Goal: Task Accomplishment & Management: Manage account settings

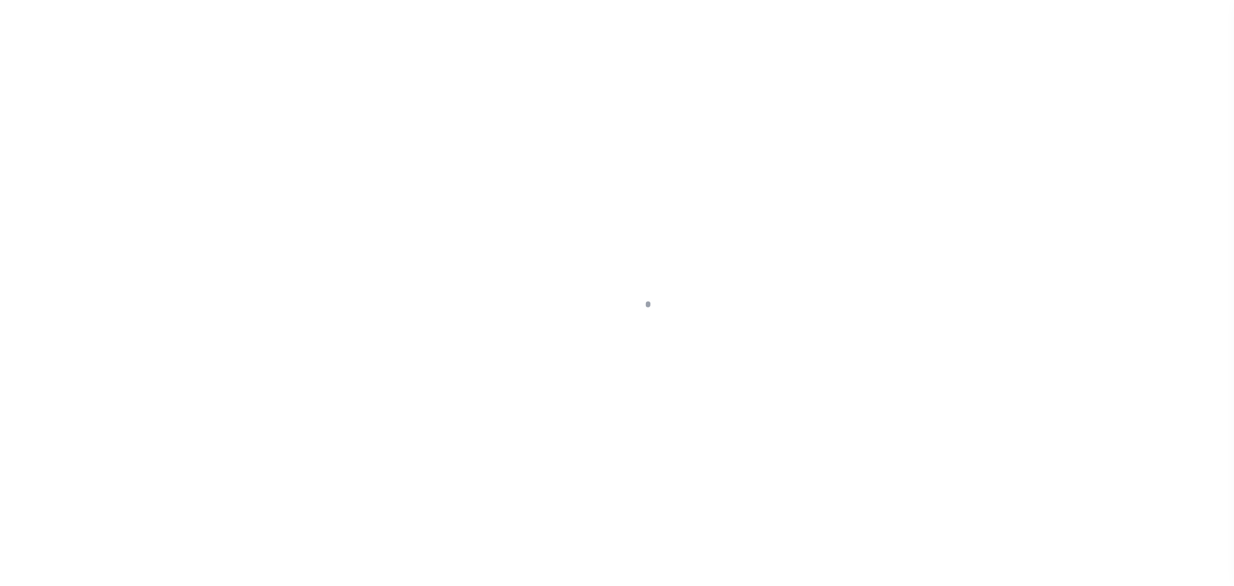
scroll to position [41, 0]
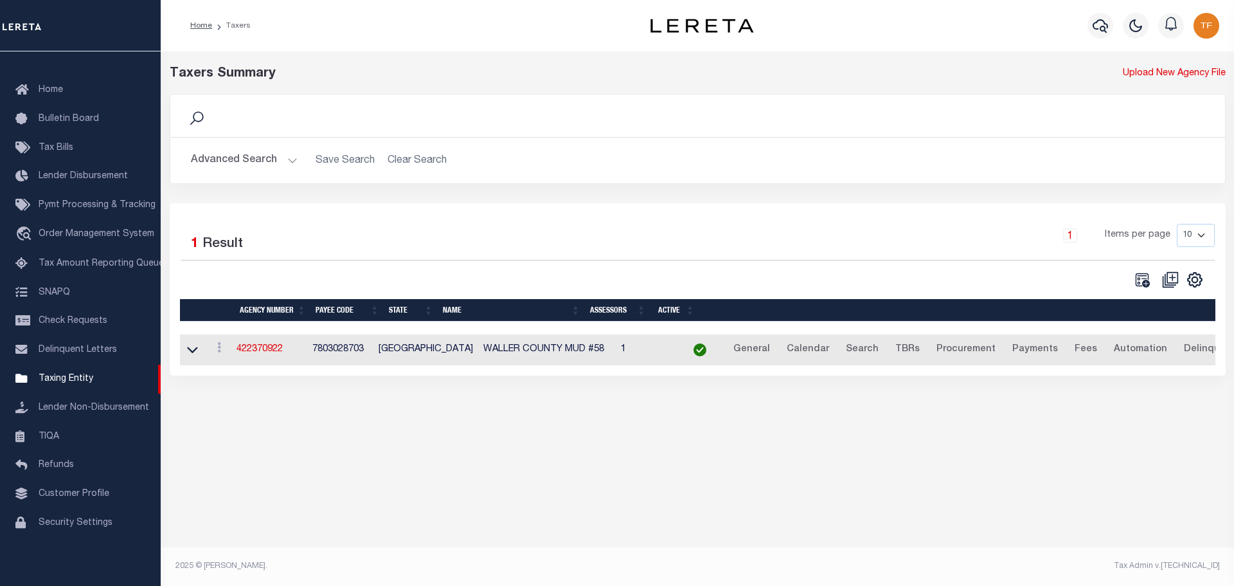
click at [290, 163] on button "Advanced Search" at bounding box center [244, 160] width 107 height 25
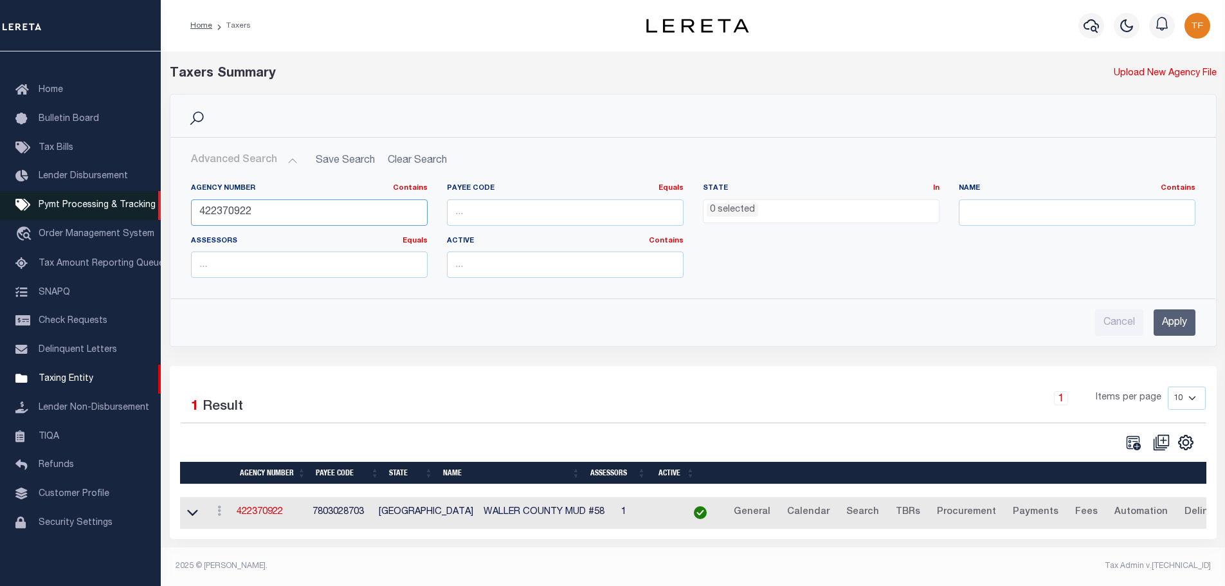
drag, startPoint x: 293, startPoint y: 215, endPoint x: 134, endPoint y: 212, distance: 158.8
click at [135, 212] on div "Home Taxers Profile" at bounding box center [612, 289] width 1225 height 579
type input "370320642"
click at [1178, 322] on input "Apply" at bounding box center [1174, 322] width 42 height 26
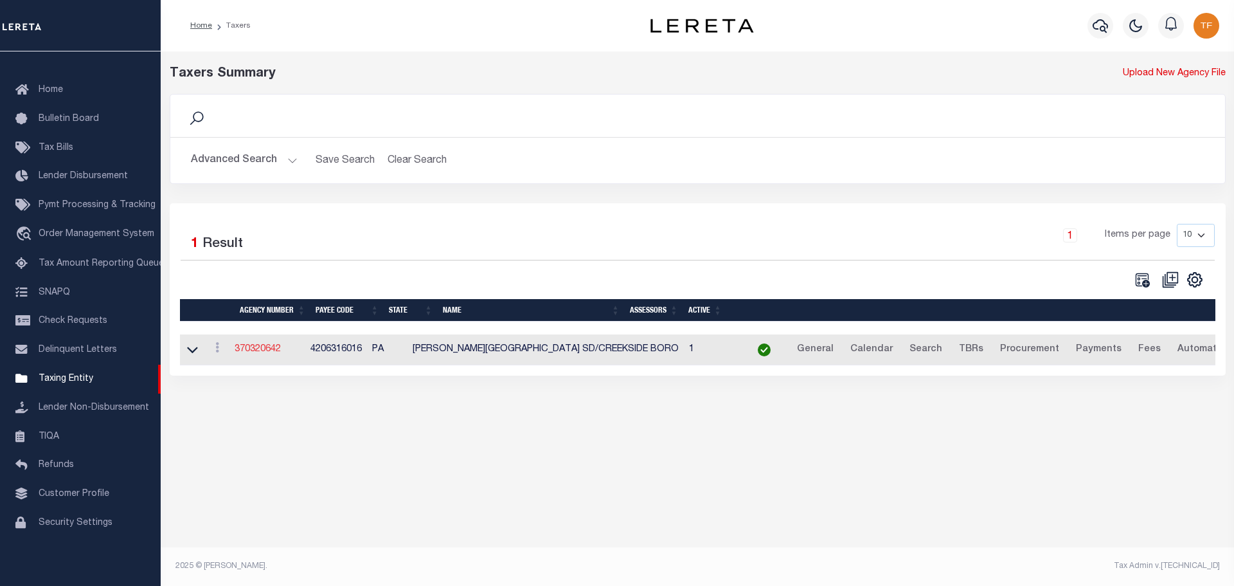
click at [252, 349] on link "370320642" at bounding box center [258, 349] width 46 height 9
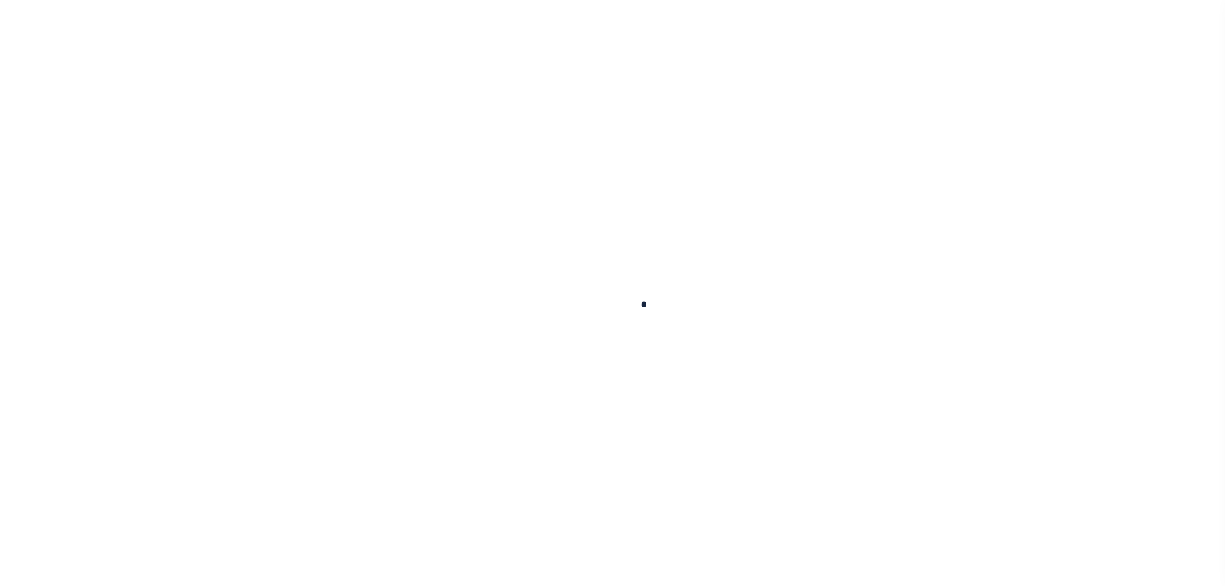
select select
checkbox input "false"
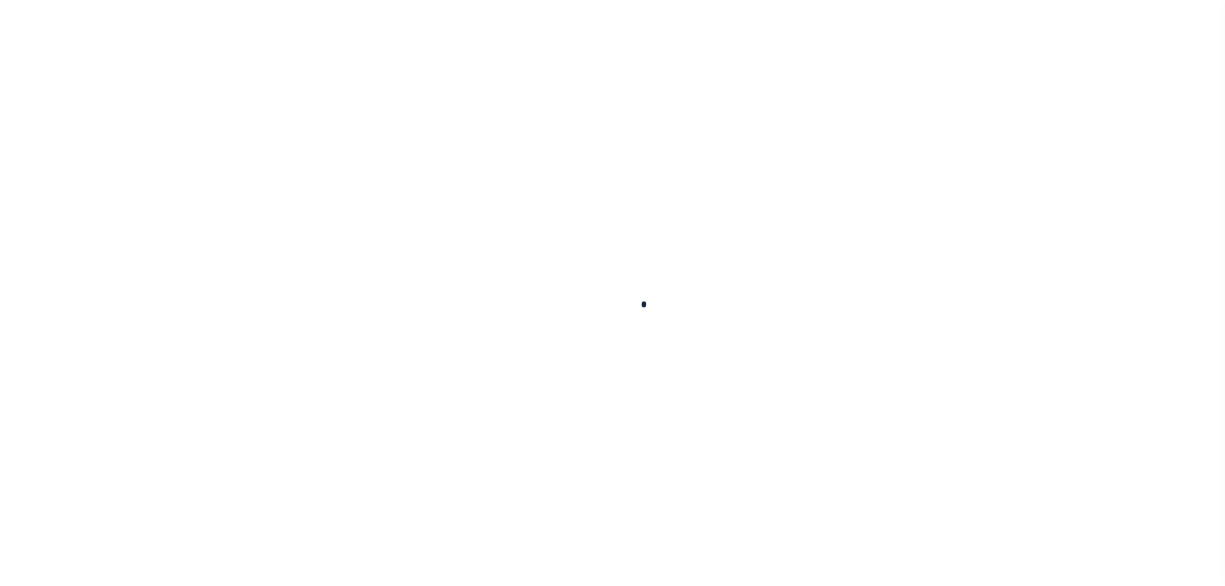
checkbox input "false"
type input "4206316016"
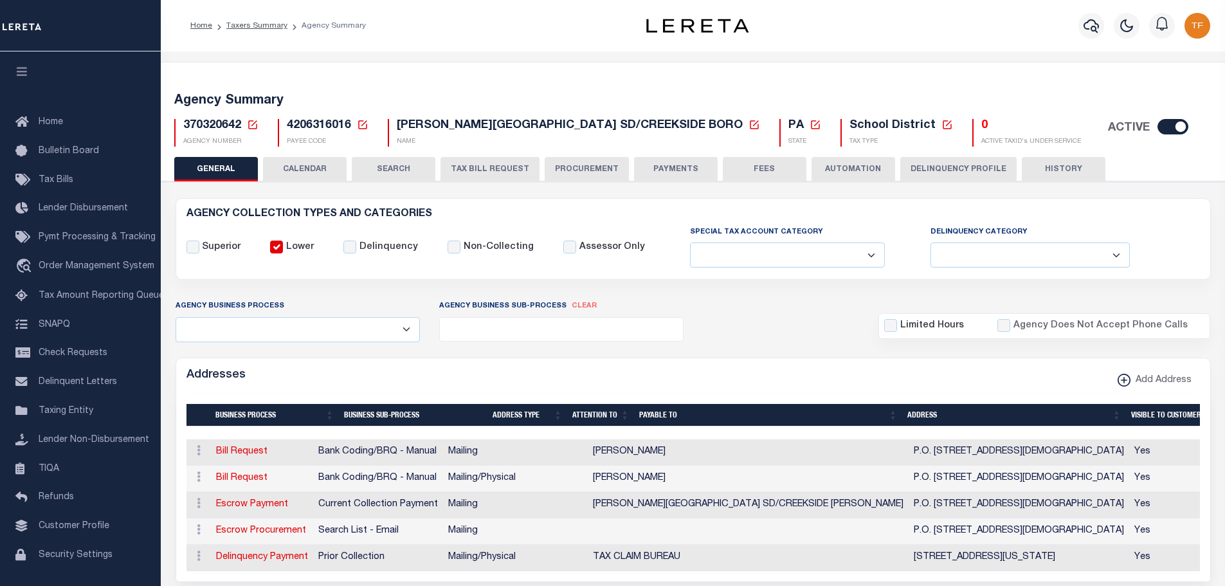
click at [679, 167] on button "PAYMENTS" at bounding box center [676, 169] width 84 height 24
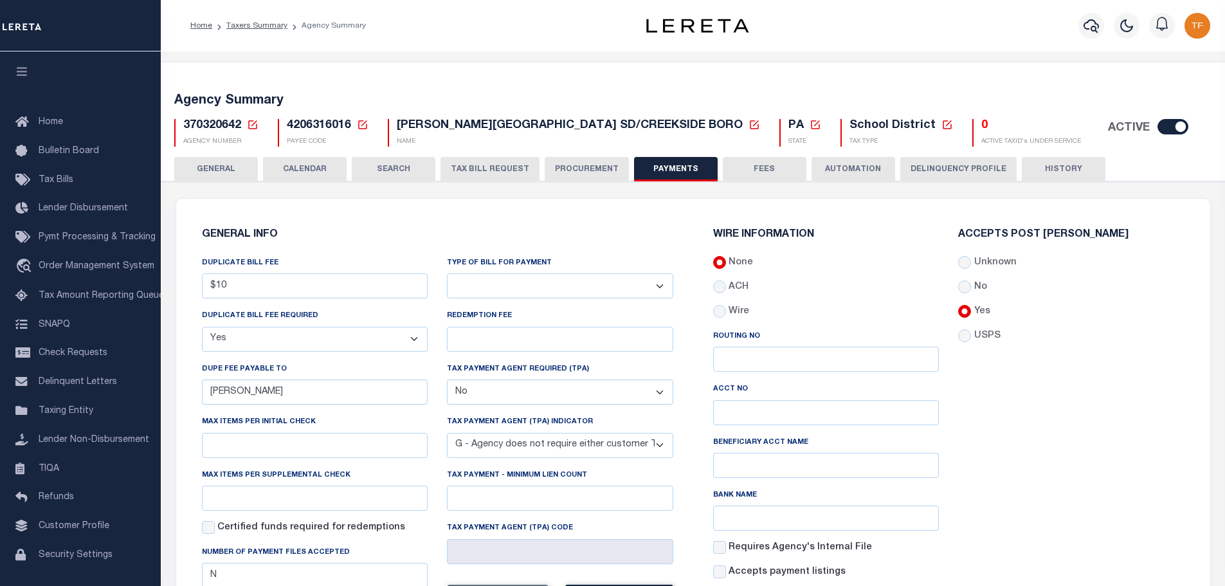
click at [658, 285] on select "Bar-Coded Tax Statement Print Tax Bills from Web. No DBF Required. Memo Bill Or…" at bounding box center [560, 285] width 226 height 25
select select "35"
click at [447, 274] on select "Bar-Coded Tax Statement Print Tax Bills from Web. No DBF Required. Memo Bill Or…" at bounding box center [560, 285] width 226 height 25
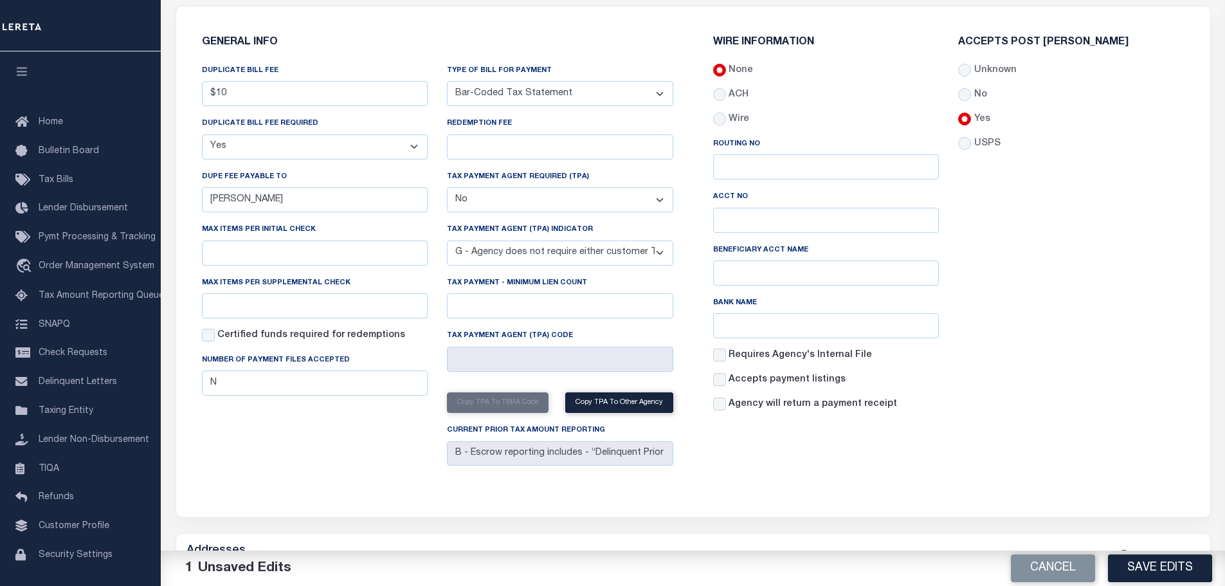
scroll to position [193, 0]
click at [1121, 573] on button "Save Edits" at bounding box center [1160, 568] width 104 height 28
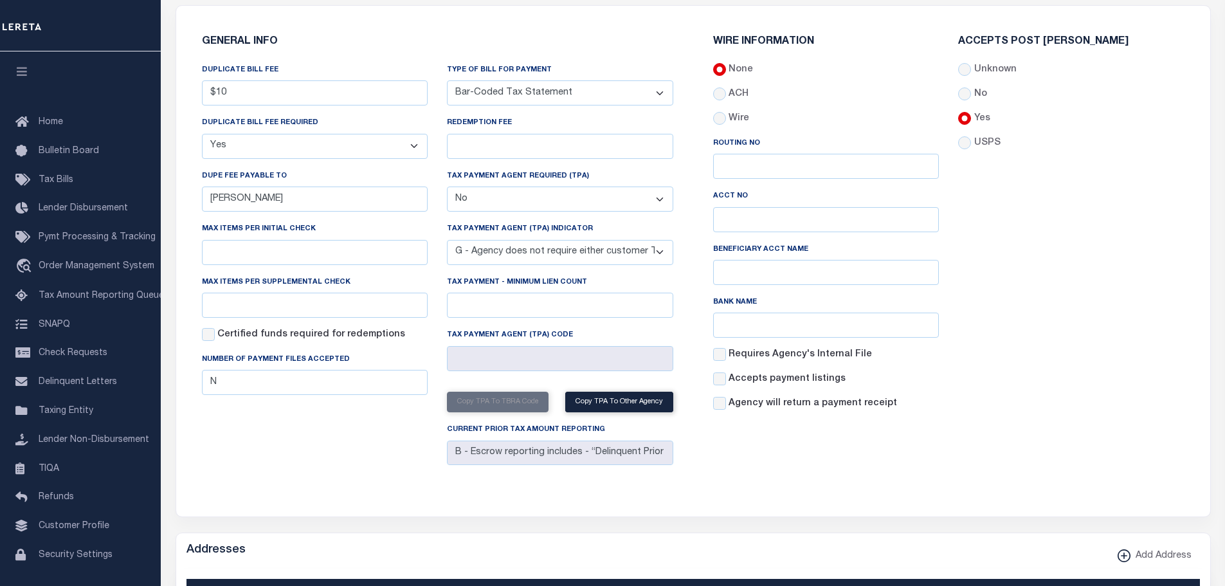
scroll to position [0, 0]
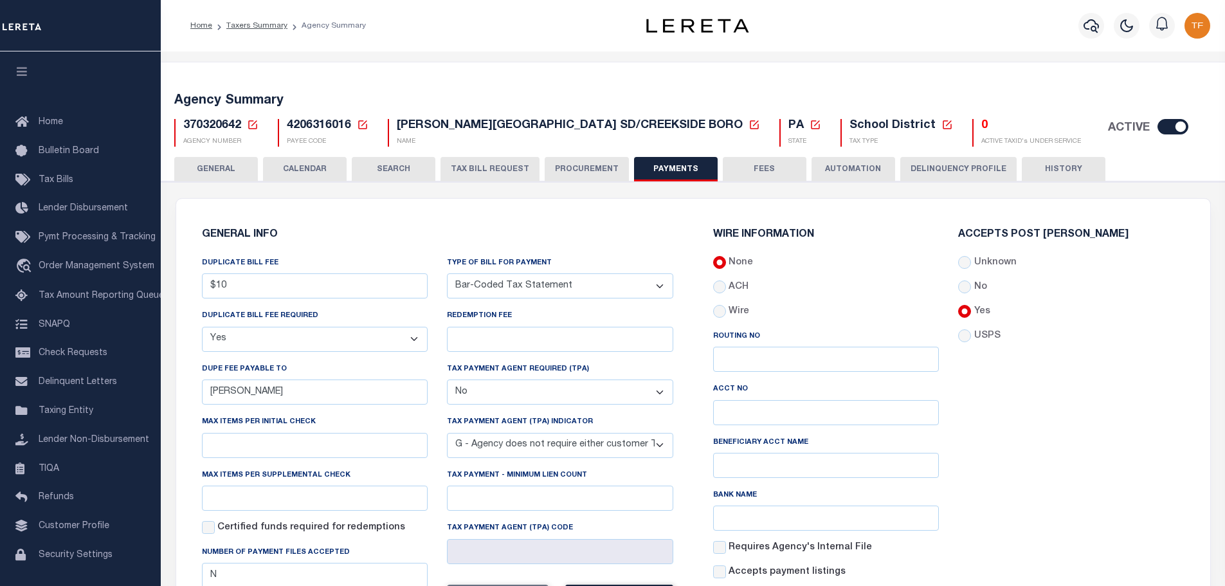
drag, startPoint x: 765, startPoint y: 167, endPoint x: 757, endPoint y: 179, distance: 14.8
click at [765, 167] on button "FEES" at bounding box center [765, 169] width 84 height 24
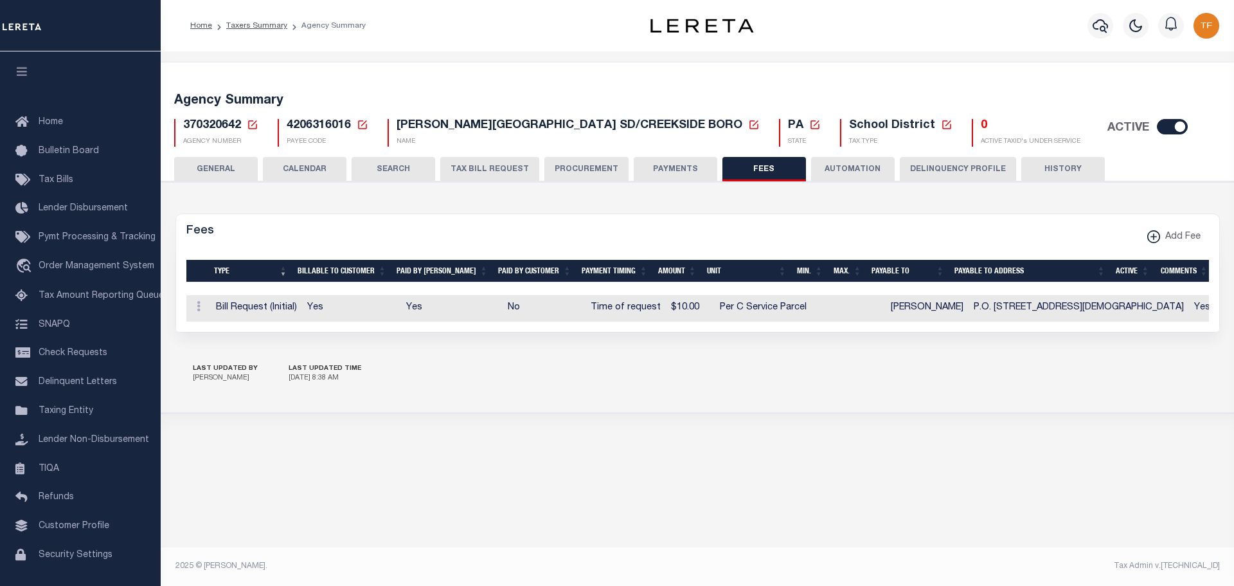
click at [217, 165] on button "GENERAL" at bounding box center [216, 169] width 84 height 24
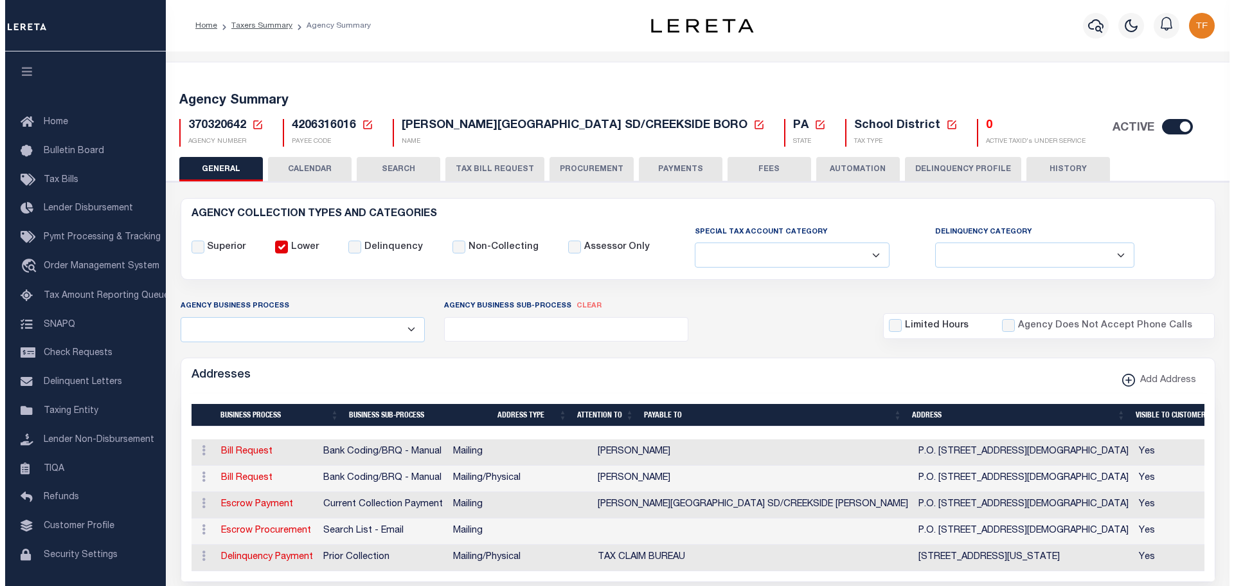
scroll to position [193, 0]
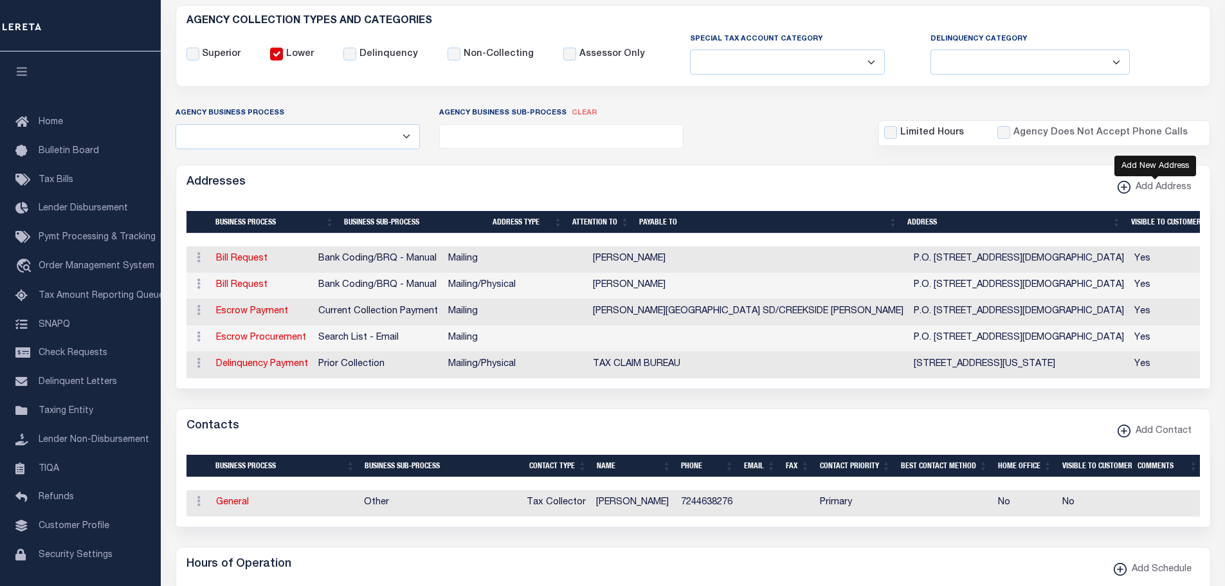
click at [1126, 188] on xmlns\ "button" at bounding box center [1123, 187] width 13 height 13
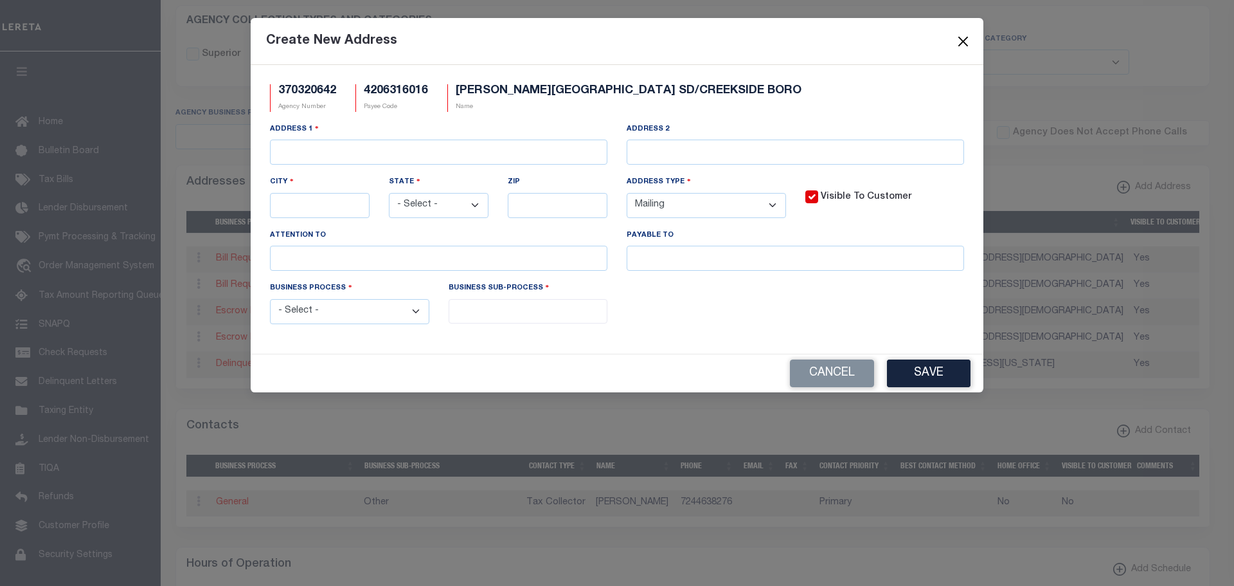
click at [962, 37] on button "Close" at bounding box center [963, 41] width 17 height 17
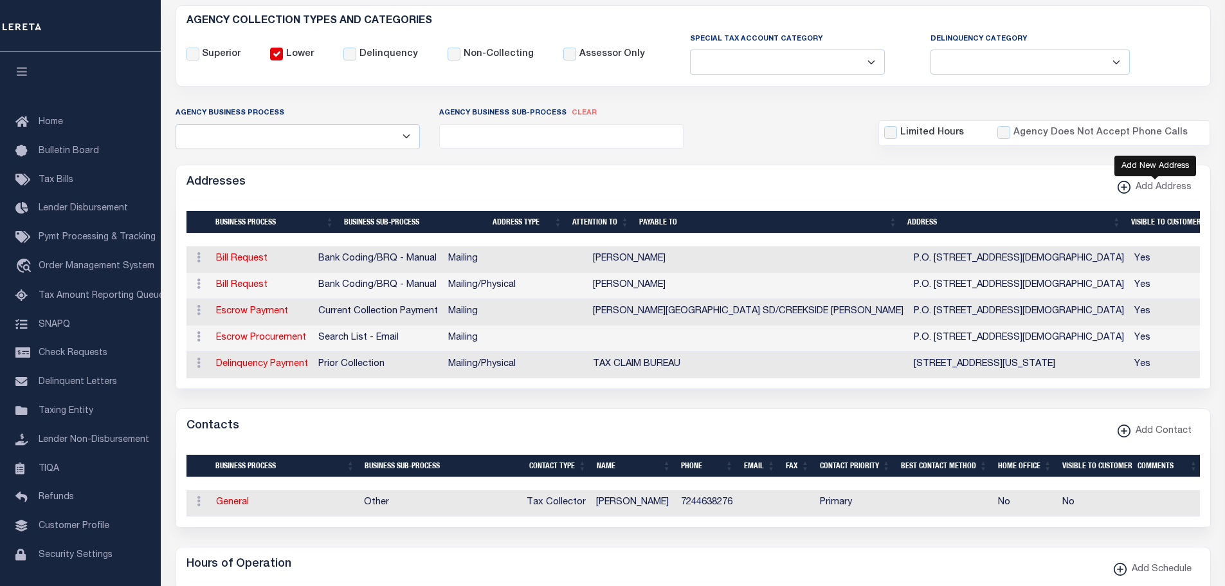
click at [1126, 188] on icon "button" at bounding box center [1124, 187] width 6 height 1
select select "1"
checkbox input "true"
select select
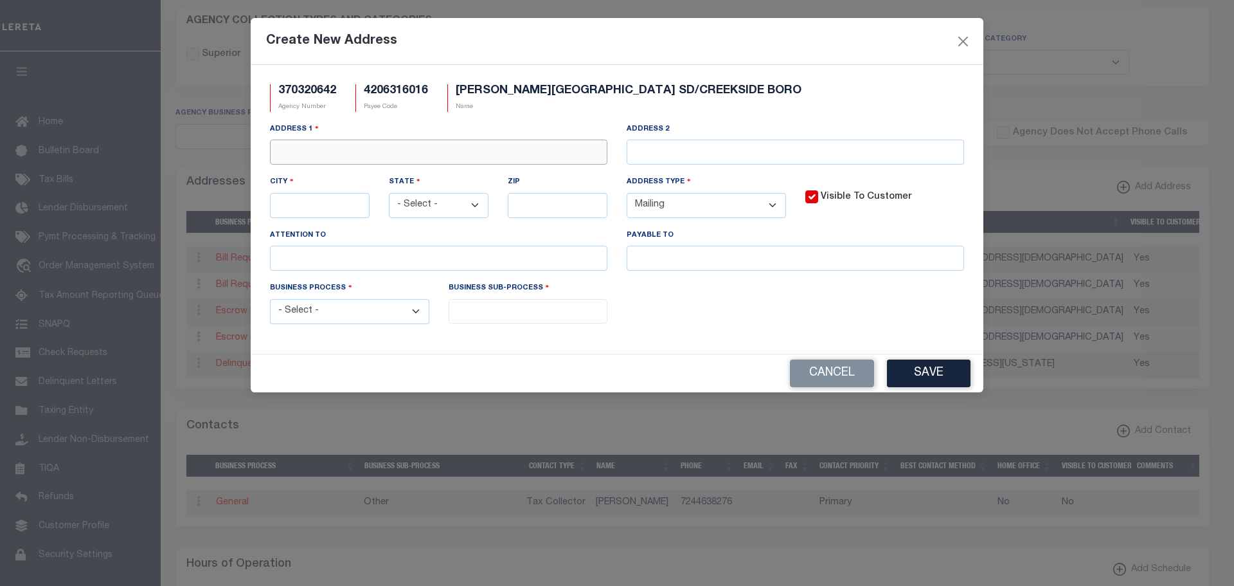
click at [372, 154] on input "text" at bounding box center [439, 152] width 338 height 25
type input "KAY WOLFGANG"
type input "P"
drag, startPoint x: 361, startPoint y: 147, endPoint x: 221, endPoint y: 119, distance: 143.0
click at [222, 120] on div "Create New Address 370320642 Agency Number 4206316016 Payee Code MARION CENTER …" at bounding box center [617, 293] width 1234 height 586
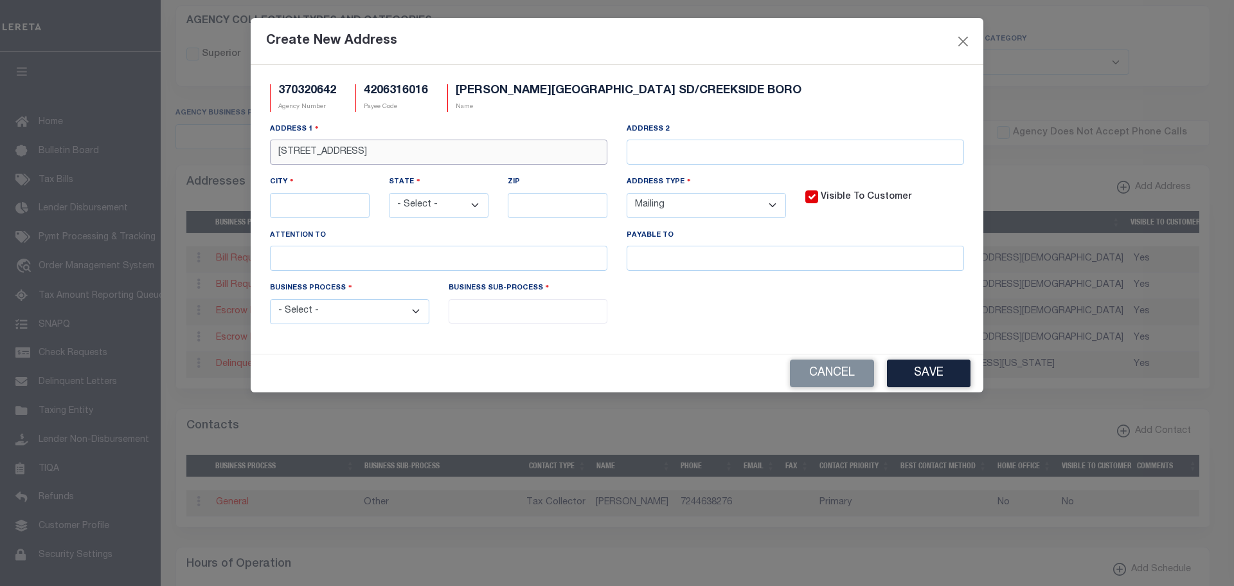
type input "49 WATER STREET"
click at [318, 206] on input "text" at bounding box center [320, 205] width 100 height 25
type input "CREEKSIDE"
select select "PA"
type input "15732"
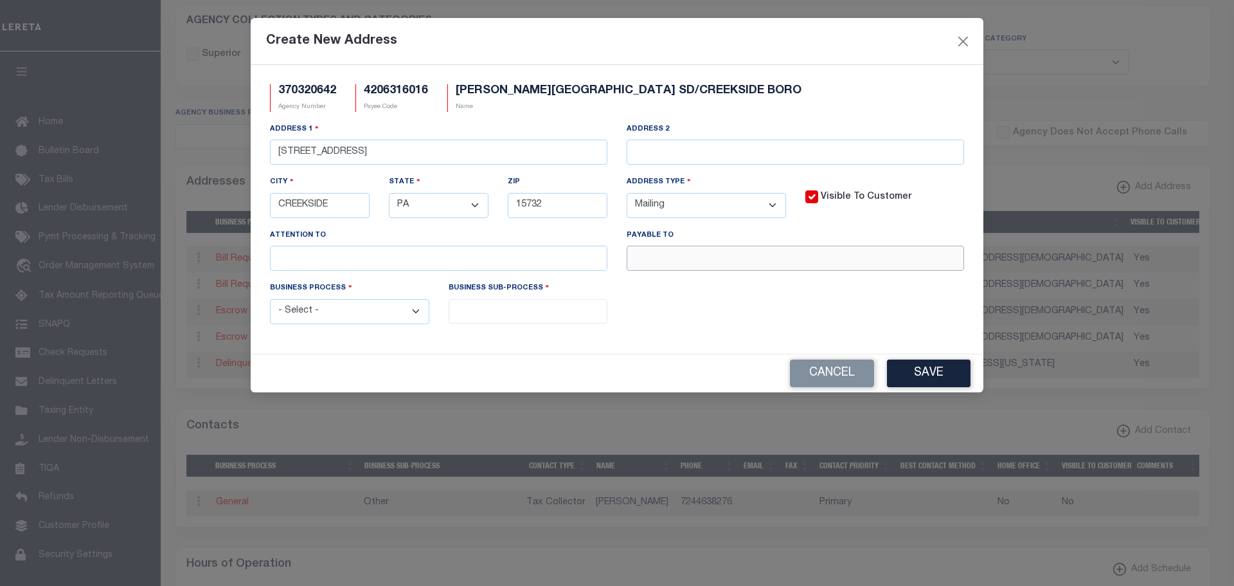
click at [639, 266] on input "text" at bounding box center [796, 258] width 338 height 25
paste input "KAY WOLFGANG"
type input "KAY WOLFGANG"
click at [773, 209] on select "- Select - FedEx/Overnight Lock Box Mailing Mailing/Physical Physical" at bounding box center [706, 205] width 159 height 25
select select "4"
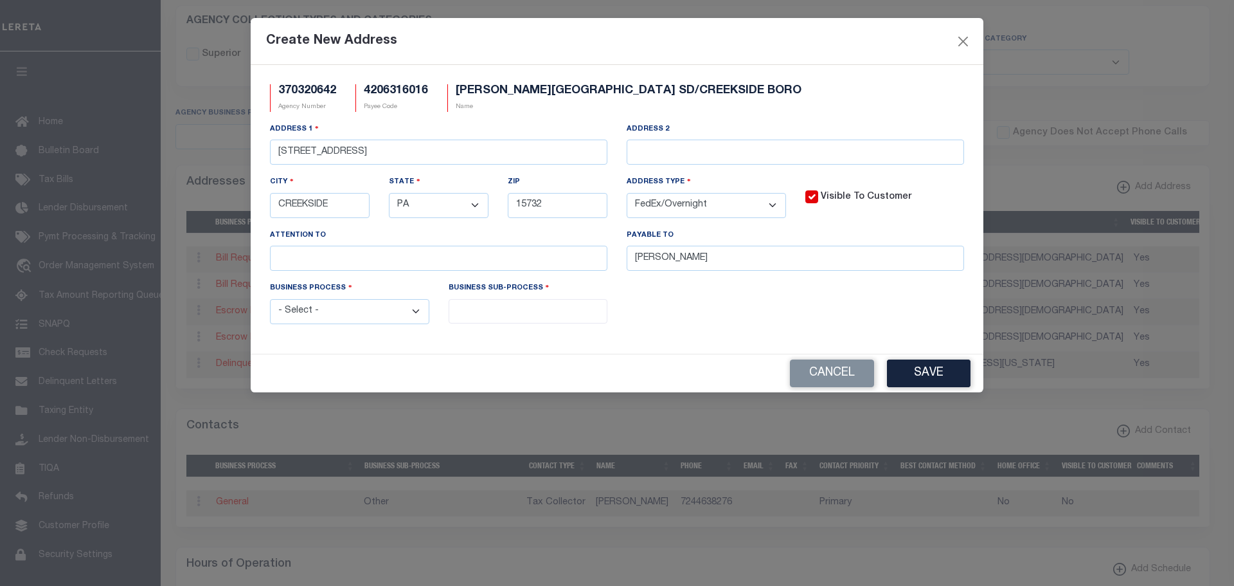
click at [627, 194] on select "- Select - FedEx/Overnight Lock Box Mailing Mailing/Physical Physical" at bounding box center [706, 205] width 159 height 25
click at [321, 314] on select "- Select - Automation Bill Request Delinquency Payment Delinquency Procurement …" at bounding box center [349, 311] width 159 height 25
select select "3"
click at [270, 301] on select "- Select - Automation Bill Request Delinquency Payment Delinquency Procurement …" at bounding box center [349, 311] width 159 height 25
click at [496, 312] on input "search" at bounding box center [529, 310] width 152 height 14
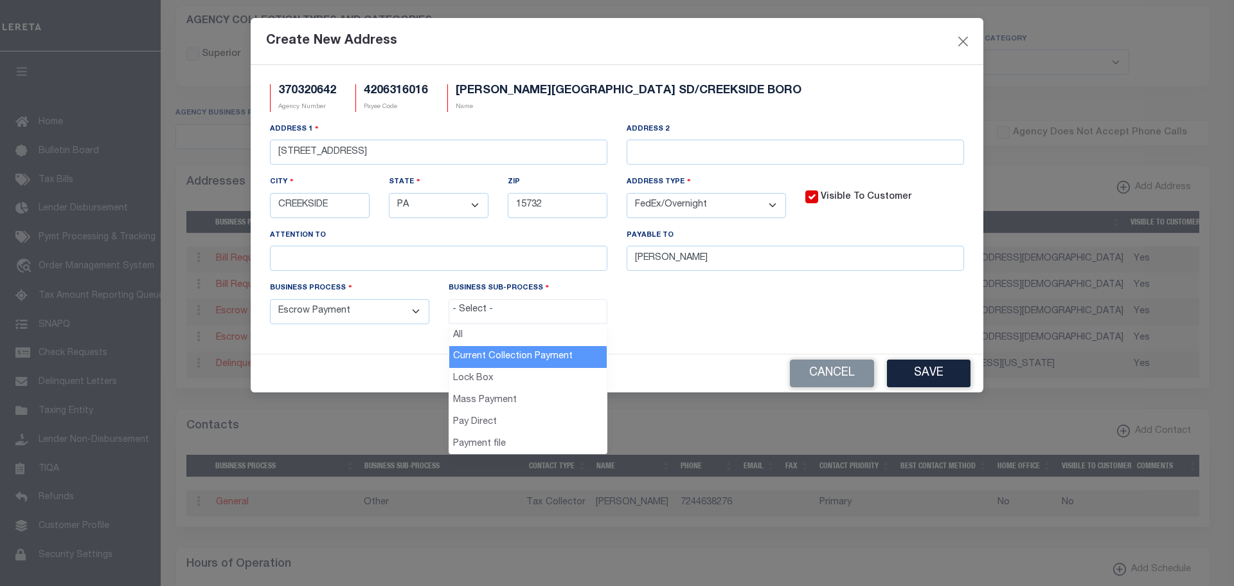
drag, startPoint x: 497, startPoint y: 348, endPoint x: 634, endPoint y: 347, distance: 136.9
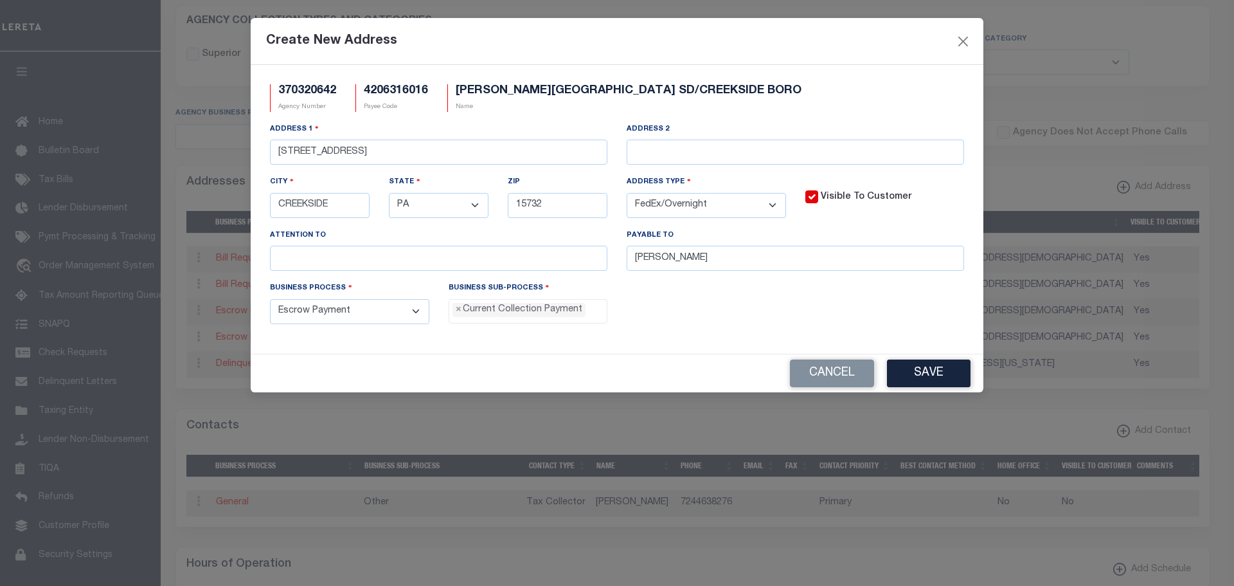
select select "11"
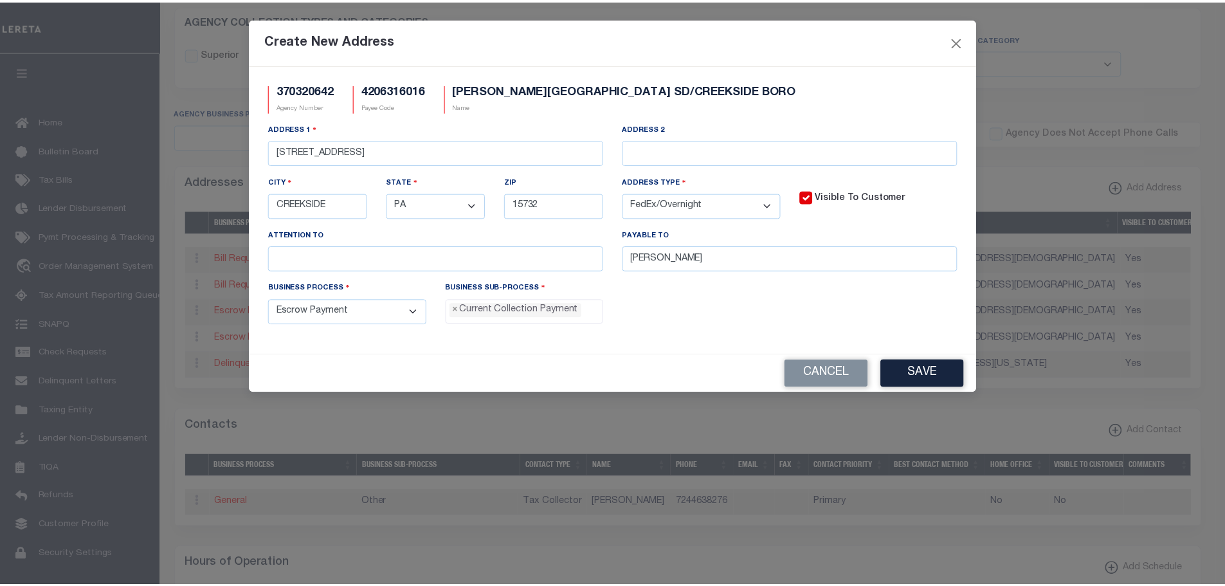
scroll to position [12, 0]
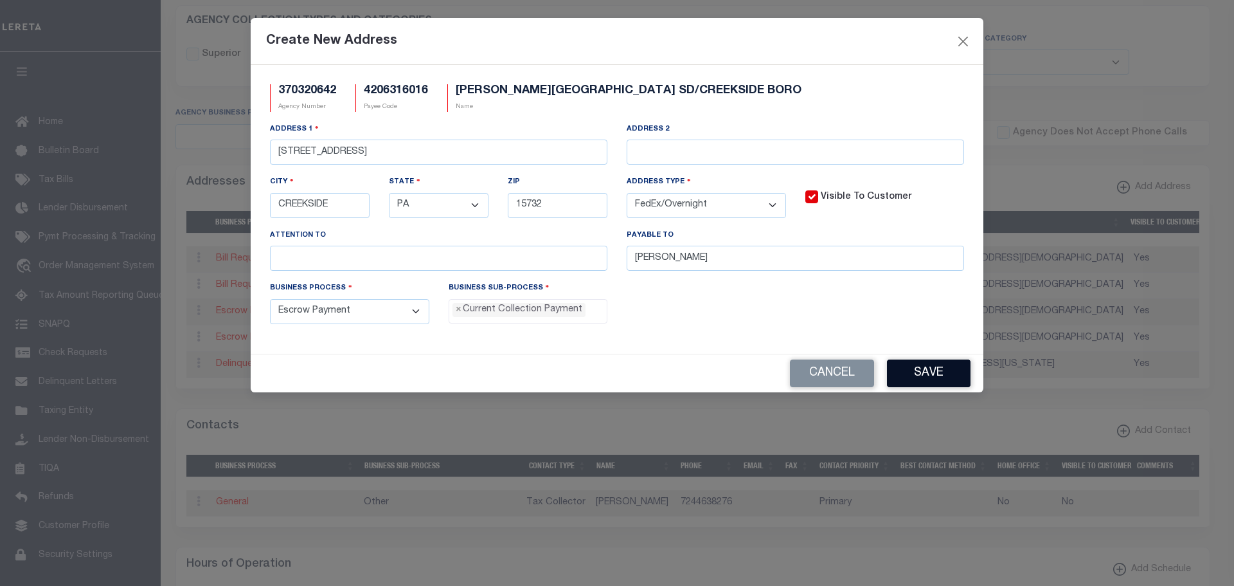
click at [939, 370] on button "Save" at bounding box center [929, 373] width 84 height 28
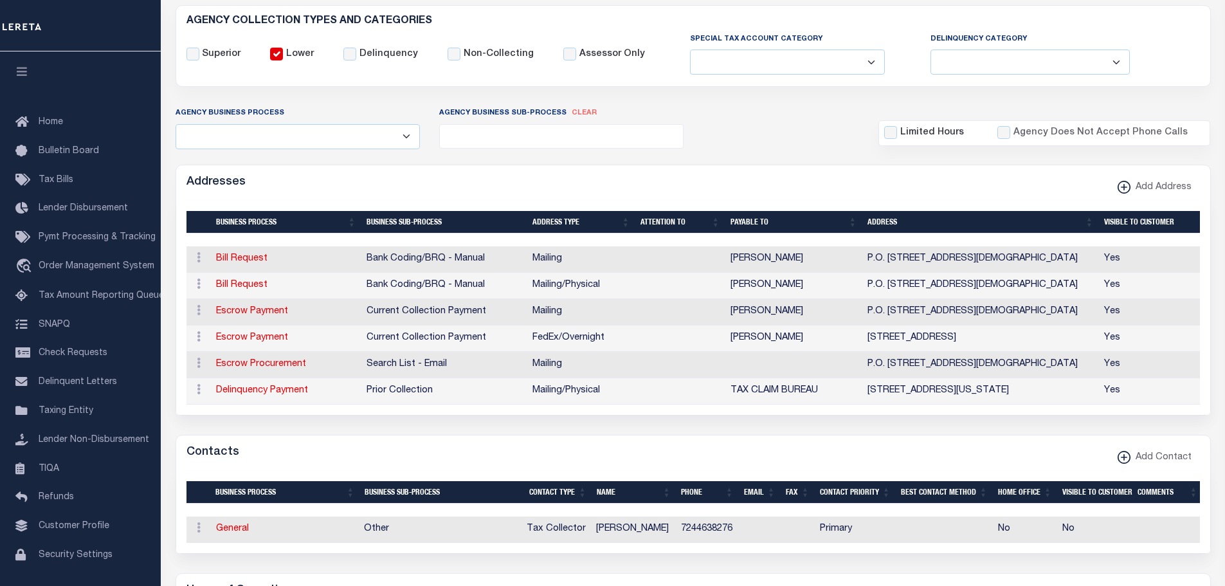
scroll to position [0, 0]
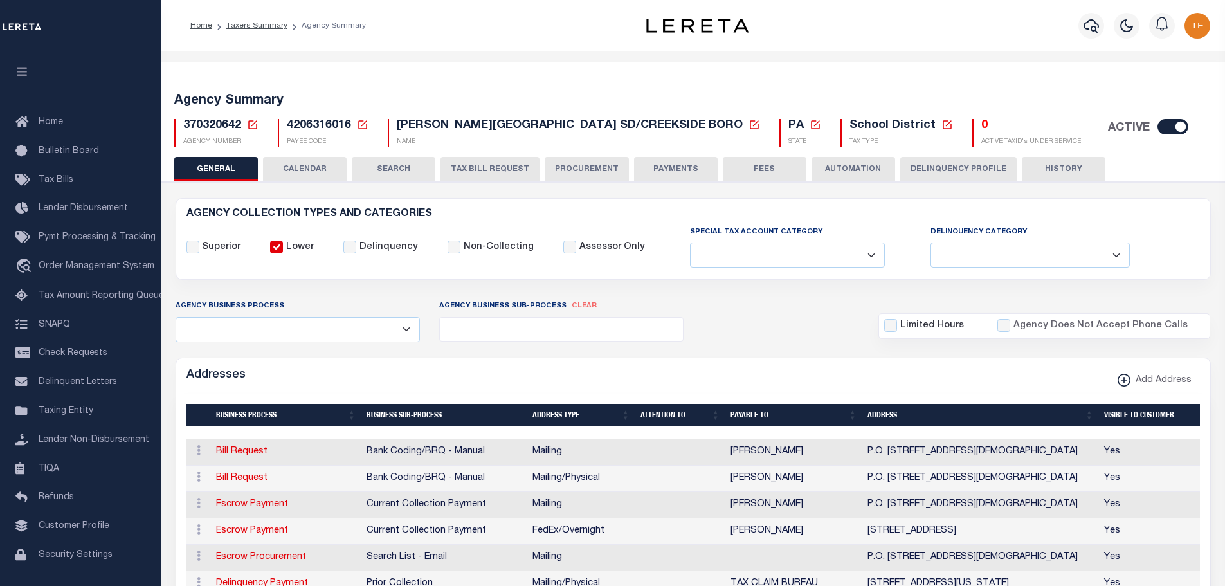
click at [255, 124] on icon at bounding box center [253, 125] width 12 height 12
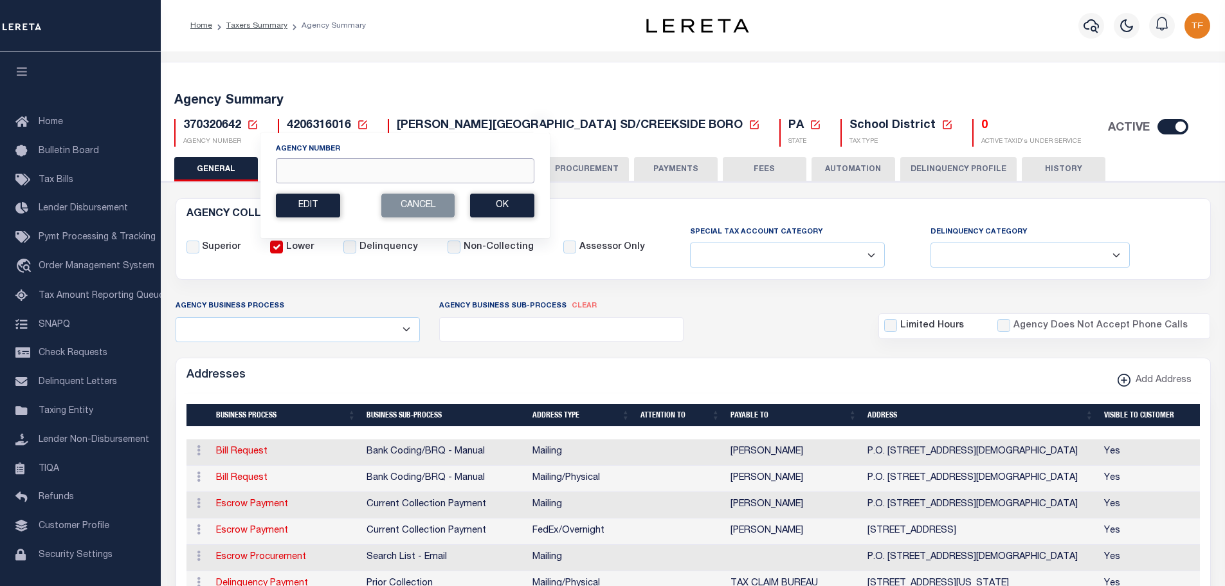
drag, startPoint x: 292, startPoint y: 168, endPoint x: 294, endPoint y: 162, distance: 6.9
click at [292, 168] on input "Agency Number" at bounding box center [405, 170] width 258 height 25
type input "370328642"
click at [506, 204] on button "Ok" at bounding box center [502, 206] width 64 height 24
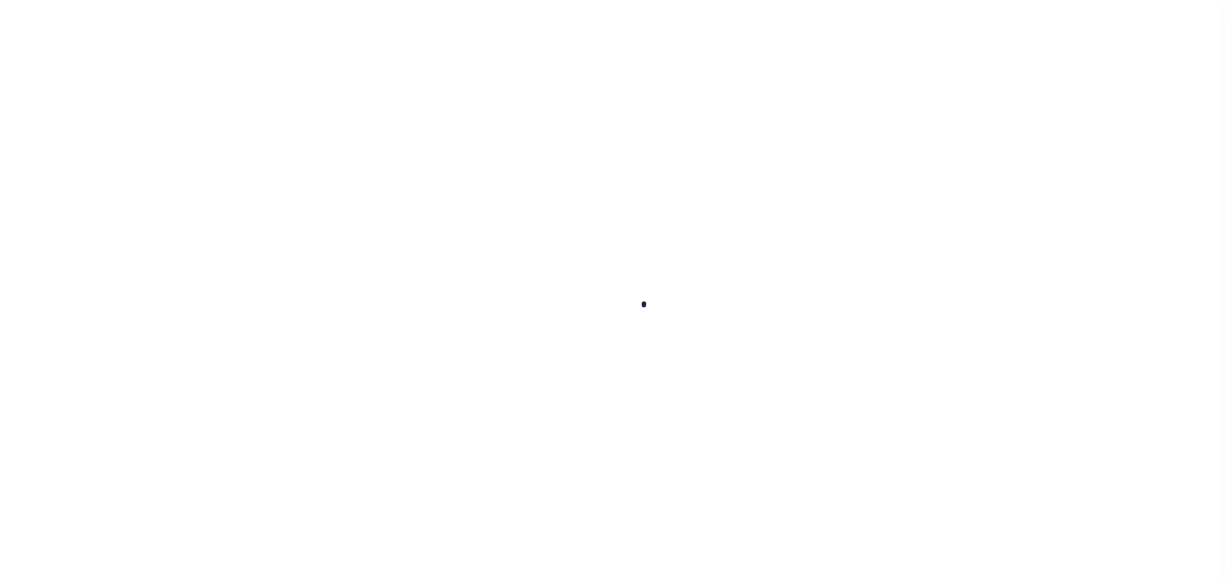
select select
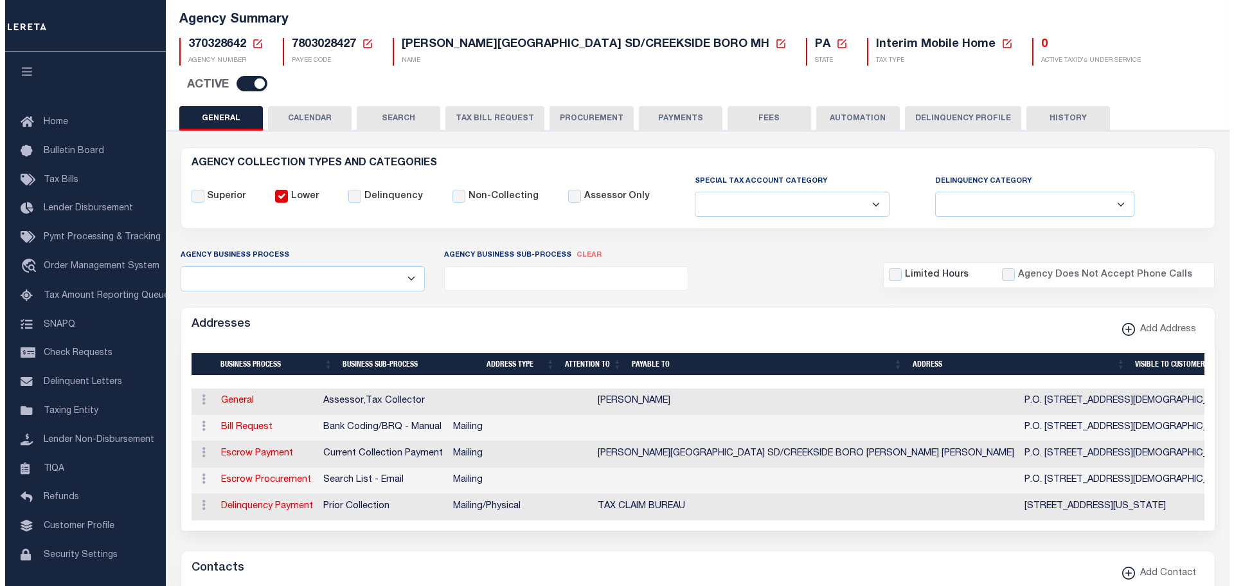
scroll to position [129, 0]
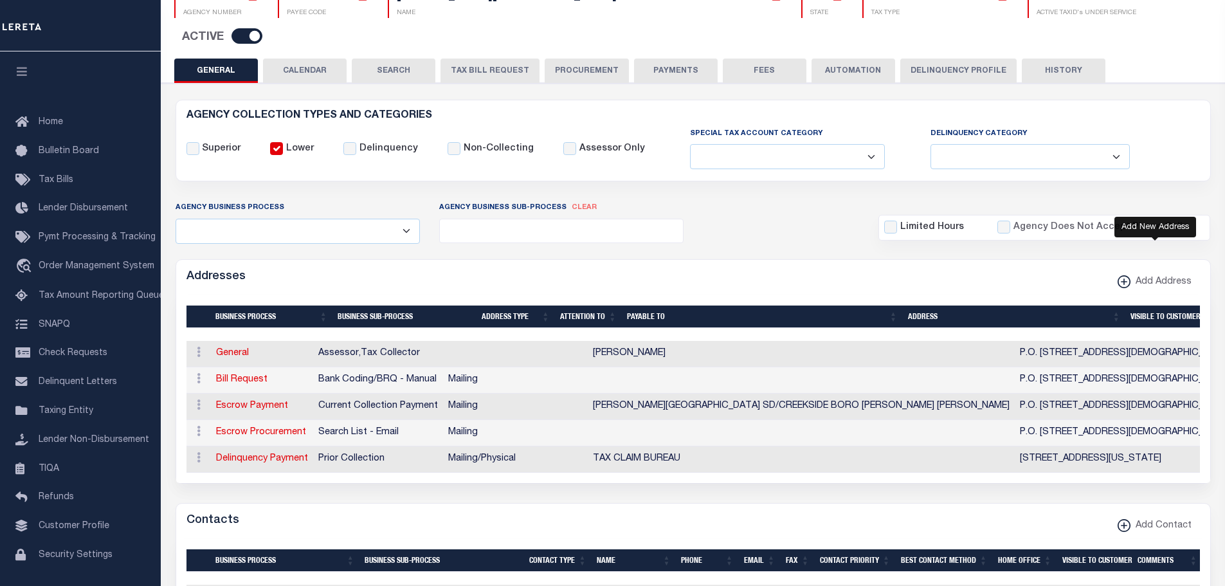
click at [1126, 275] on xmlns\ "button" at bounding box center [1123, 281] width 13 height 13
select select "1"
checkbox input "true"
select select
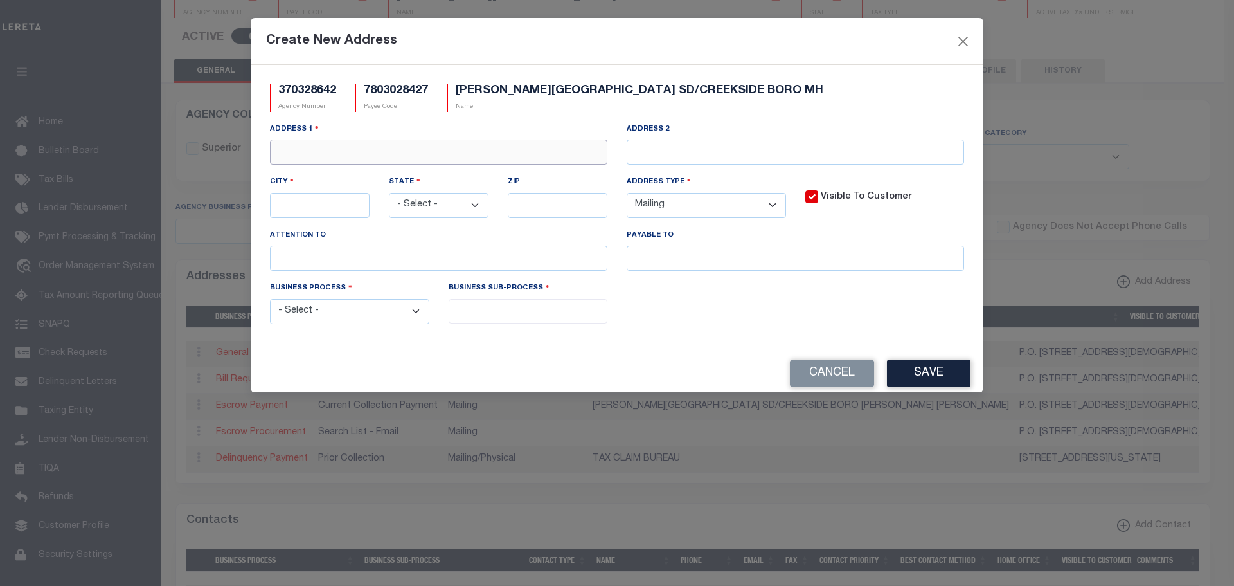
click at [303, 155] on input "text" at bounding box center [439, 152] width 338 height 25
type input "[STREET_ADDRESS]"
type input "CREEKSIDE"
select select "PA"
type input "15732"
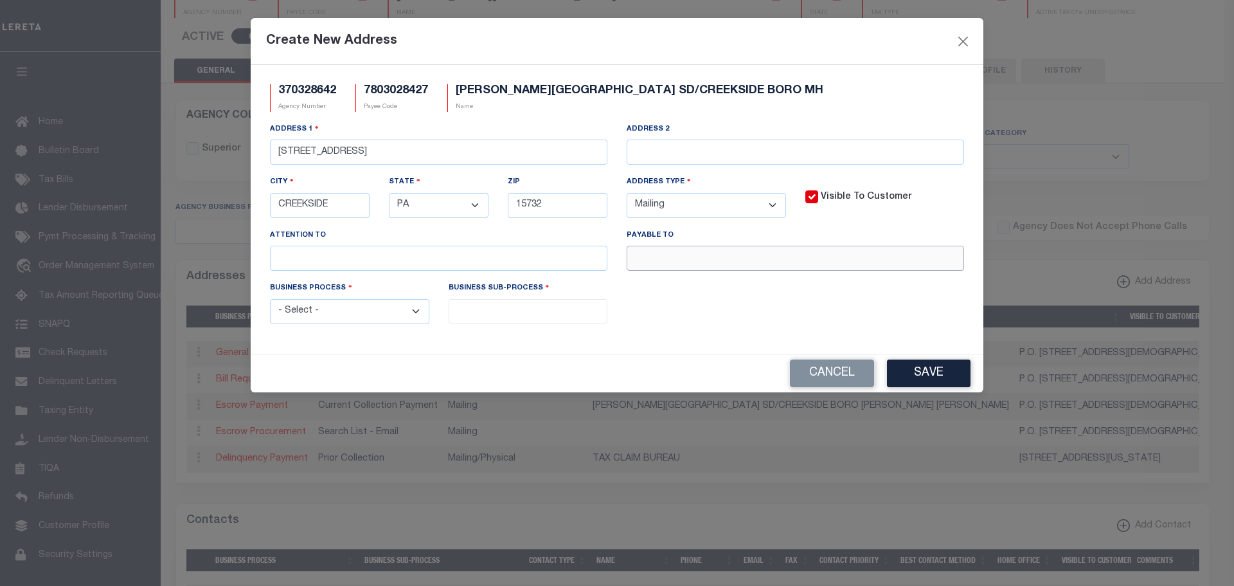
click at [654, 271] on input "text" at bounding box center [796, 258] width 338 height 25
paste input "[PERSON_NAME]"
type input "[PERSON_NAME]"
click at [398, 313] on select "- Select - Automation Bill Request Delinquency Payment Delinquency Procurement …" at bounding box center [349, 311] width 159 height 25
select select "3"
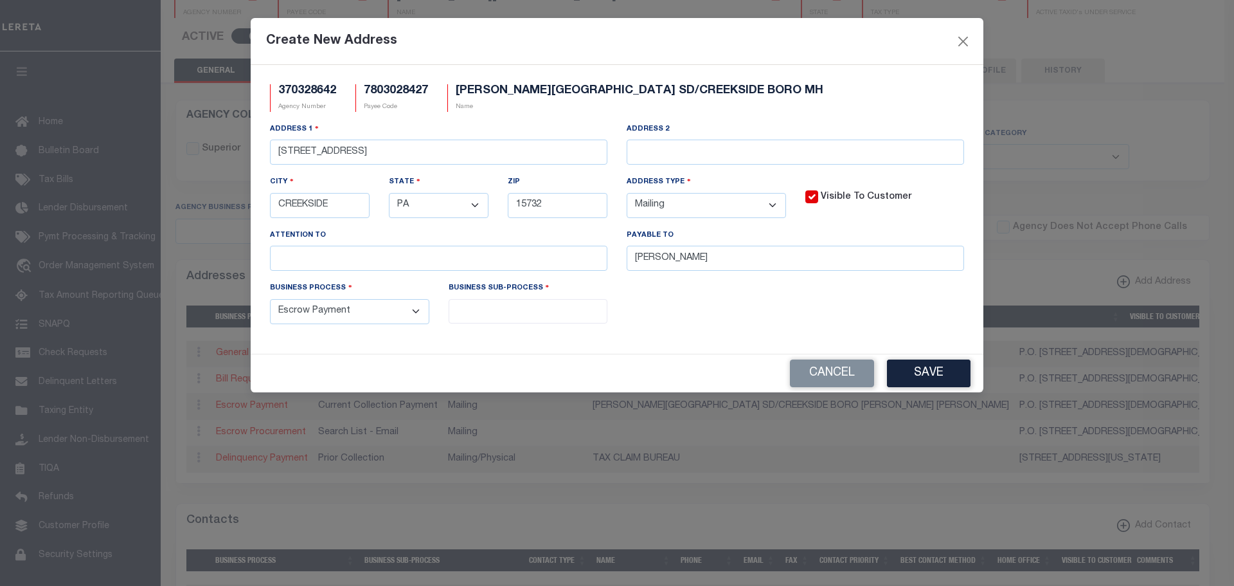
click at [270, 301] on select "- Select - Automation Bill Request Delinquency Payment Delinquency Procurement …" at bounding box center [349, 311] width 159 height 25
click at [487, 311] on input "search" at bounding box center [529, 310] width 152 height 14
select select "11"
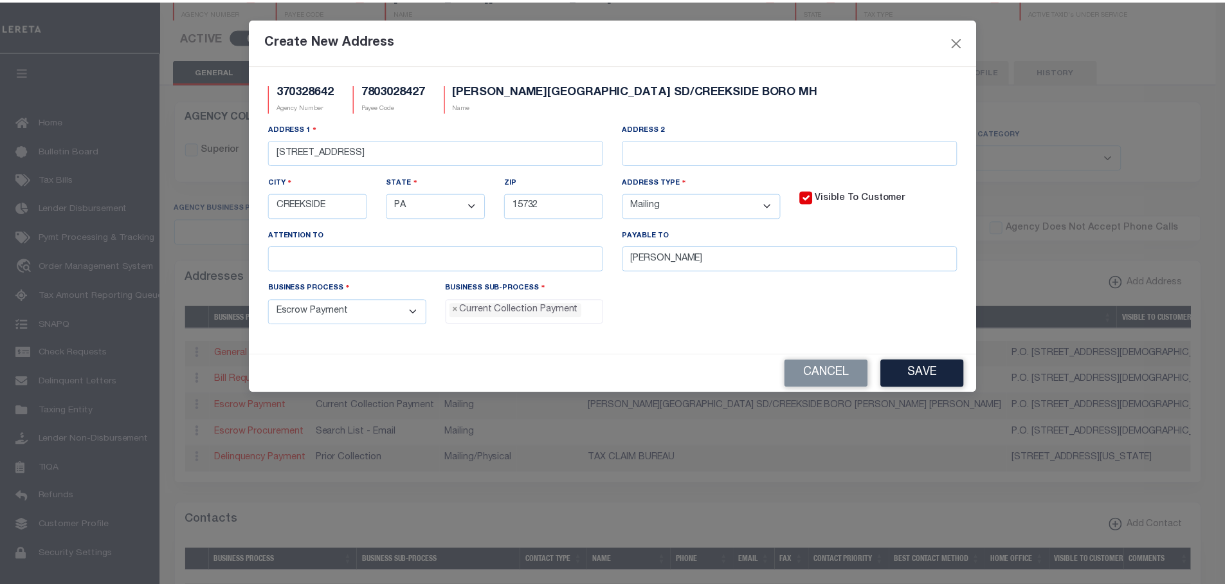
scroll to position [12, 0]
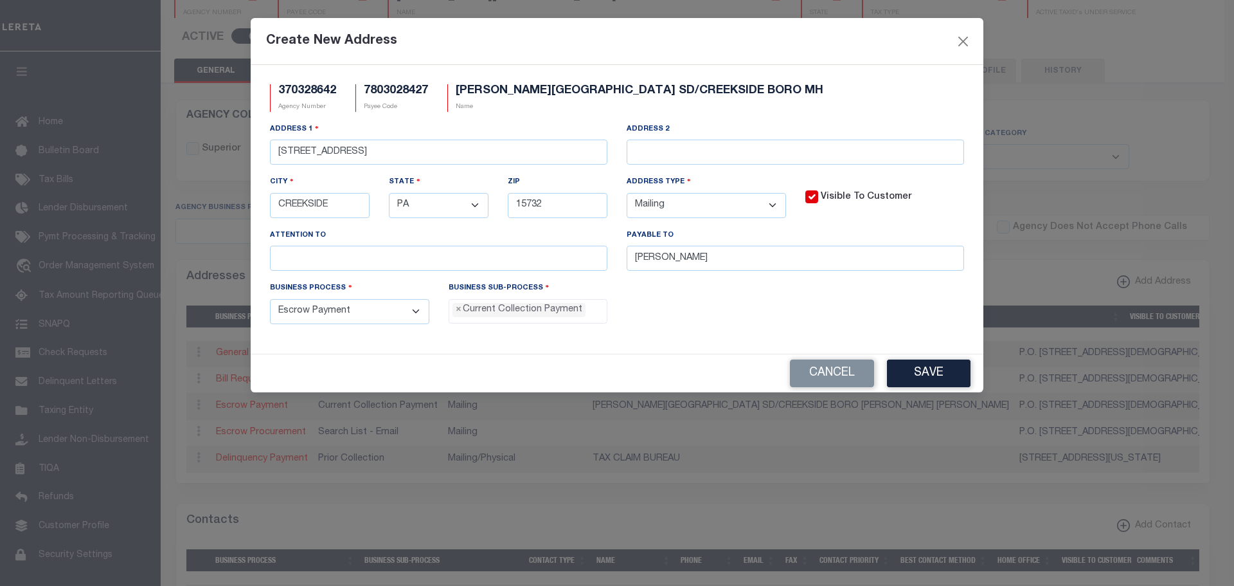
click at [701, 203] on select "- Select - FedEx/Overnight Lock Box Mailing Mailing/Physical Physical" at bounding box center [706, 205] width 159 height 25
select select "4"
click at [627, 194] on select "- Select - FedEx/Overnight Lock Box Mailing Mailing/Physical Physical" at bounding box center [706, 205] width 159 height 25
drag, startPoint x: 933, startPoint y: 364, endPoint x: 953, endPoint y: 388, distance: 31.4
click at [934, 366] on button "Save" at bounding box center [929, 373] width 84 height 28
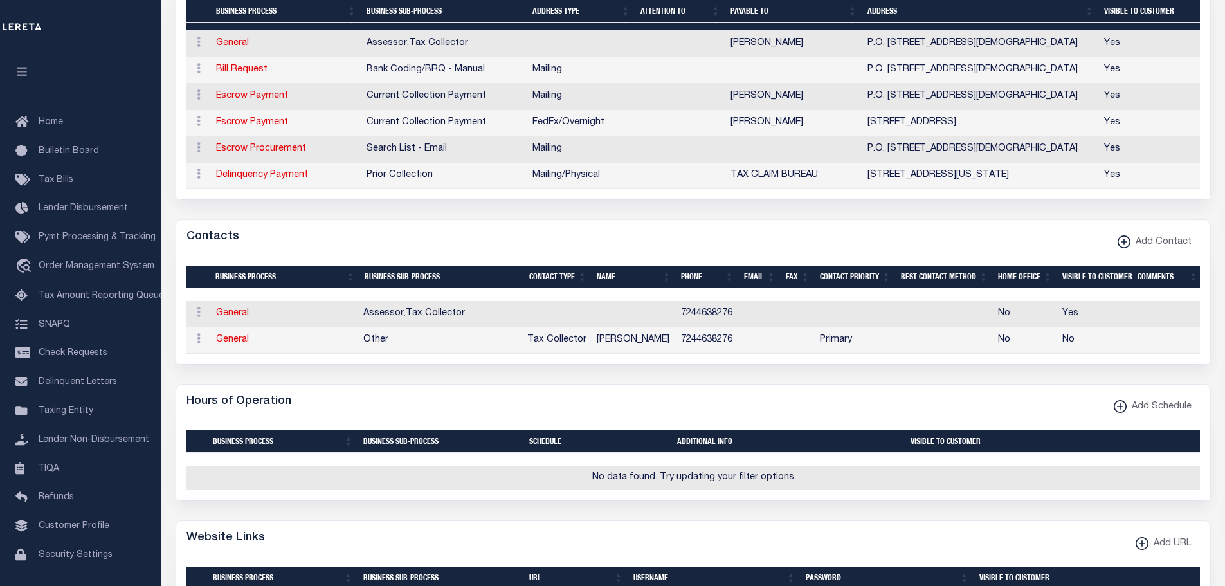
scroll to position [514, 0]
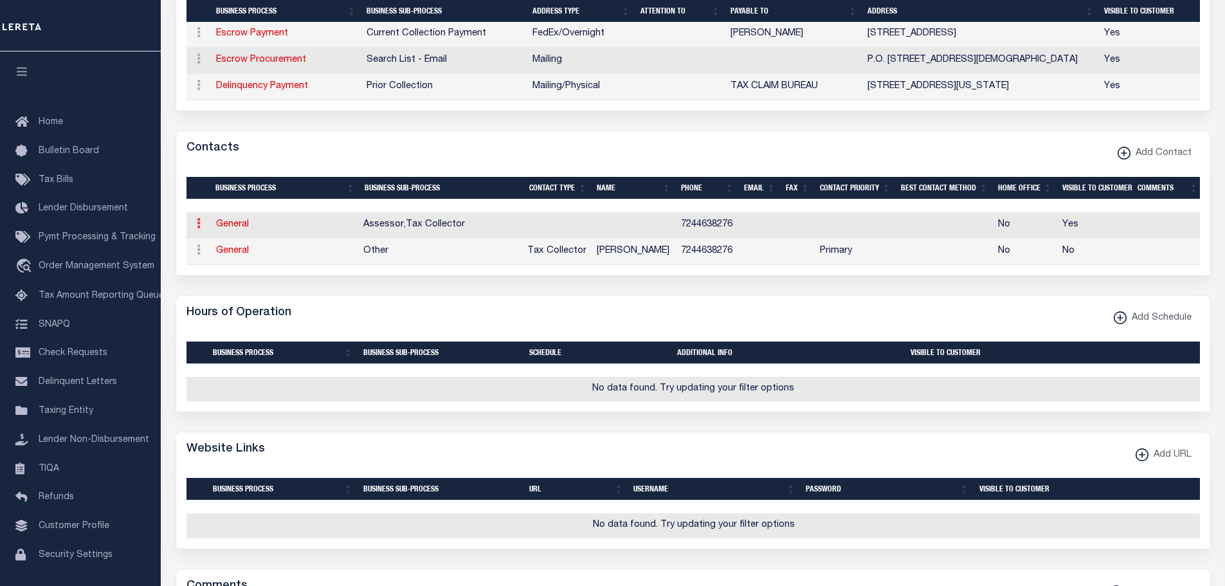
click at [197, 218] on icon at bounding box center [199, 223] width 4 height 10
click at [230, 276] on link "Delete Contact" at bounding box center [240, 286] width 97 height 21
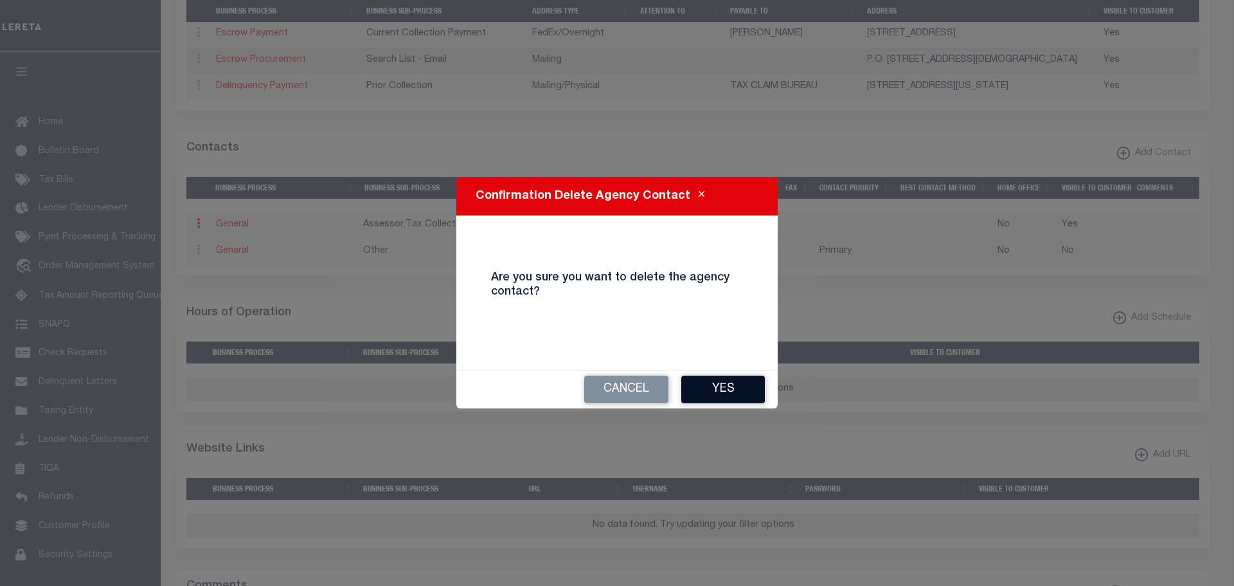
drag, startPoint x: 705, startPoint y: 398, endPoint x: 753, endPoint y: 398, distance: 48.2
click at [710, 400] on button "Yes" at bounding box center [723, 389] width 84 height 28
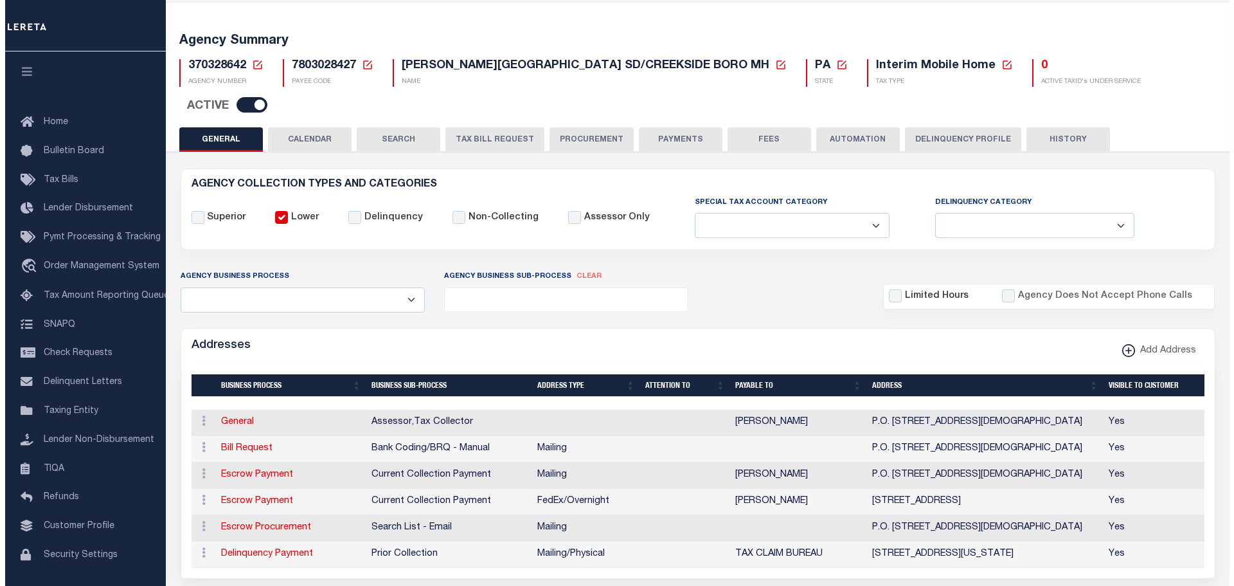
scroll to position [0, 0]
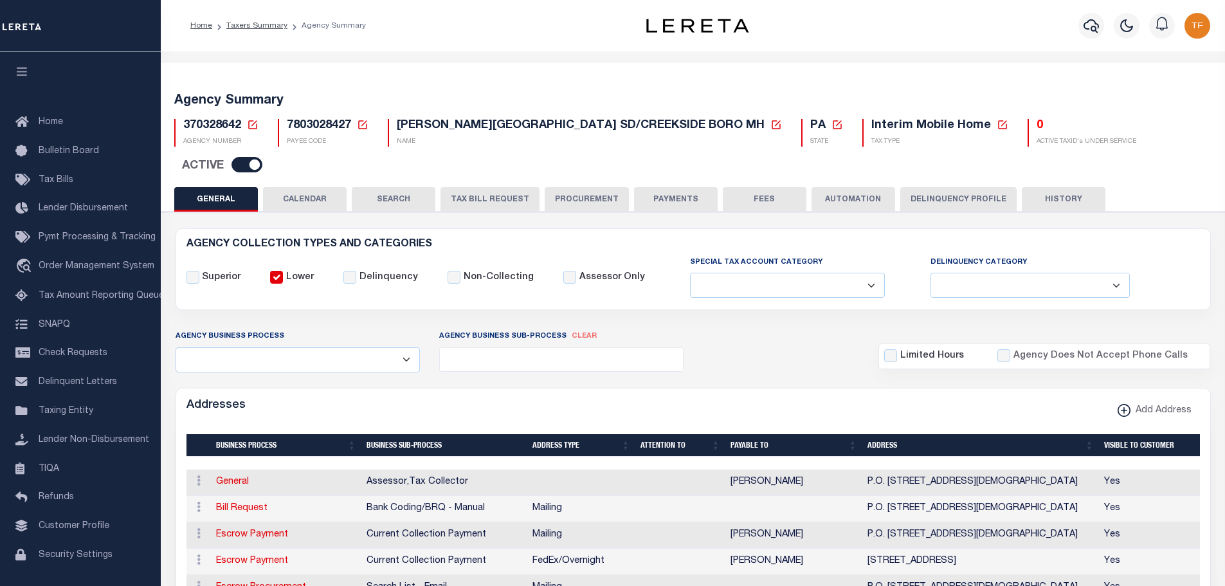
click at [655, 187] on button "PAYMENTS" at bounding box center [676, 199] width 84 height 24
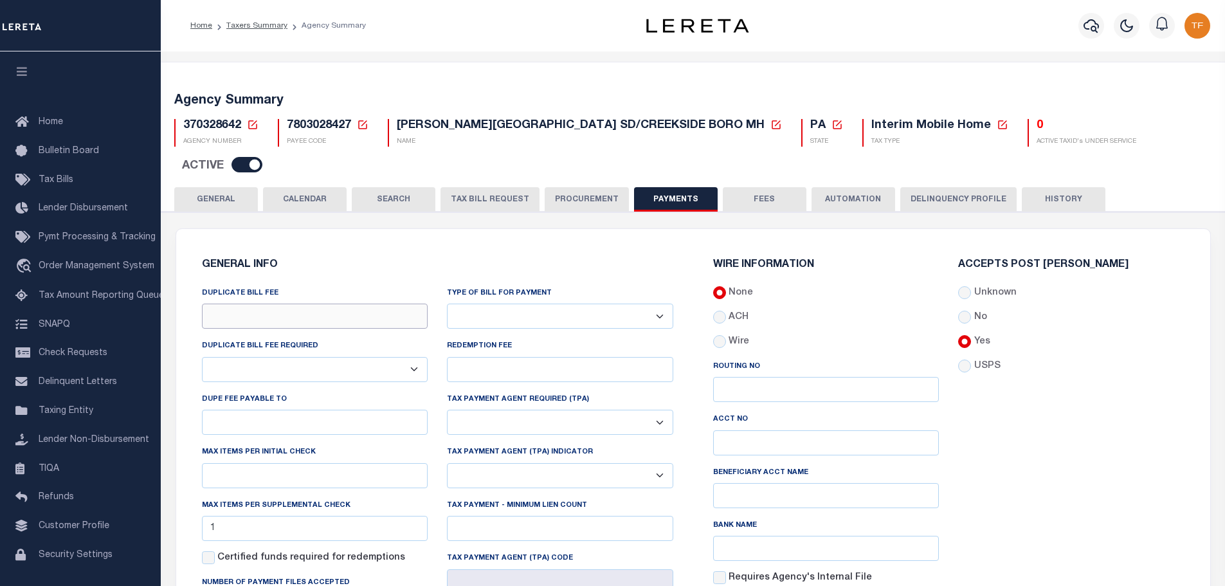
click at [314, 303] on input "DUPLICATE BILL FEE" at bounding box center [315, 315] width 226 height 25
type input "$10.00"
drag, startPoint x: 302, startPoint y: 327, endPoint x: 292, endPoint y: 338, distance: 15.0
click at [302, 339] on div "DUPLICATE BILL FEE REQUIRED Yes No" at bounding box center [315, 360] width 226 height 42
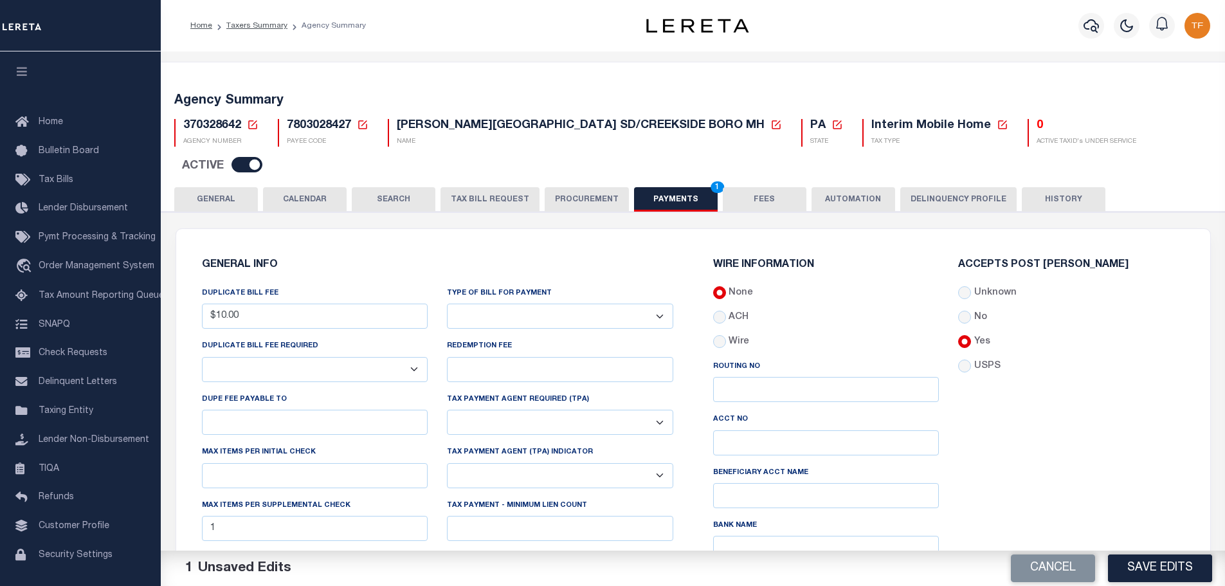
click at [271, 357] on select "Yes No" at bounding box center [315, 369] width 226 height 25
select select "true"
click at [202, 357] on select "Yes No" at bounding box center [315, 369] width 226 height 25
click at [233, 463] on input "text" at bounding box center [315, 475] width 226 height 25
type input "1"
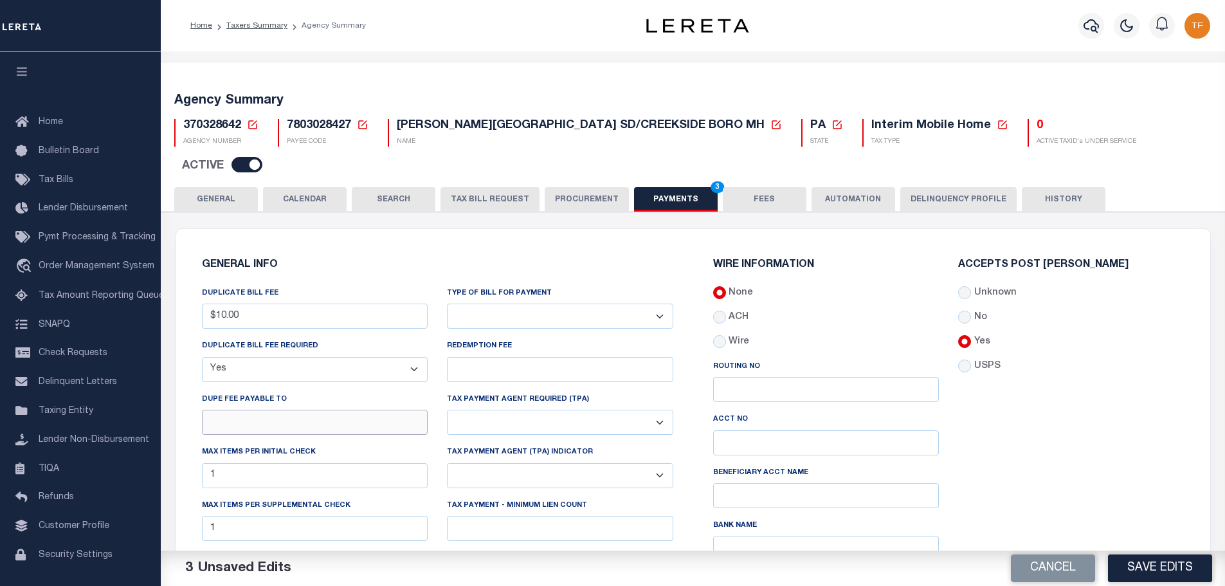
drag, startPoint x: 224, startPoint y: 399, endPoint x: 226, endPoint y: 393, distance: 6.6
click at [224, 410] on input "DUPE FEE PAYABLE TO" at bounding box center [315, 422] width 226 height 25
paste input "[PERSON_NAME]"
type input "[PERSON_NAME]"
click at [505, 303] on select "Bar-Coded Tax Statement Print Tax Bills from Web. No DBF Required. Memo Bill Or…" at bounding box center [560, 315] width 226 height 25
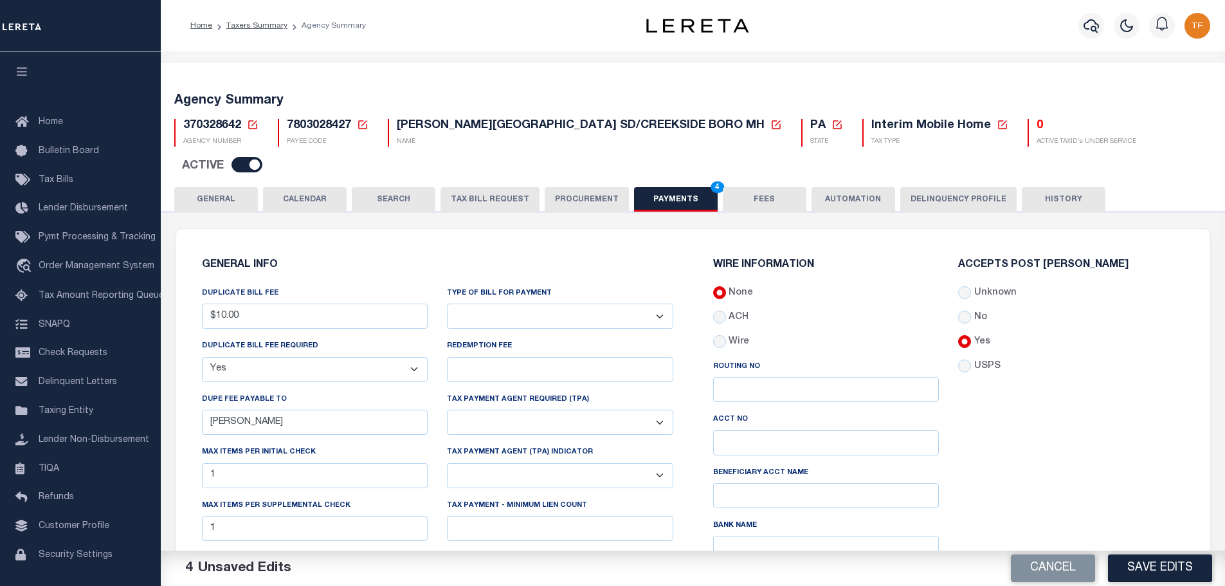
select select "35"
click at [447, 303] on select "Bar-Coded Tax Statement Print Tax Bills from Web. No DBF Required. Memo Bill Or…" at bounding box center [560, 315] width 226 height 25
click at [1120, 567] on button "Save Edits" at bounding box center [1160, 568] width 104 height 28
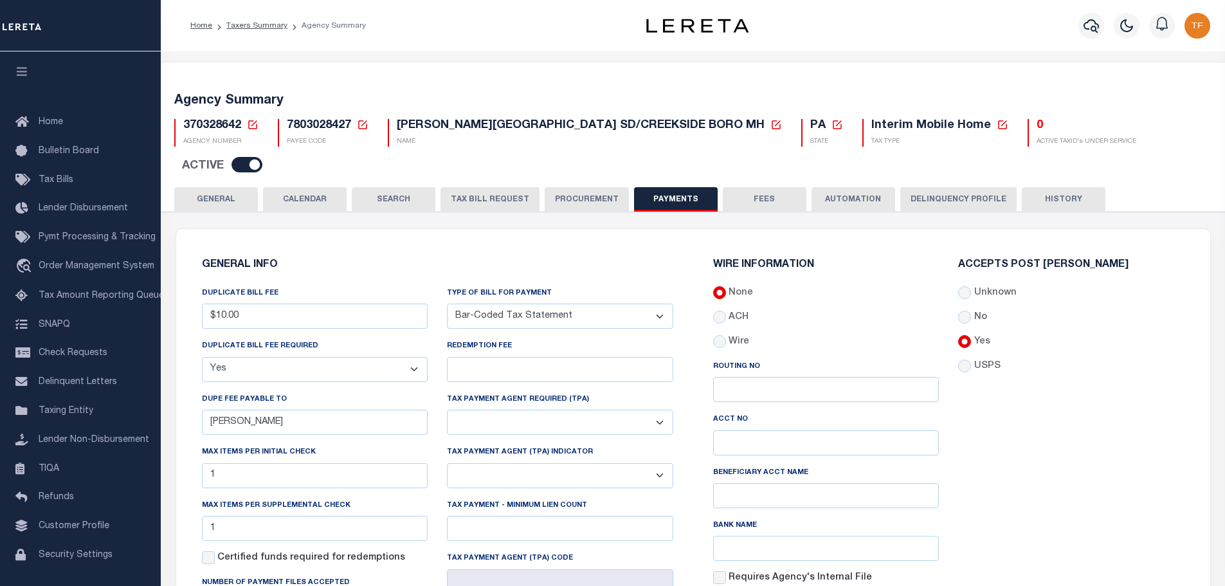
click at [752, 187] on button "FEES" at bounding box center [765, 199] width 84 height 24
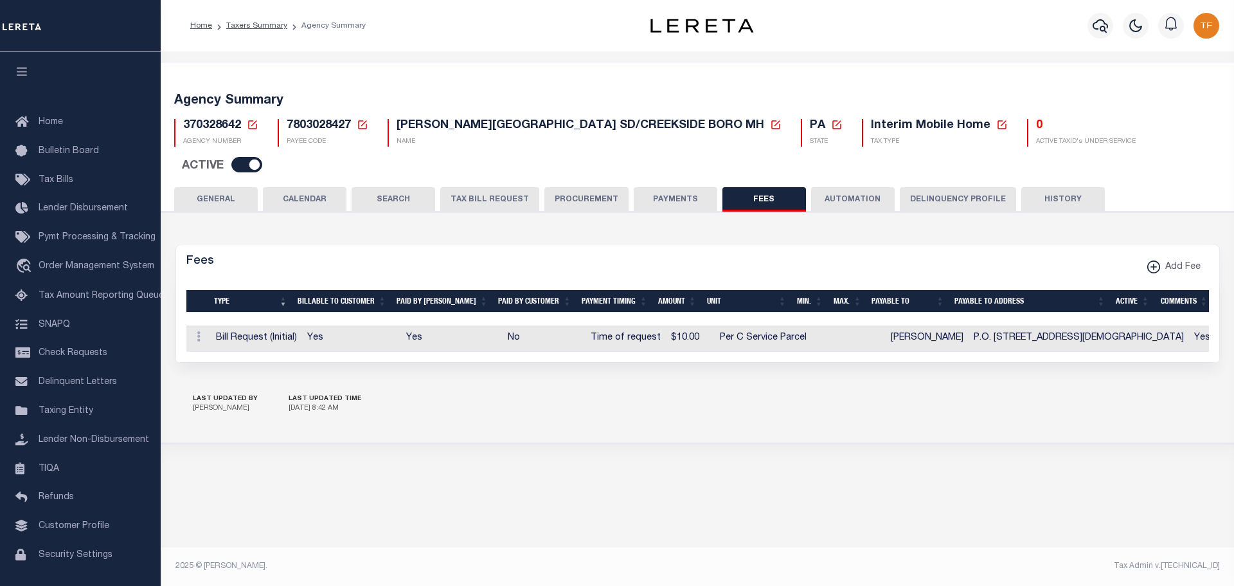
click at [251, 124] on icon at bounding box center [253, 125] width 12 height 12
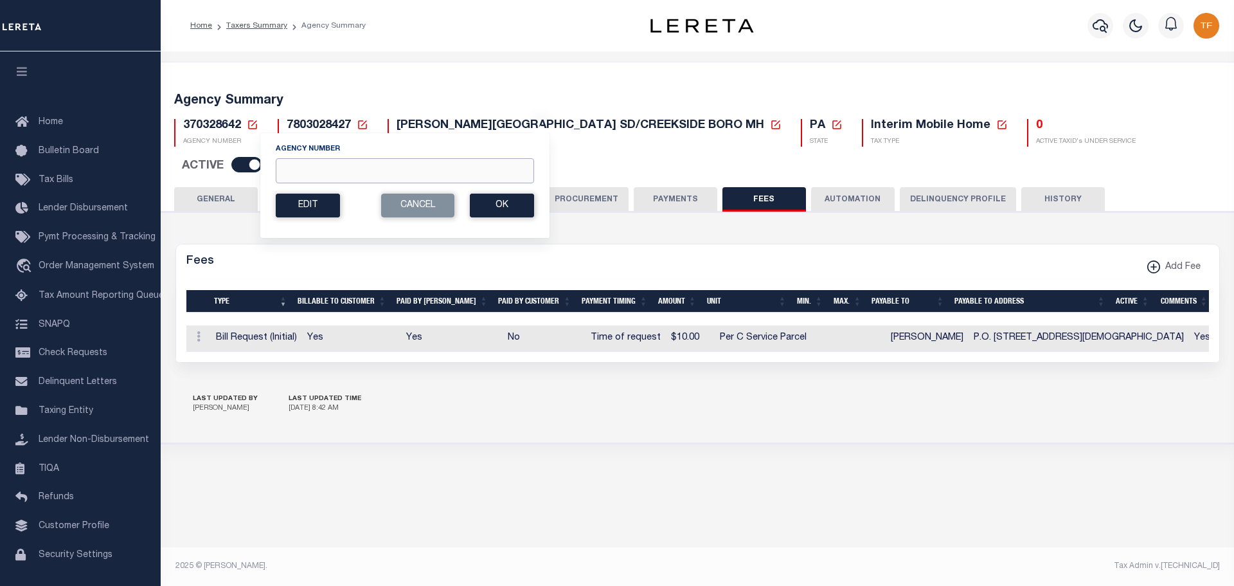
click at [329, 170] on input "Agency Number" at bounding box center [405, 170] width 258 height 25
type input "370321710"
click at [495, 208] on button "Ok" at bounding box center [502, 206] width 64 height 24
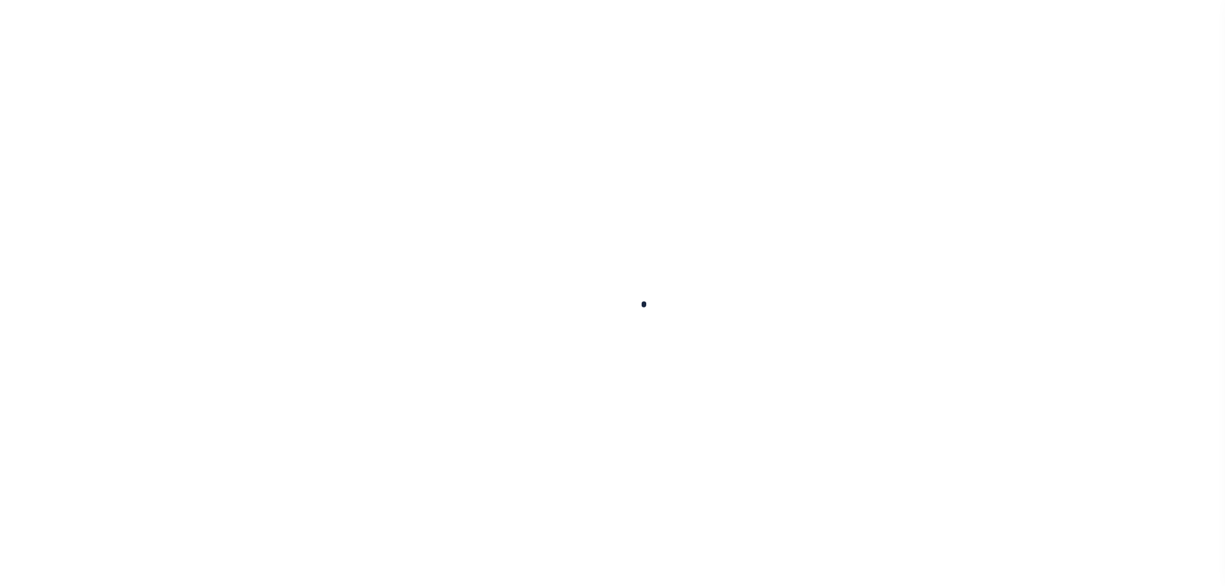
select select "true"
select select "false"
select select "7"
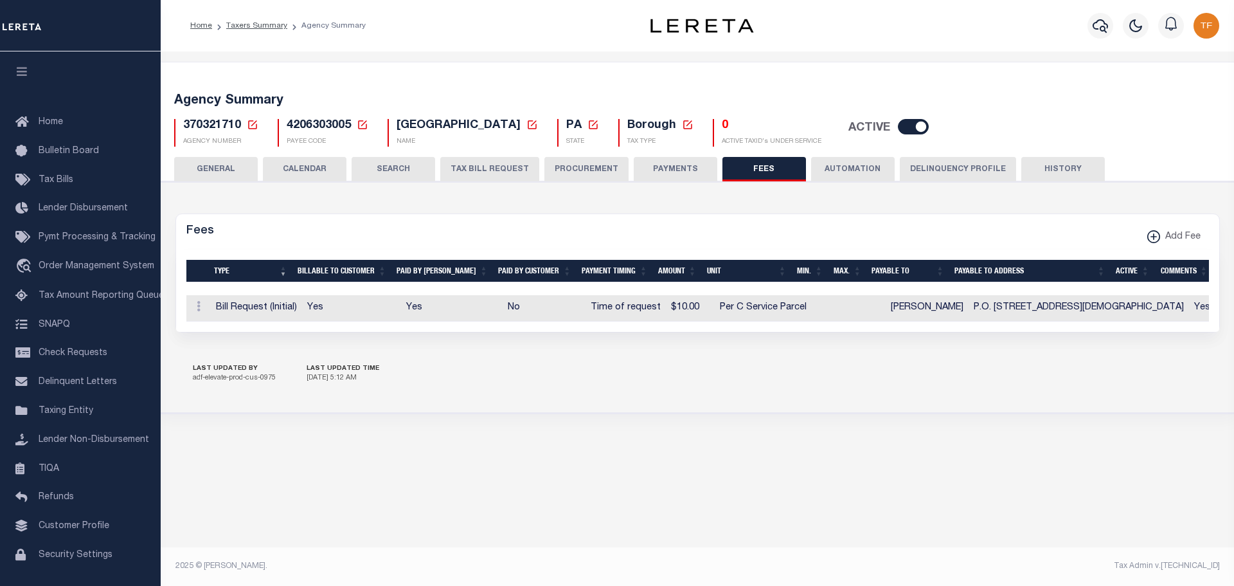
click at [667, 168] on button "PAYMENTS" at bounding box center [676, 169] width 84 height 24
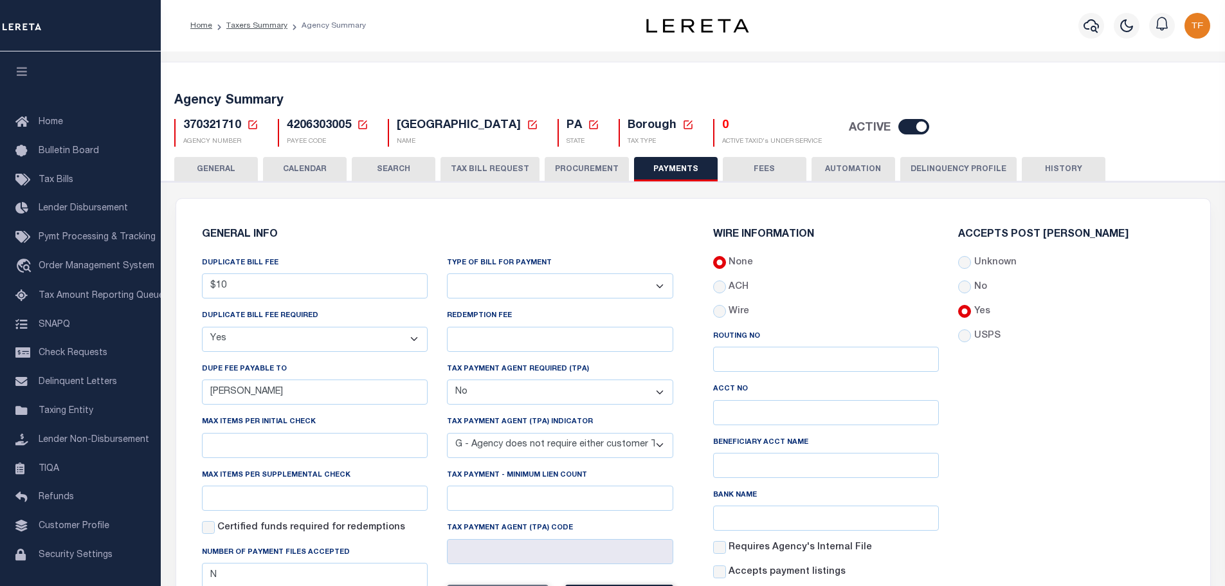
click at [660, 284] on select "Bar-Coded Tax Statement Print Tax Bills from Web. No DBF Required. Memo Bill Or…" at bounding box center [560, 285] width 226 height 25
select select "35"
click at [447, 274] on select "Bar-Coded Tax Statement Print Tax Bills from Web. No DBF Required. Memo Bill Or…" at bounding box center [560, 285] width 226 height 25
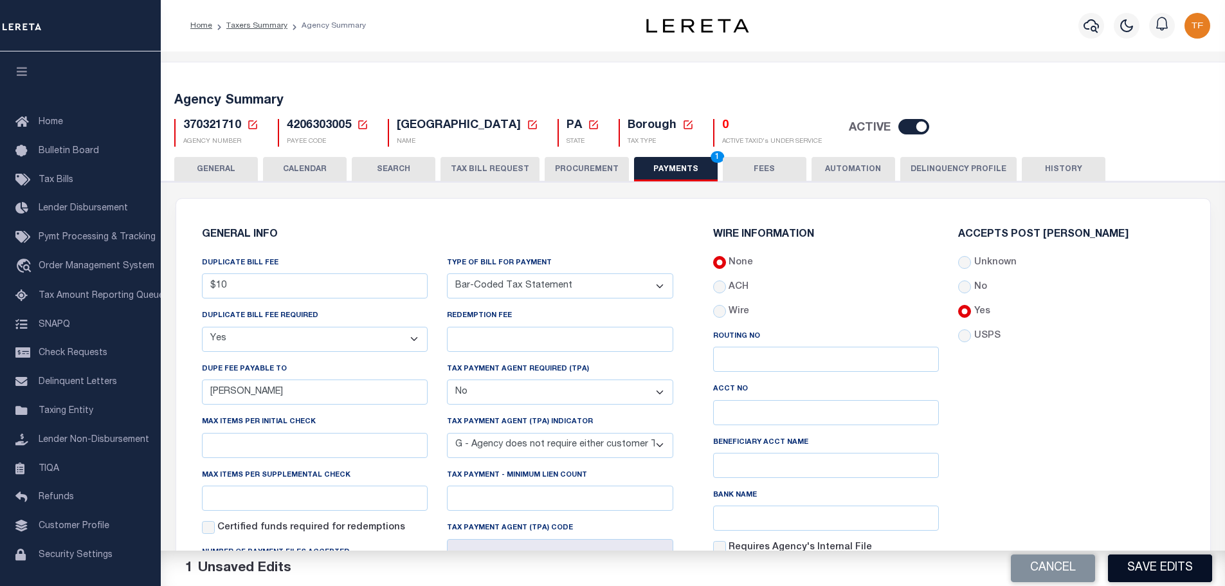
click at [1118, 575] on button "Save Edits" at bounding box center [1160, 568] width 104 height 28
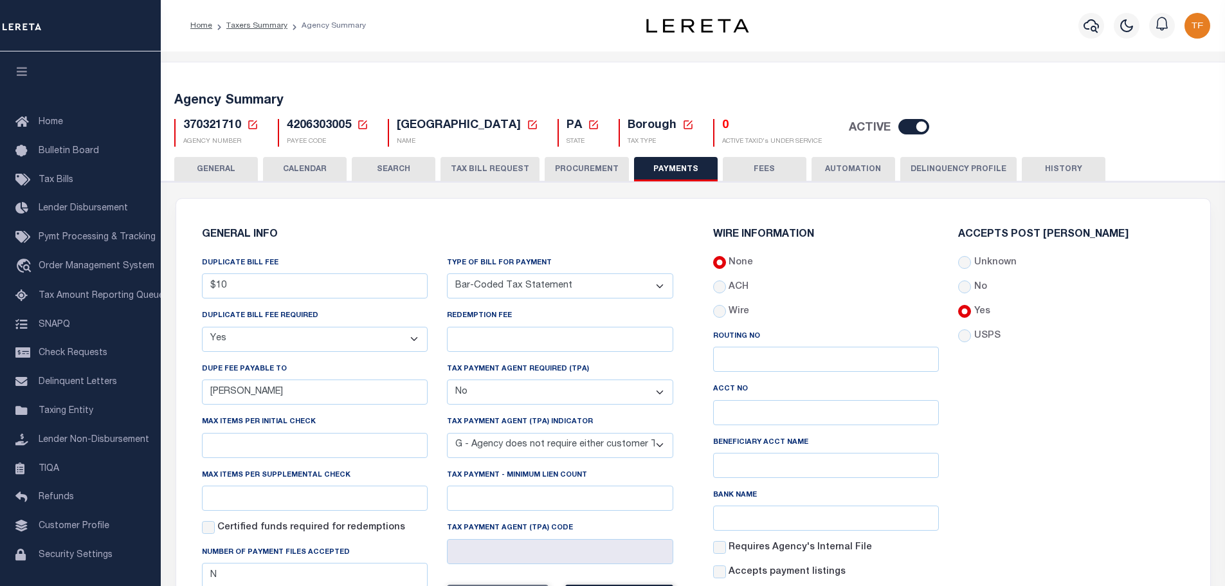
click at [214, 166] on button "GENERAL" at bounding box center [216, 169] width 84 height 24
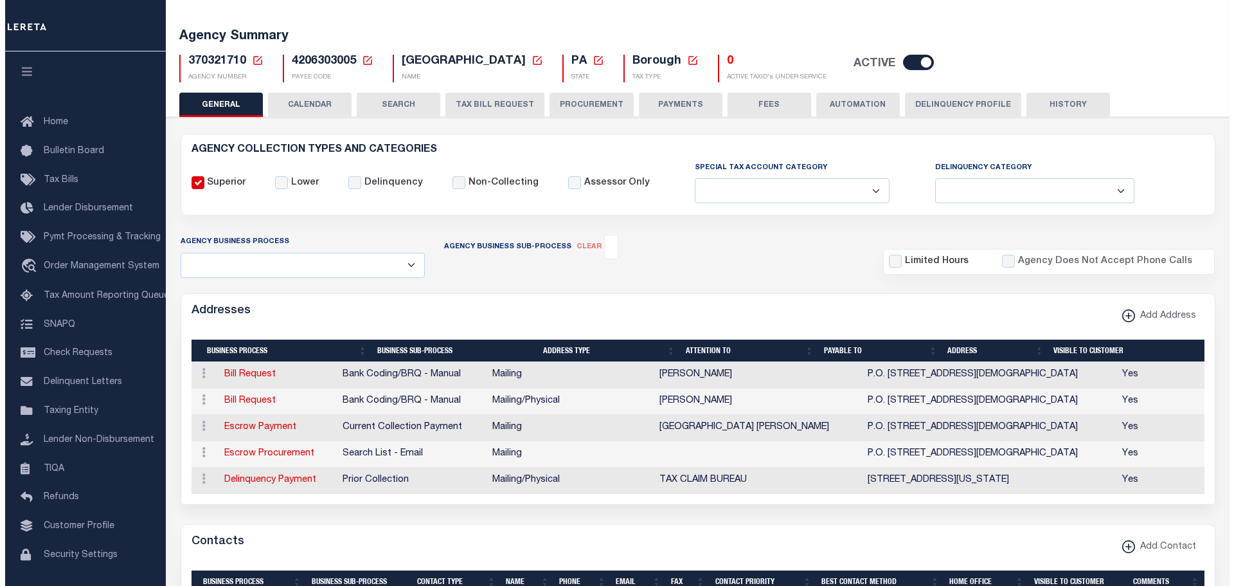
scroll to position [129, 0]
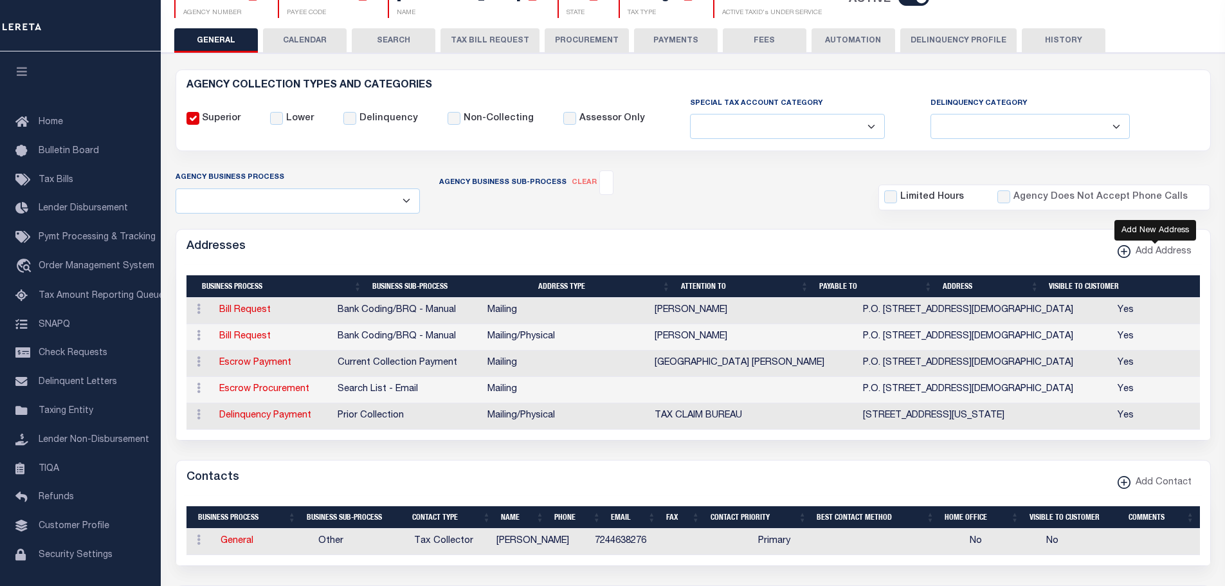
click at [1124, 252] on icon "button" at bounding box center [1123, 251] width 1 height 6
select select "1"
checkbox input "true"
select select
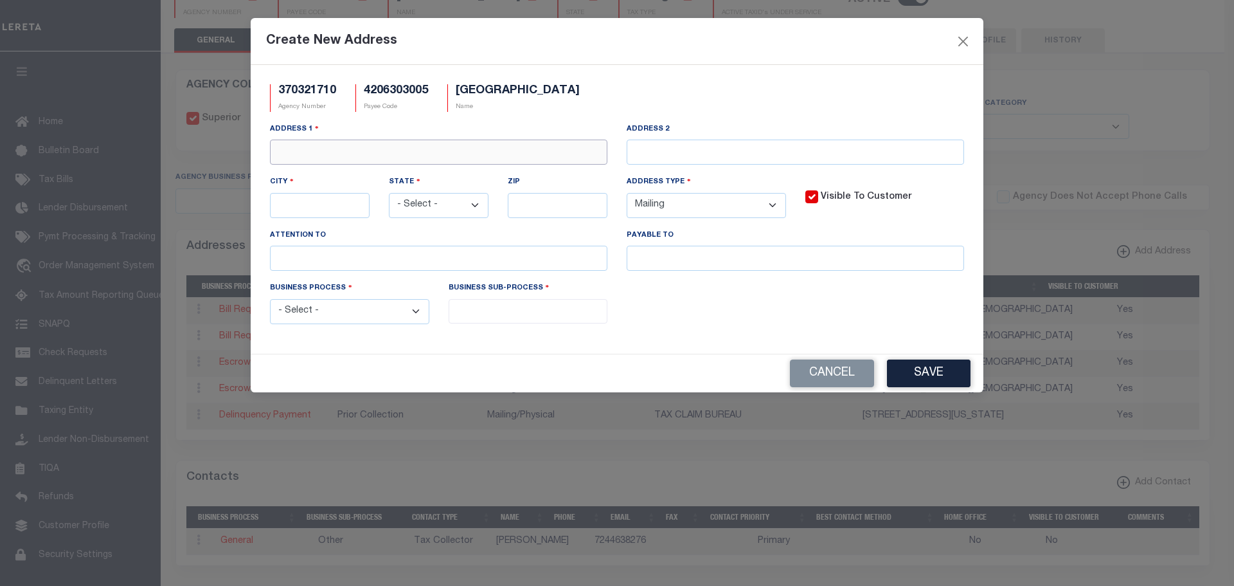
click at [515, 141] on input "text" at bounding box center [439, 152] width 338 height 25
type input "49 WATER STREET"
click at [358, 196] on input "text" at bounding box center [320, 205] width 100 height 25
type input "CREEKSIDE"
select select "PA"
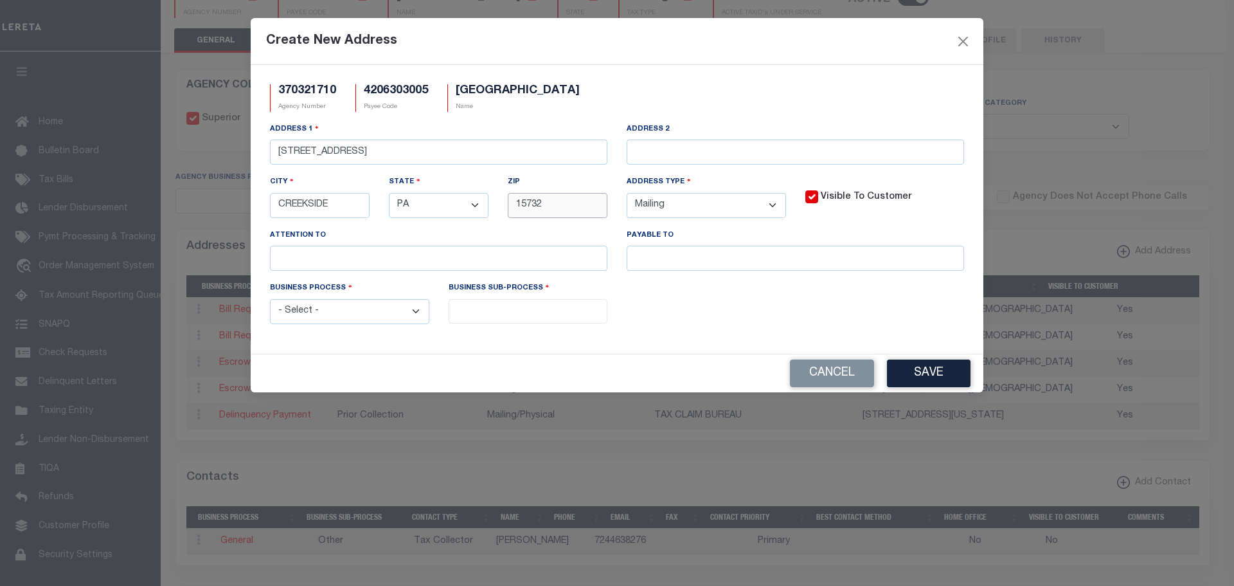
type input "15732"
click at [766, 202] on select "- Select - FedEx/Overnight Lock Box Mailing Mailing/Physical Physical" at bounding box center [706, 205] width 159 height 25
select select "4"
click at [627, 194] on select "- Select - FedEx/Overnight Lock Box Mailing Mailing/Physical Physical" at bounding box center [706, 205] width 159 height 25
click at [655, 257] on input "text" at bounding box center [796, 258] width 338 height 25
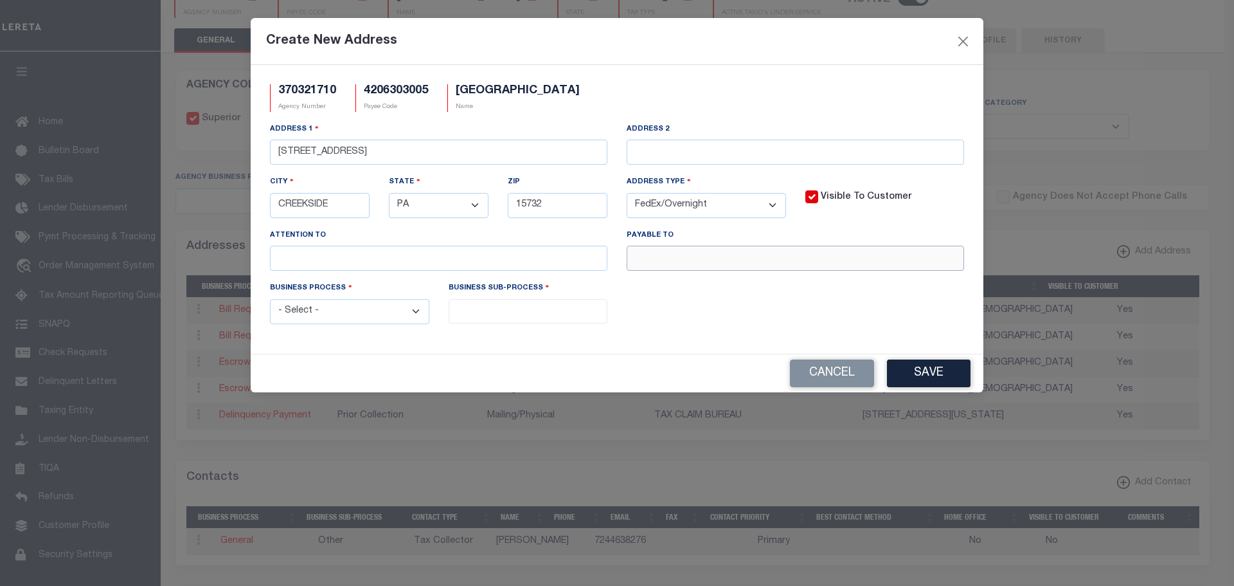
paste input "KAY WOLFGANG"
type input "KAY WOLFGANG"
click at [394, 320] on select "- Select - Automation Bill Request Delinquency Payment Delinquency Procurement …" at bounding box center [349, 311] width 159 height 25
select select "3"
click at [270, 301] on select "- Select - Automation Bill Request Delinquency Payment Delinquency Procurement …" at bounding box center [349, 311] width 159 height 25
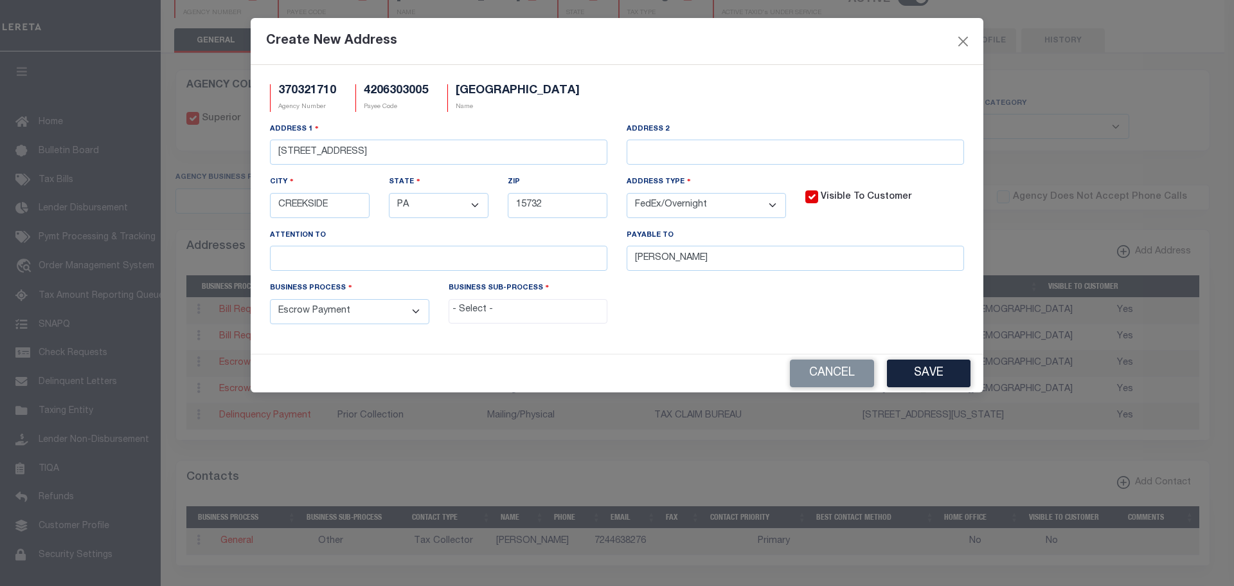
click at [945, 371] on button "Save" at bounding box center [929, 373] width 84 height 28
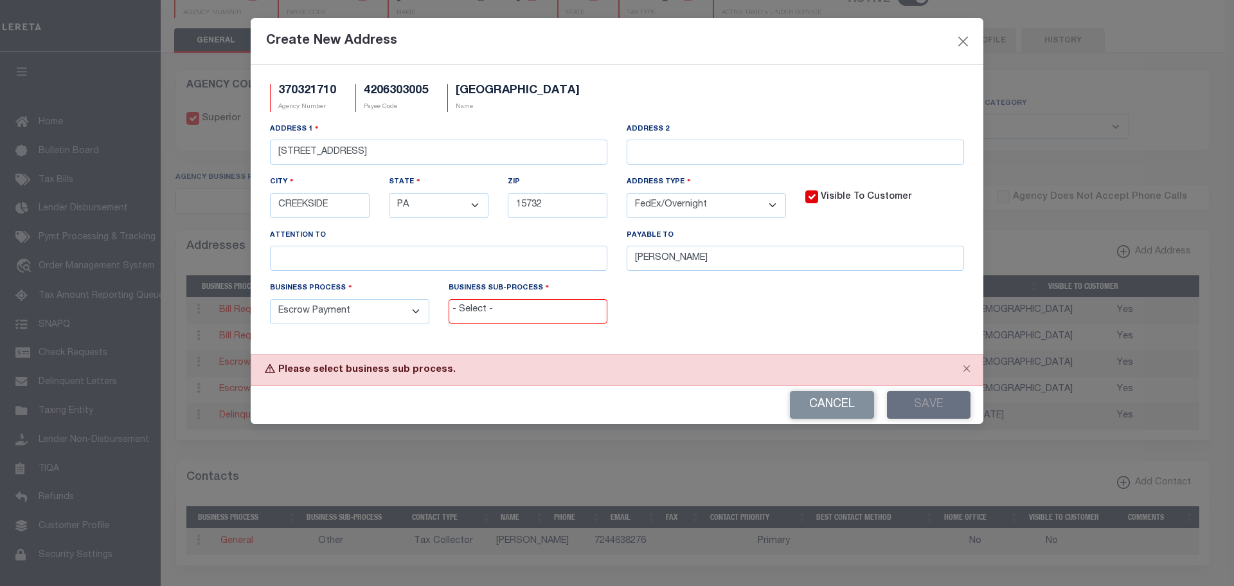
click at [515, 315] on input "search" at bounding box center [529, 310] width 152 height 14
select select "11"
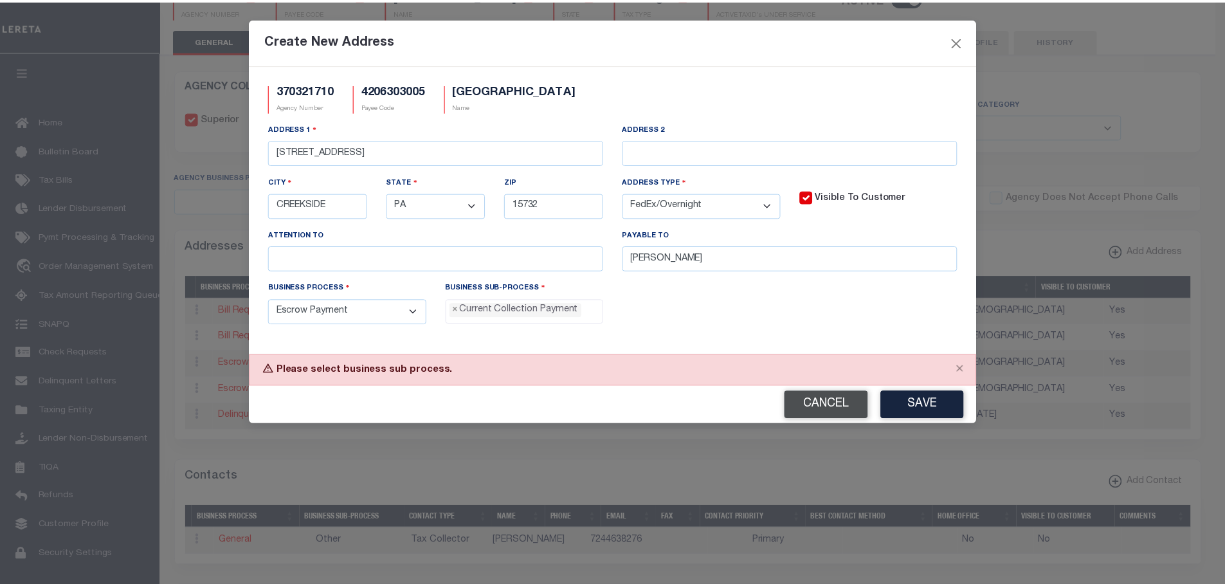
scroll to position [12, 0]
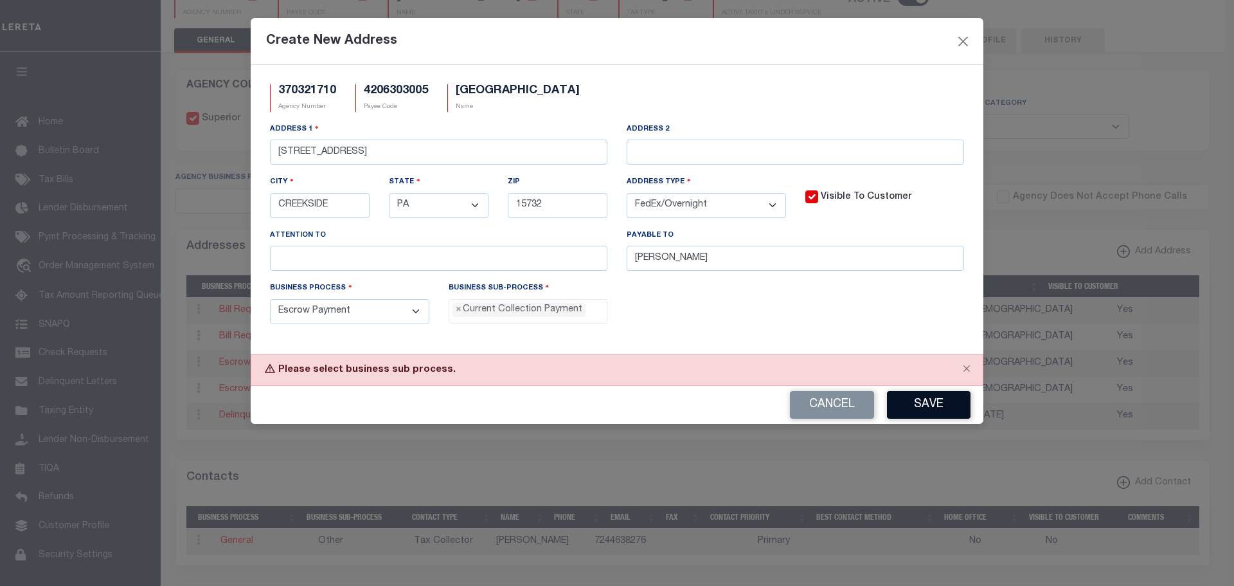
click at [917, 402] on button "Save" at bounding box center [929, 405] width 84 height 28
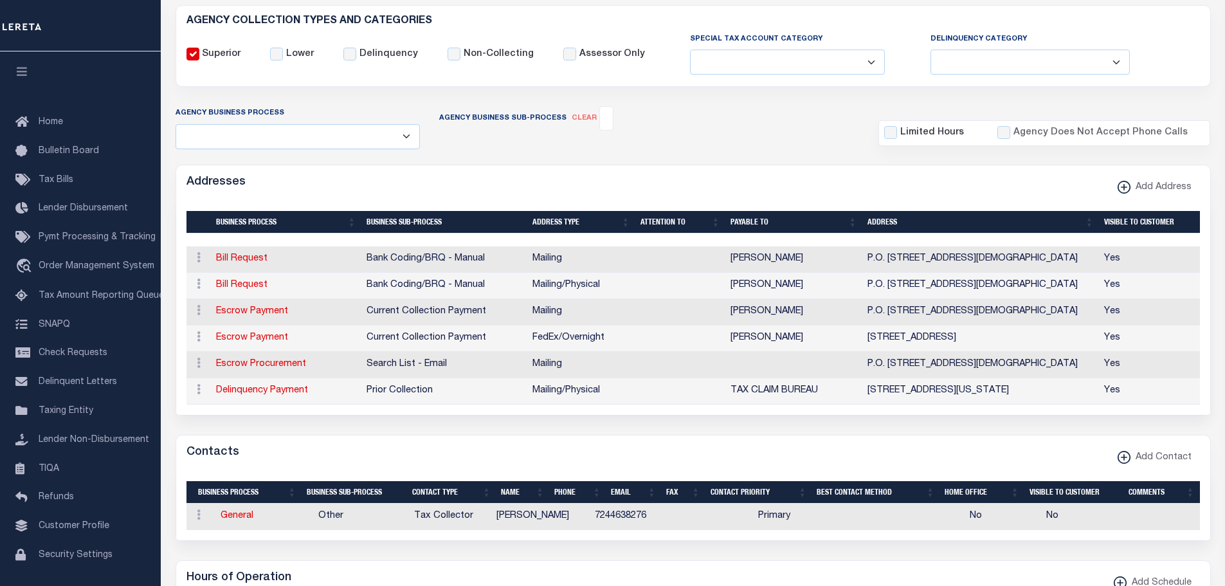
scroll to position [0, 0]
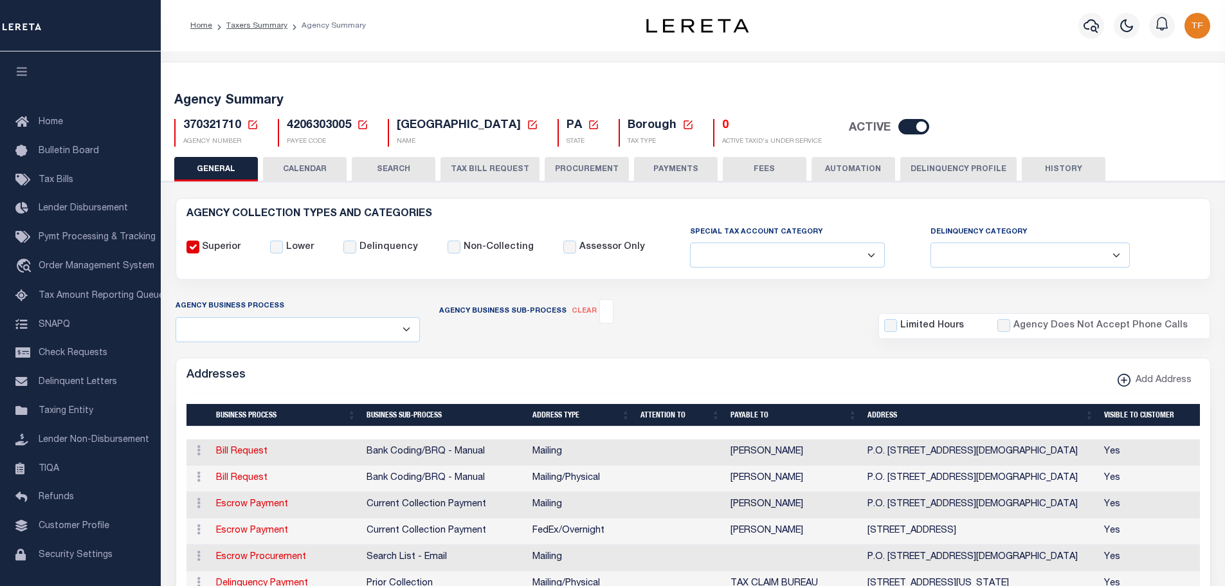
click at [251, 124] on icon at bounding box center [253, 125] width 12 height 12
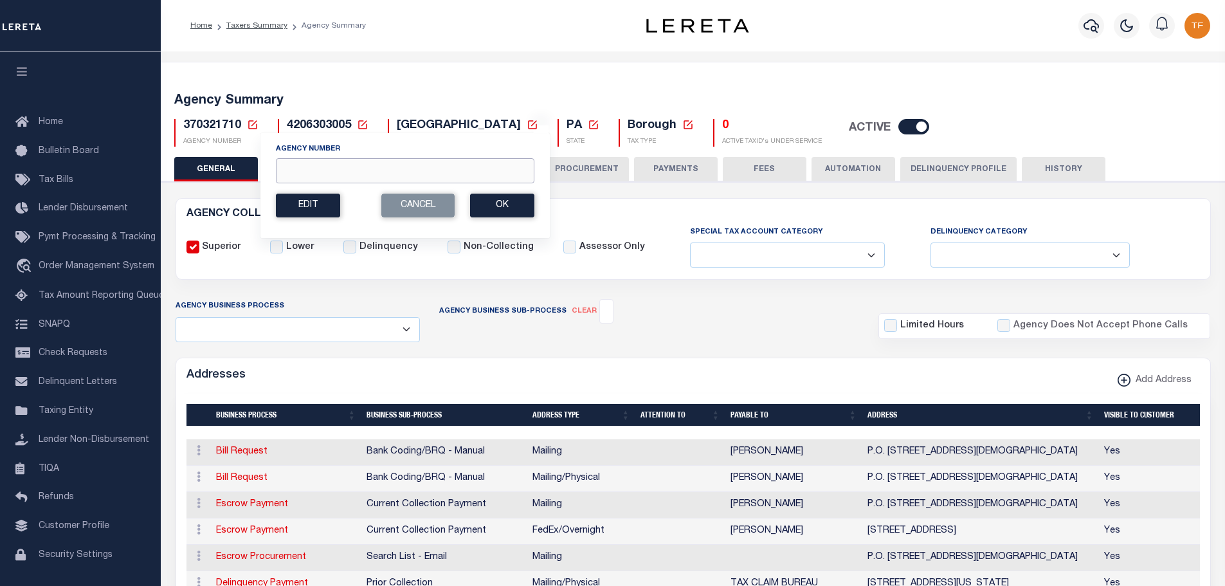
click at [287, 167] on input "Agency Number" at bounding box center [405, 170] width 258 height 25
type input "370328710"
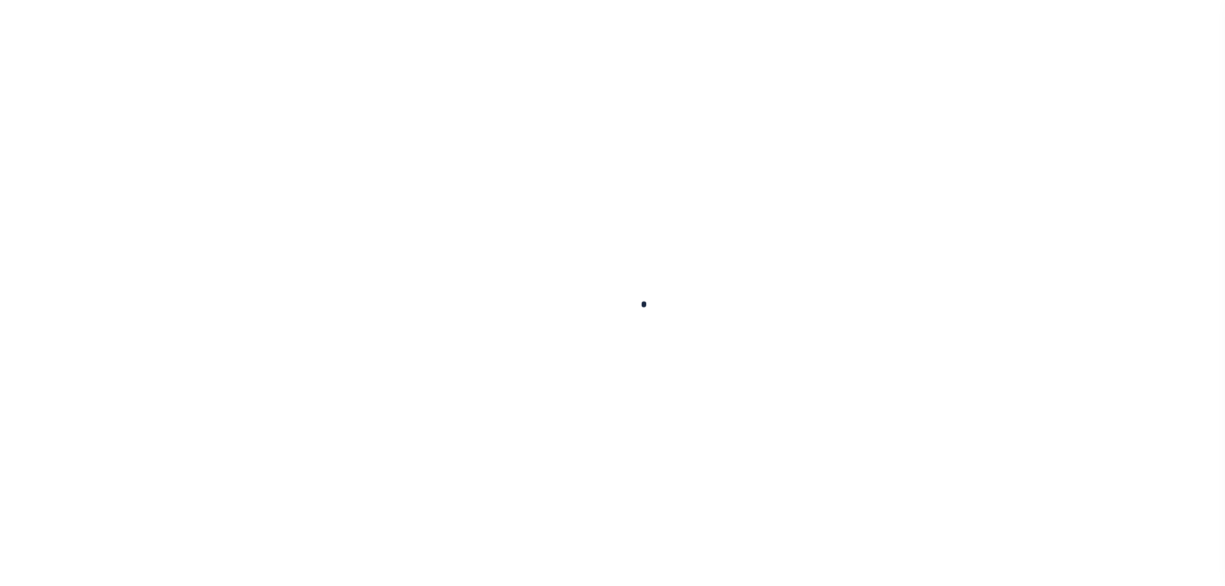
select select
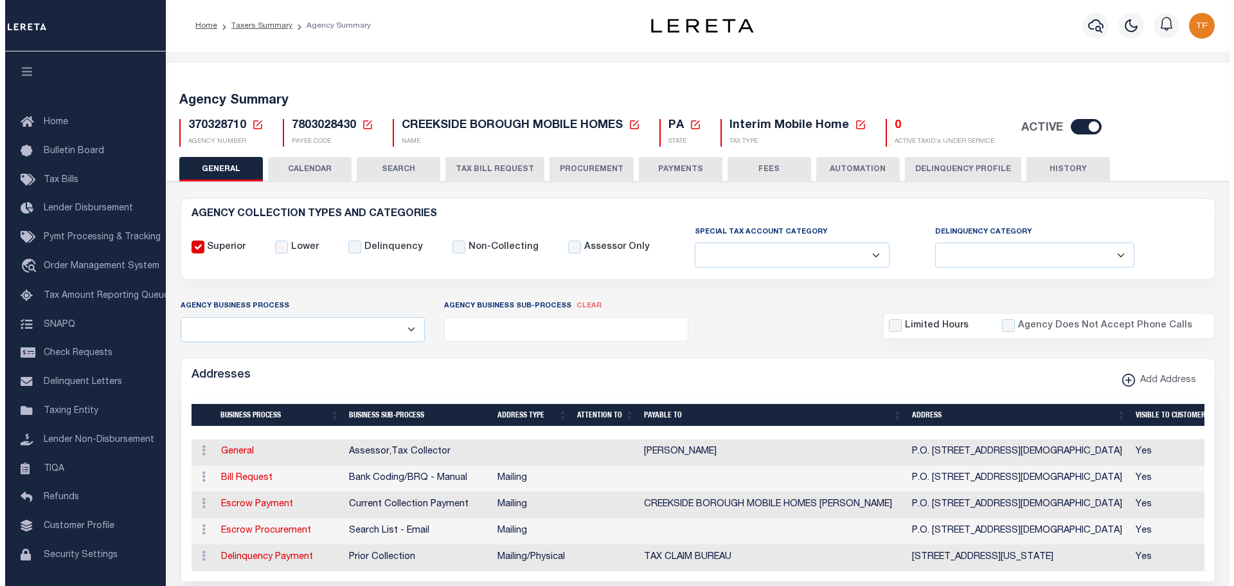
scroll to position [129, 0]
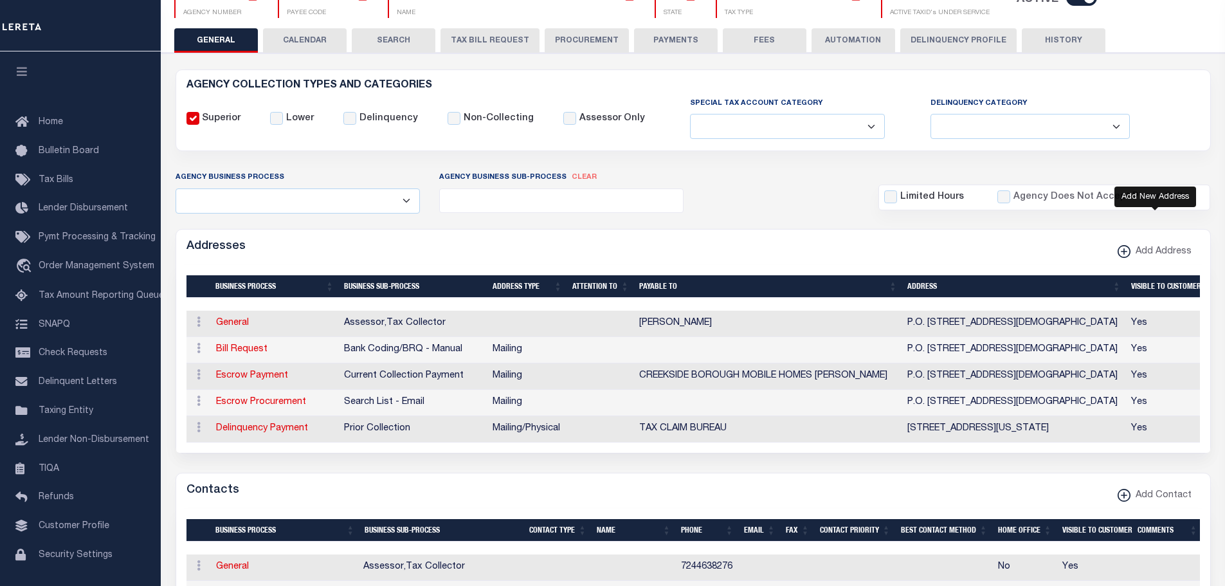
click at [1124, 249] on xmlns\ "button" at bounding box center [1123, 251] width 13 height 13
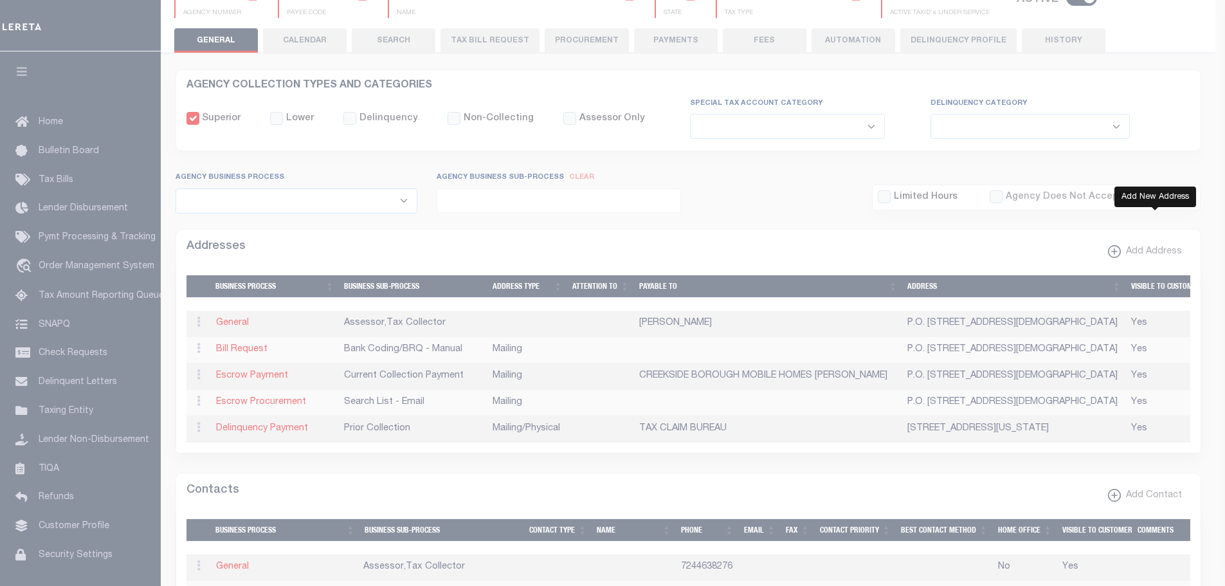
select select "1"
checkbox input "true"
select select
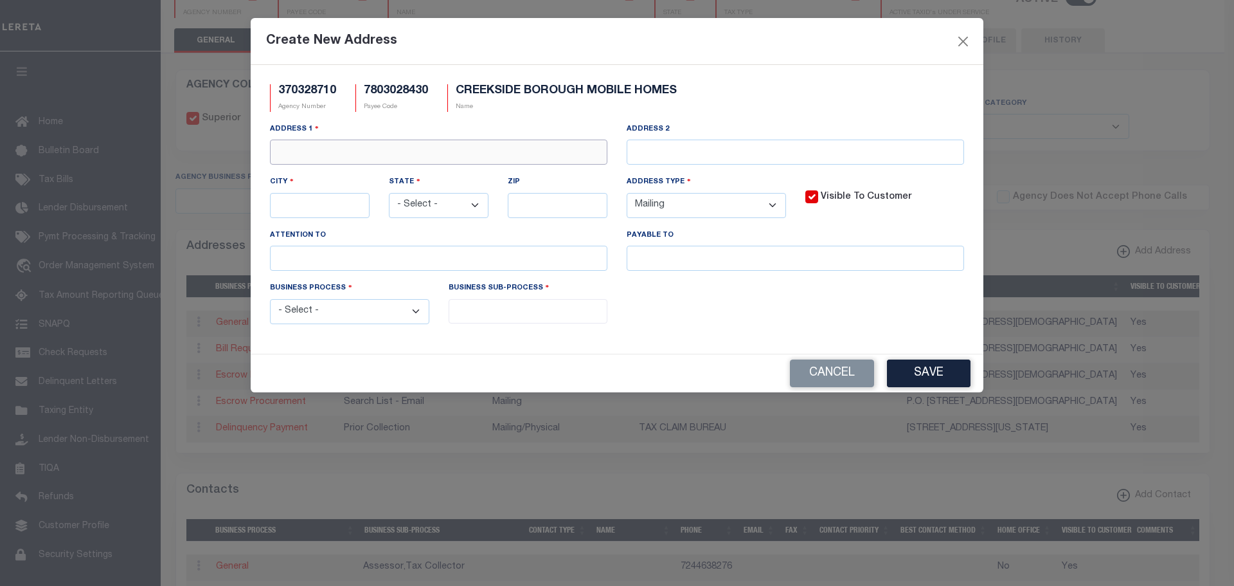
click at [347, 142] on input "text" at bounding box center [439, 152] width 338 height 25
type input "[STREET_ADDRESS]"
type input "CREEKSIDE"
select select "PA"
type input "15732"
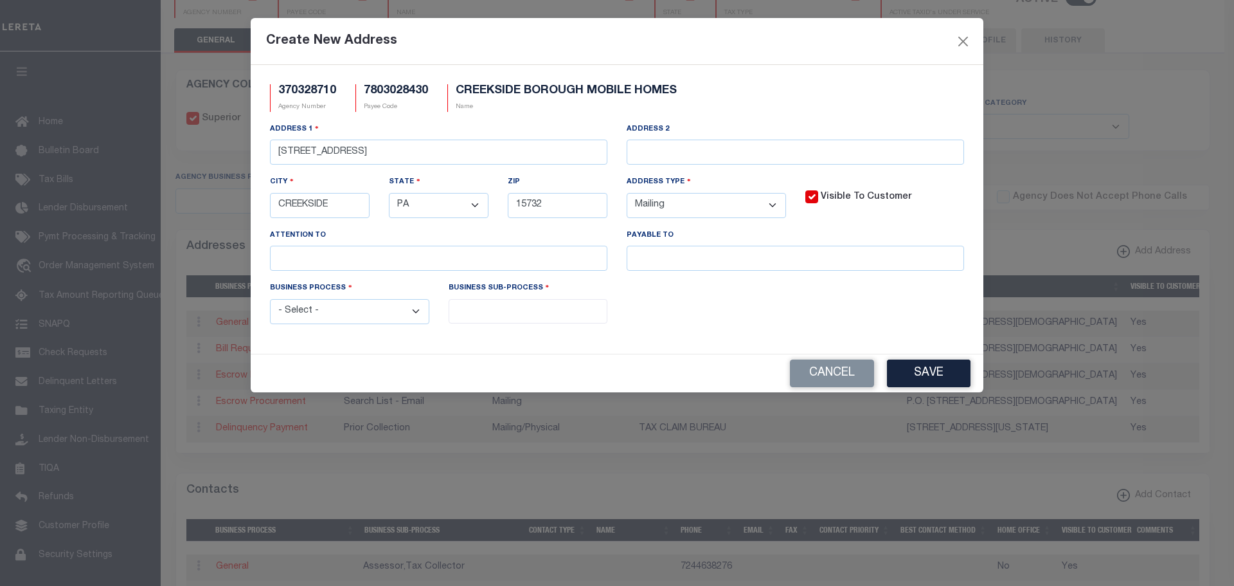
click at [750, 201] on select "- Select - FedEx/Overnight Lock Box Mailing Mailing/Physical Physical" at bounding box center [706, 205] width 159 height 25
select select "4"
click at [627, 194] on select "- Select - FedEx/Overnight Lock Box Mailing Mailing/Physical Physical" at bounding box center [706, 205] width 159 height 25
click at [312, 311] on select "- Select - Automation Bill Request Delinquency Payment Delinquency Procurement …" at bounding box center [349, 311] width 159 height 25
select select "3"
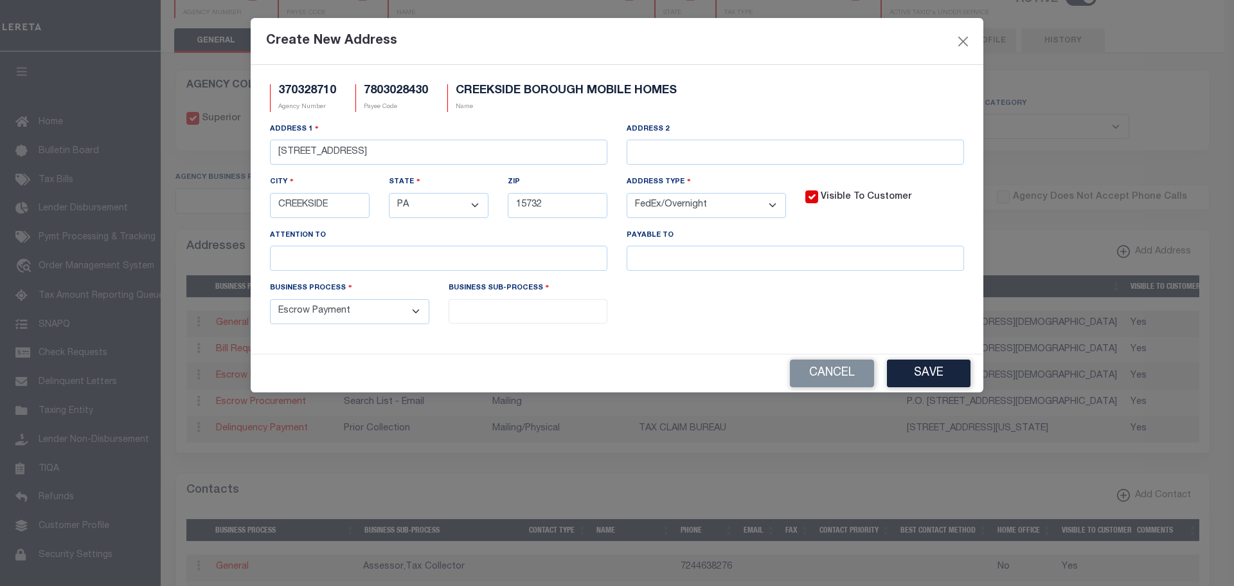
click at [270, 301] on select "- Select - Automation Bill Request Delinquency Payment Delinquency Procurement …" at bounding box center [349, 311] width 159 height 25
click at [478, 314] on input "search" at bounding box center [529, 310] width 152 height 14
select select "11"
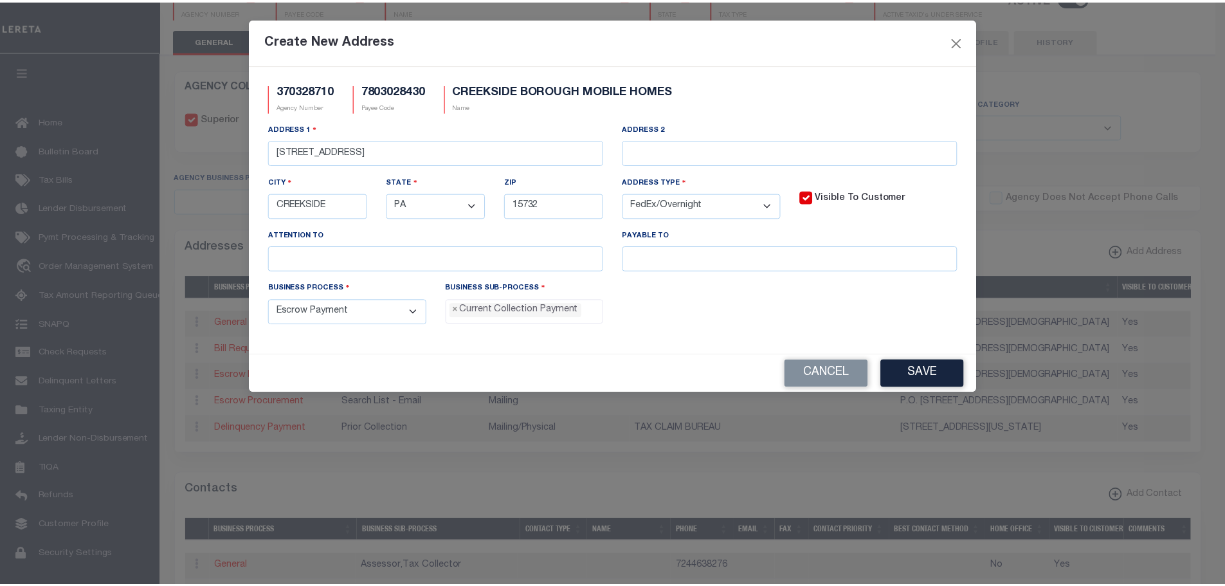
scroll to position [12, 0]
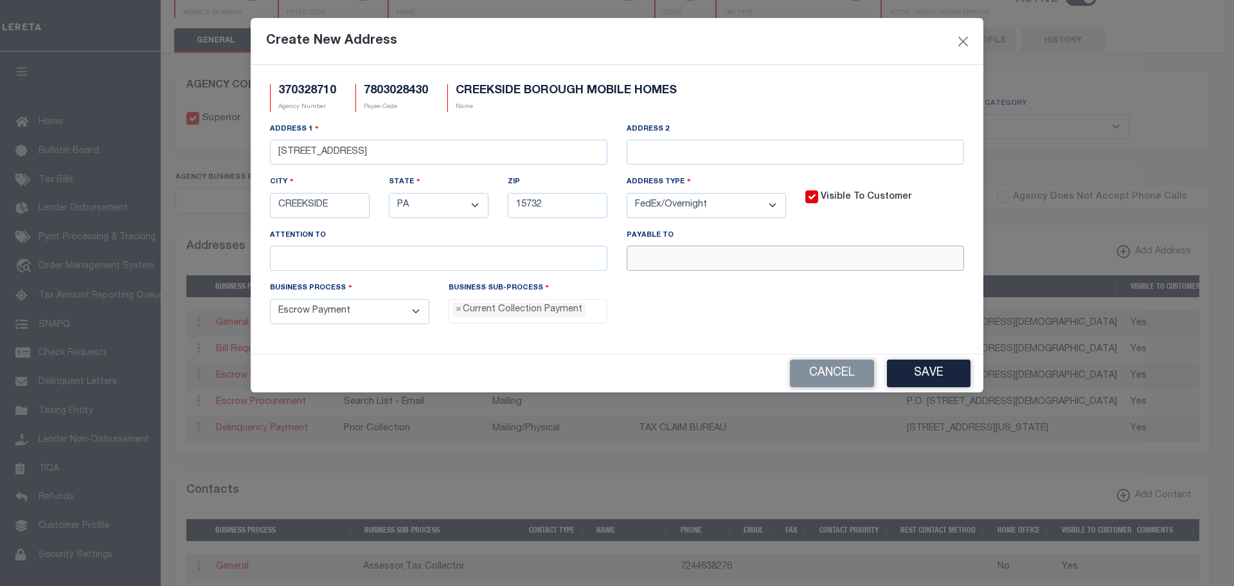
click at [699, 258] on input "text" at bounding box center [796, 258] width 338 height 25
paste input "[PERSON_NAME]"
type input "[PERSON_NAME]"
click at [944, 380] on button "Save" at bounding box center [929, 373] width 84 height 28
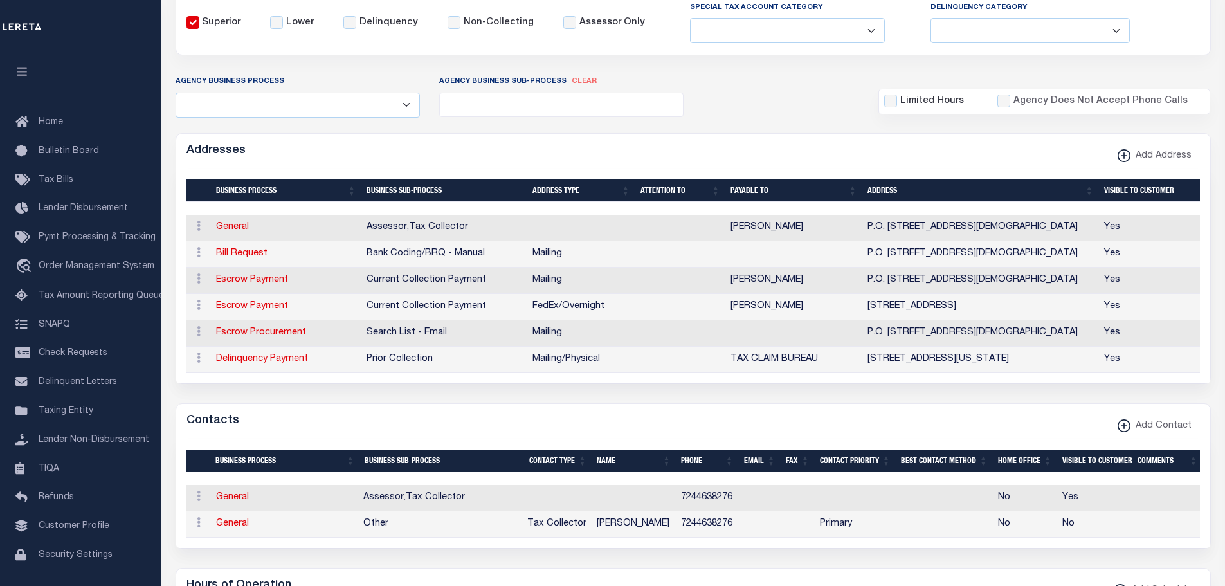
scroll to position [321, 0]
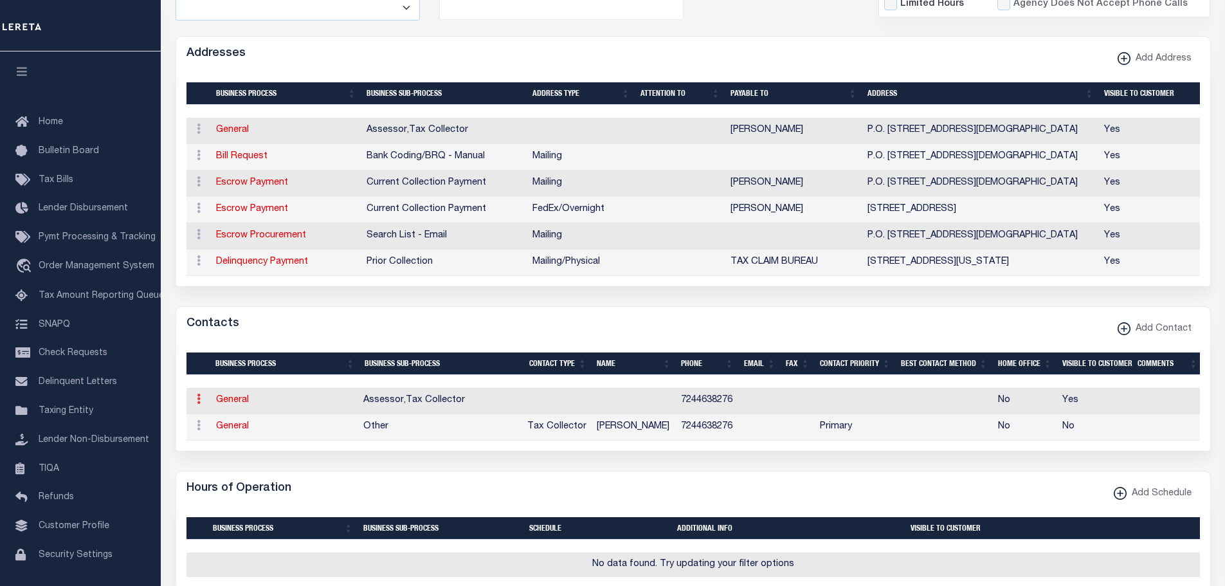
click at [198, 404] on icon at bounding box center [199, 398] width 4 height 10
drag, startPoint x: 222, startPoint y: 467, endPoint x: 325, endPoint y: 437, distance: 107.0
click at [222, 467] on link "Delete Contact" at bounding box center [240, 461] width 97 height 21
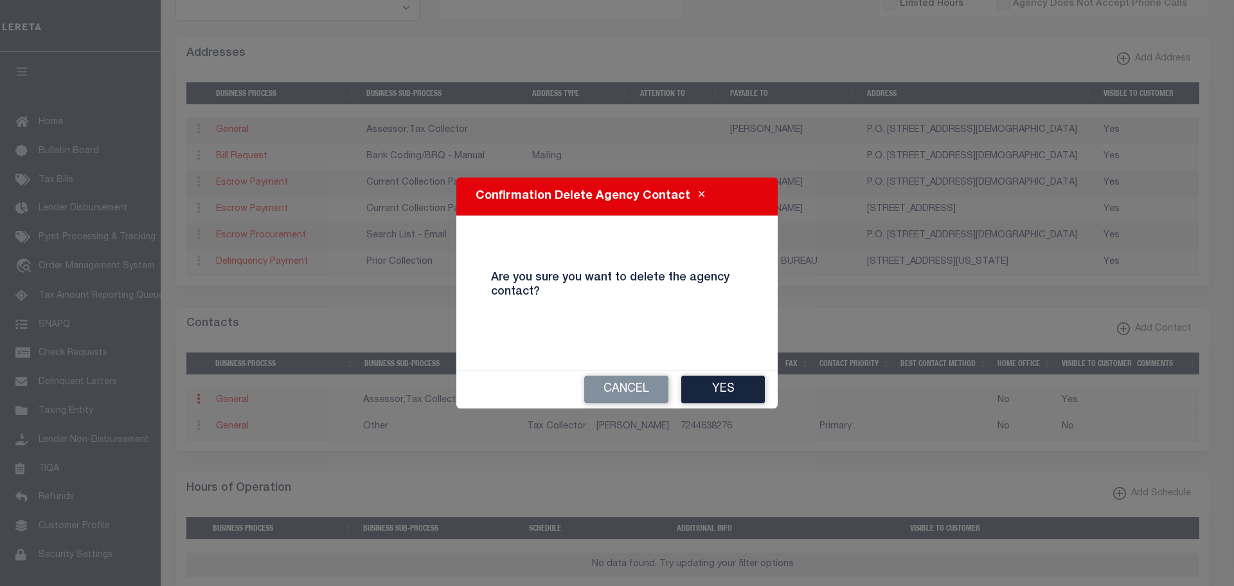
drag, startPoint x: 728, startPoint y: 382, endPoint x: 739, endPoint y: 388, distance: 12.4
click at [728, 383] on button "Yes" at bounding box center [723, 389] width 84 height 28
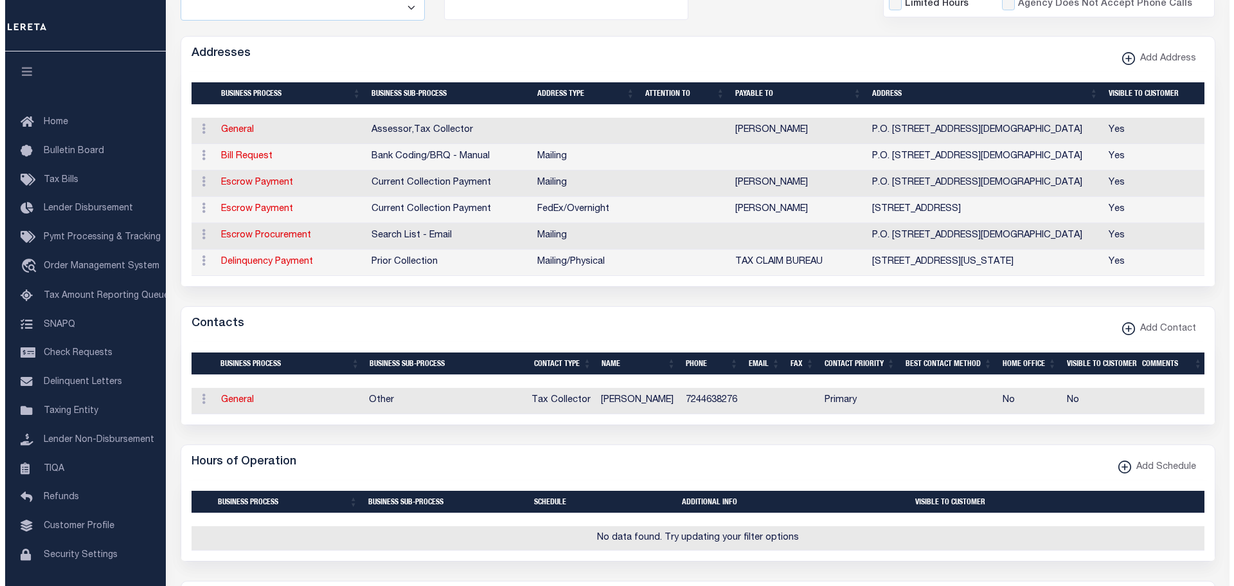
scroll to position [0, 0]
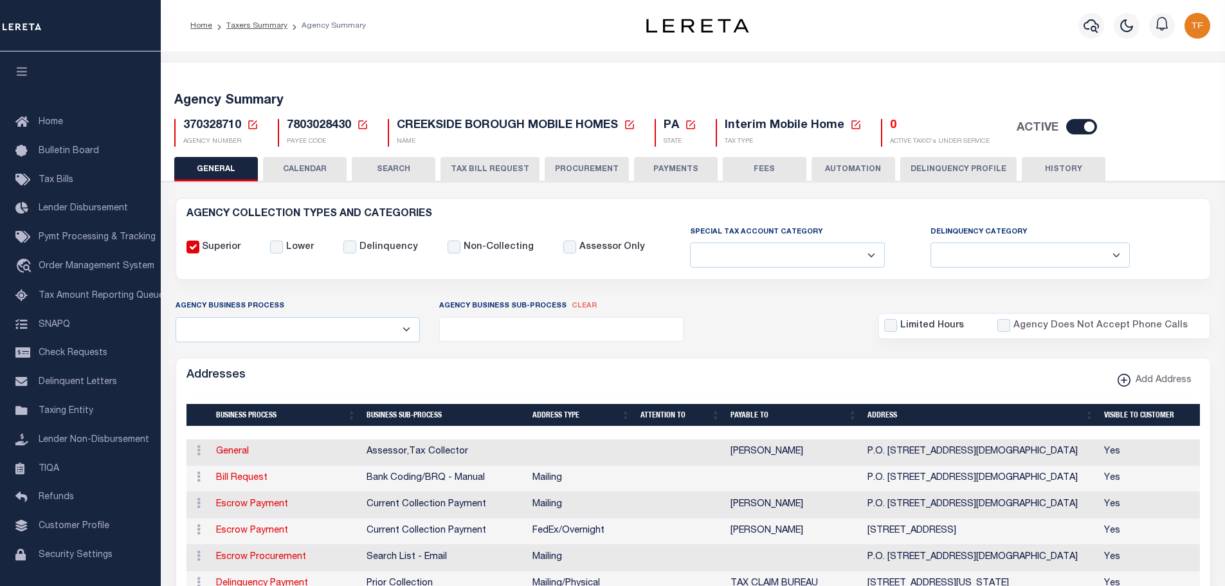
click at [667, 163] on button "PAYMENTS" at bounding box center [676, 169] width 84 height 24
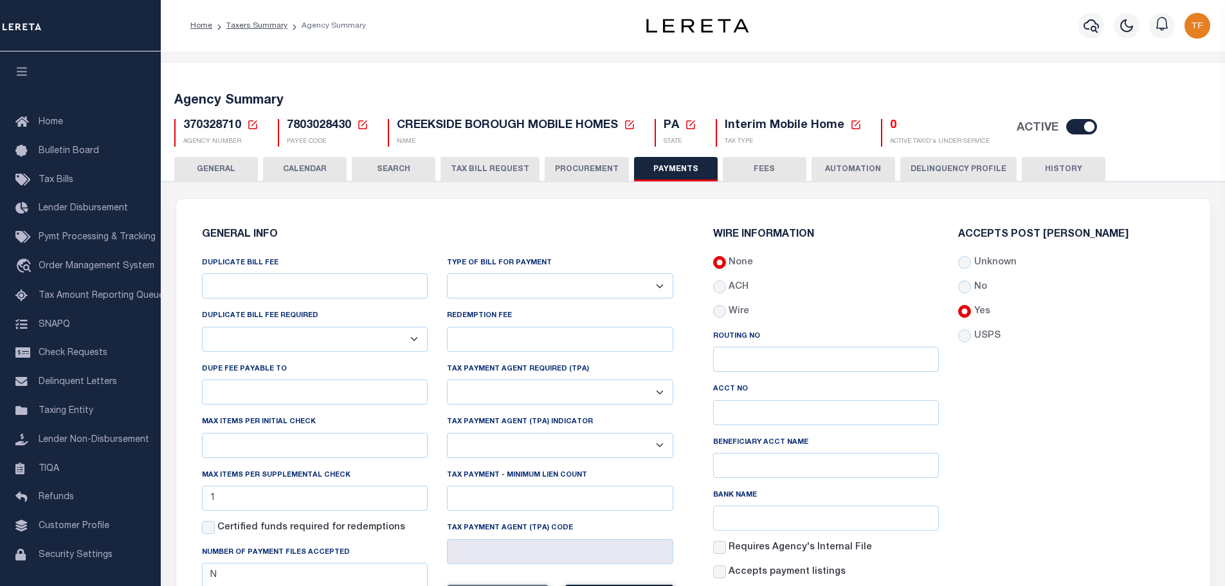
click at [657, 289] on select "Bar-Coded Tax Statement Print Tax Bills from Web. No DBF Required. Memo Bill Or…" at bounding box center [560, 285] width 226 height 25
select select "35"
click at [447, 274] on select "Bar-Coded Tax Statement Print Tax Bills from Web. No DBF Required. Memo Bill Or…" at bounding box center [560, 285] width 226 height 25
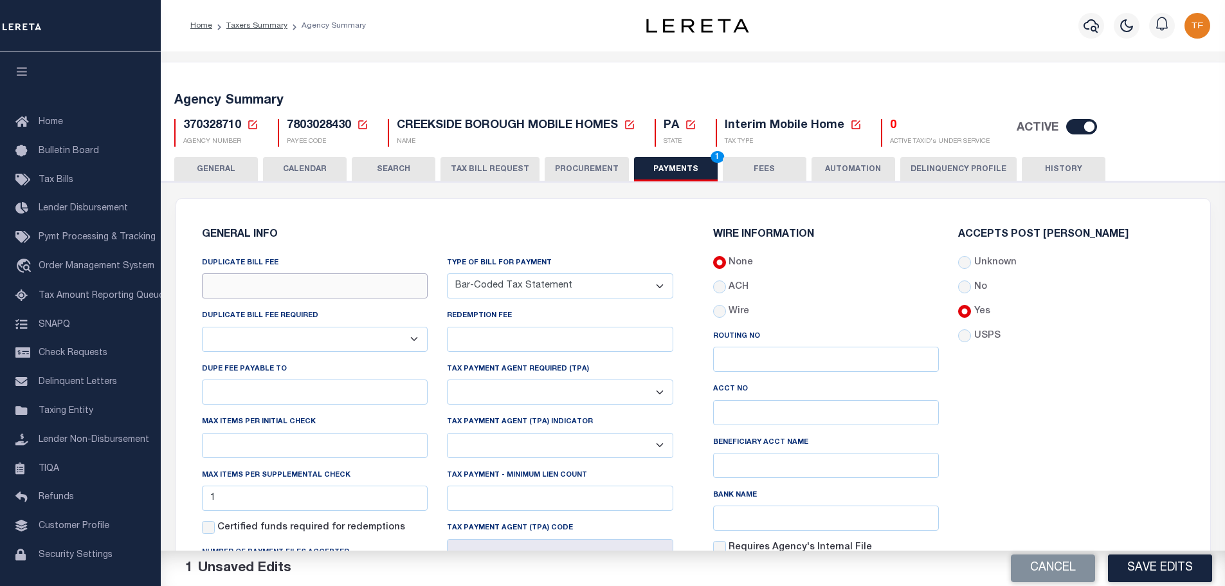
click at [349, 282] on input "DUPLICATE BILL FEE" at bounding box center [315, 285] width 226 height 25
type input "$10.00"
click at [321, 348] on select "Yes No" at bounding box center [315, 339] width 226 height 25
select select "true"
click at [202, 327] on select "Yes No" at bounding box center [315, 339] width 226 height 25
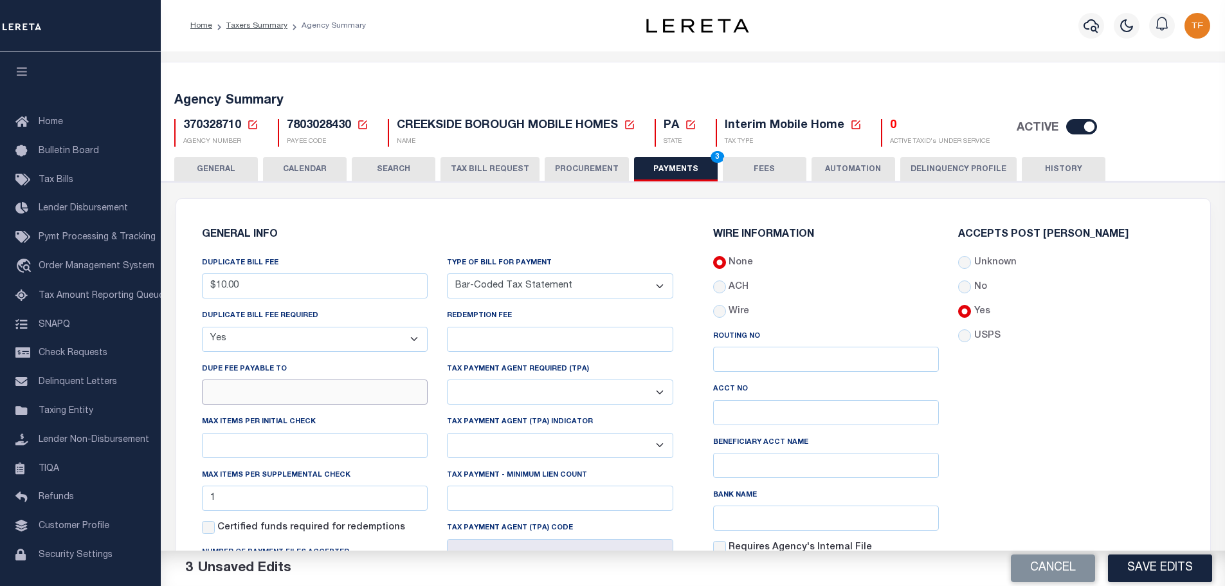
drag, startPoint x: 239, startPoint y: 401, endPoint x: 239, endPoint y: 392, distance: 9.7
click at [239, 399] on input "DUPE FEE PAYABLE TO" at bounding box center [315, 391] width 226 height 25
type input "KAY WOLFGANG"
click at [254, 449] on input "text" at bounding box center [315, 445] width 226 height 25
type input "1"
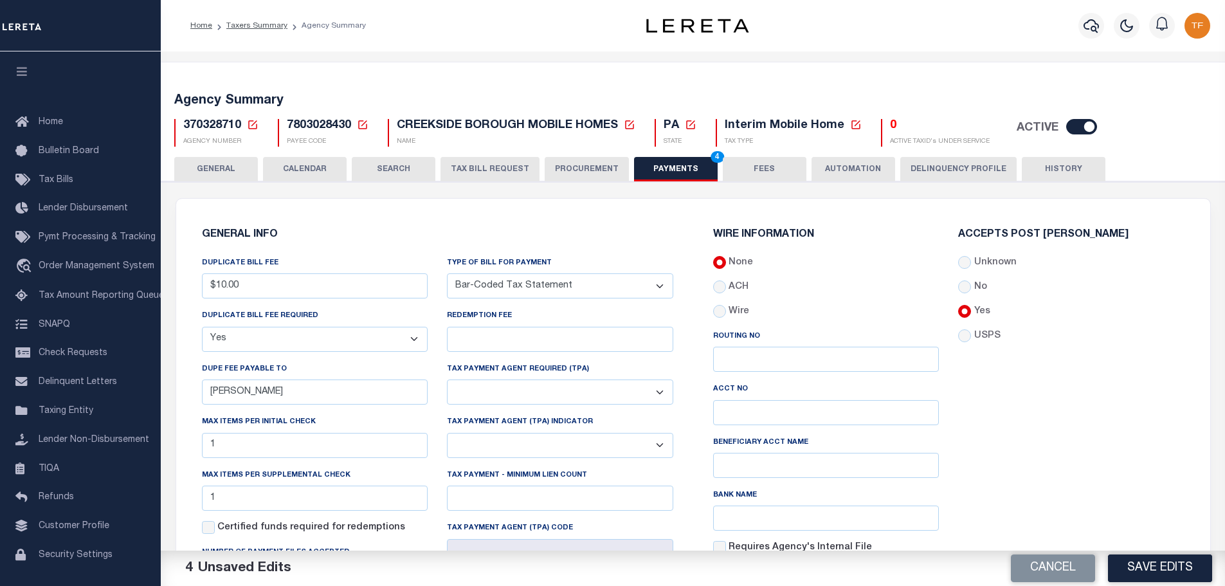
drag, startPoint x: 1036, startPoint y: 452, endPoint x: 1071, endPoint y: 491, distance: 52.8
click at [1043, 458] on div "Accepts Post Mark Unknown No Yes" at bounding box center [1071, 422] width 246 height 384
click at [1116, 570] on button "Save Edits" at bounding box center [1160, 568] width 104 height 28
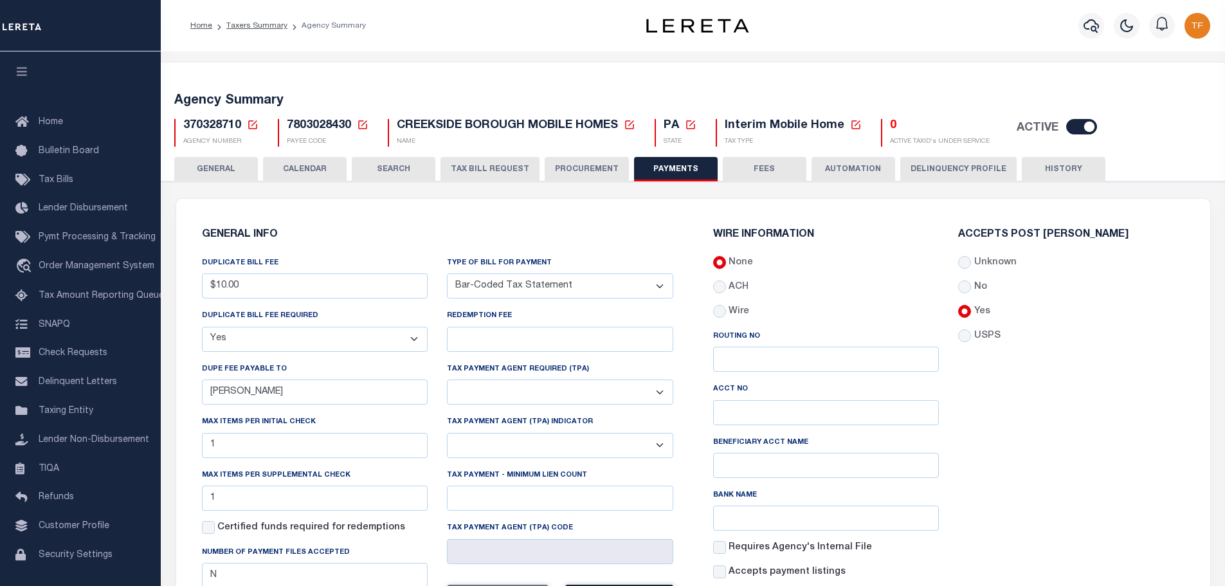
click at [759, 163] on button "FEES" at bounding box center [765, 169] width 84 height 24
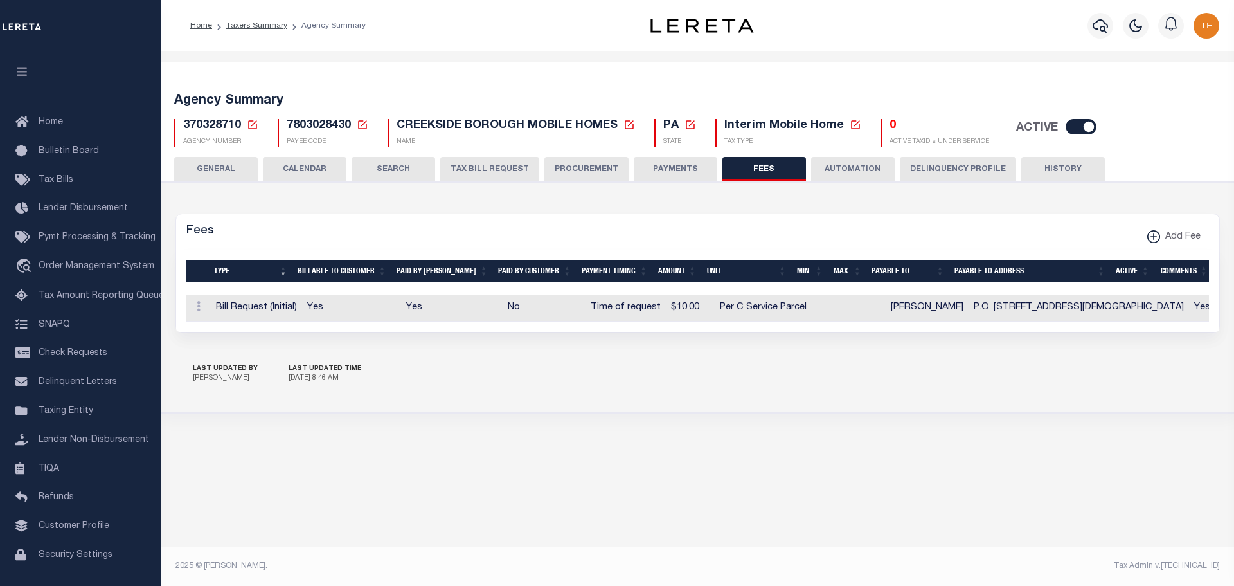
drag, startPoint x: 252, startPoint y: 122, endPoint x: 392, endPoint y: 273, distance: 205.2
click at [253, 122] on icon at bounding box center [253, 125] width 12 height 12
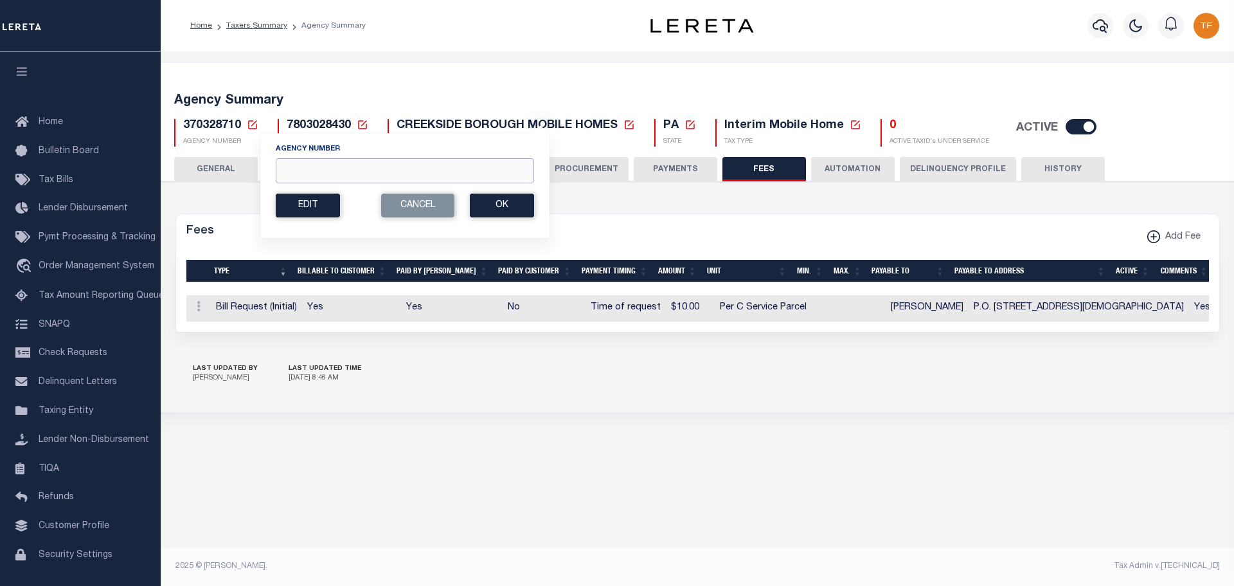
click at [318, 172] on input "Agency Number" at bounding box center [405, 170] width 258 height 25
type input "480080209"
click at [494, 197] on button "Ok" at bounding box center [502, 206] width 64 height 24
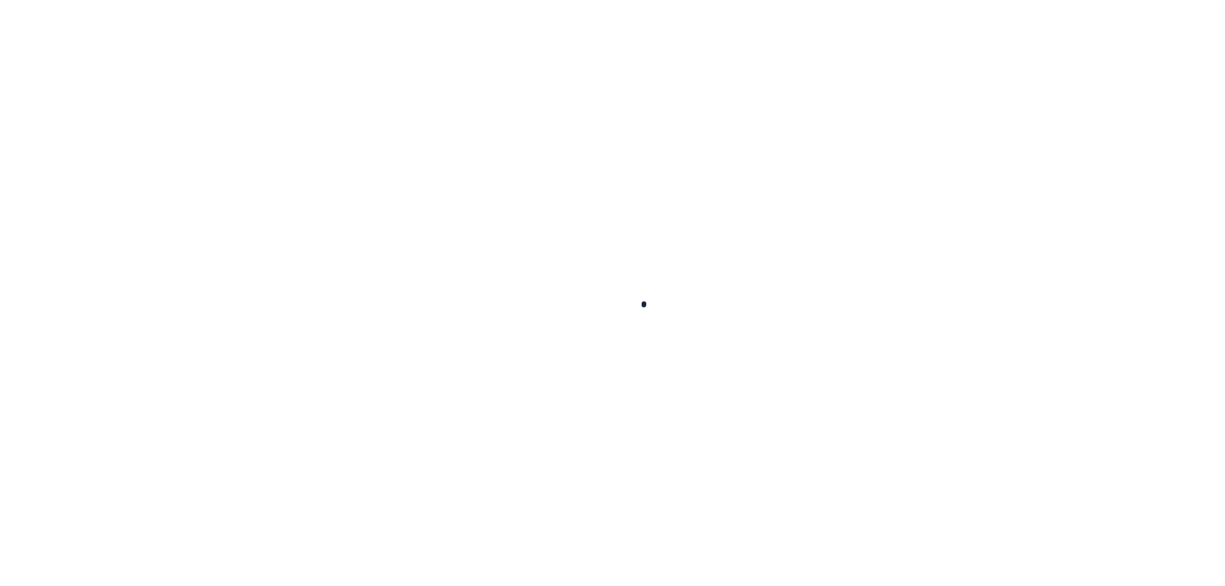
select select
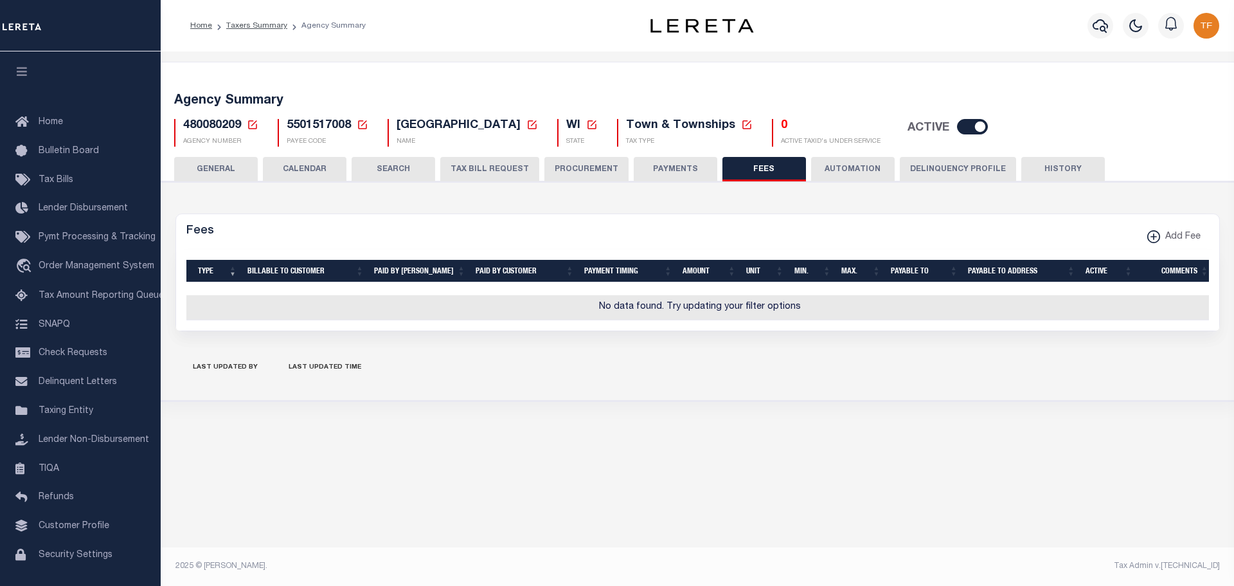
click at [229, 165] on button "GENERAL" at bounding box center [216, 169] width 84 height 24
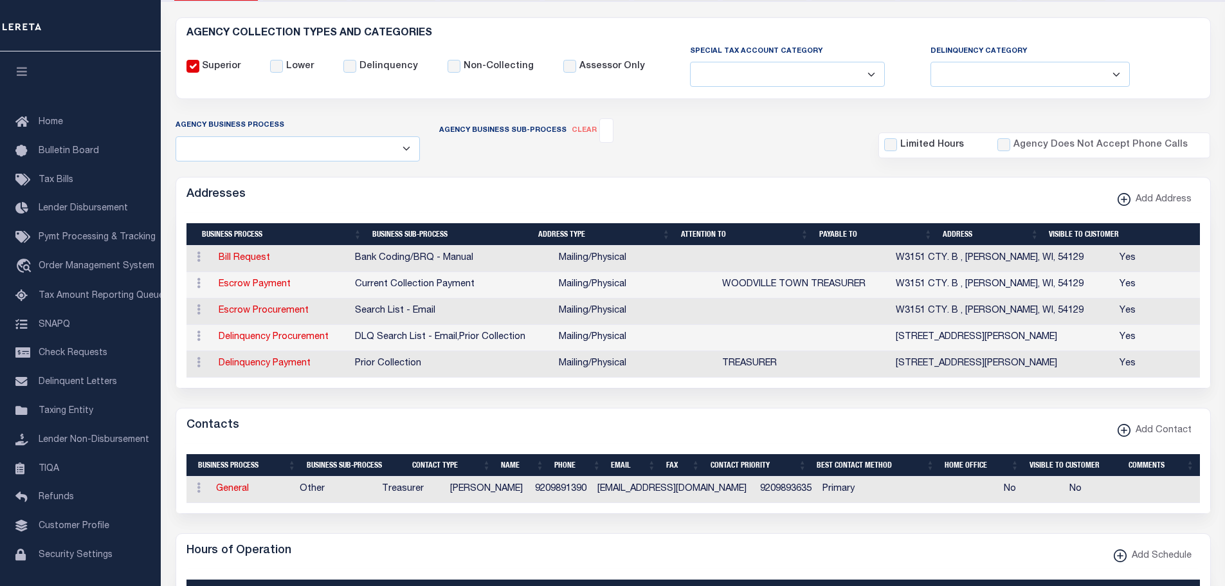
scroll to position [193, 0]
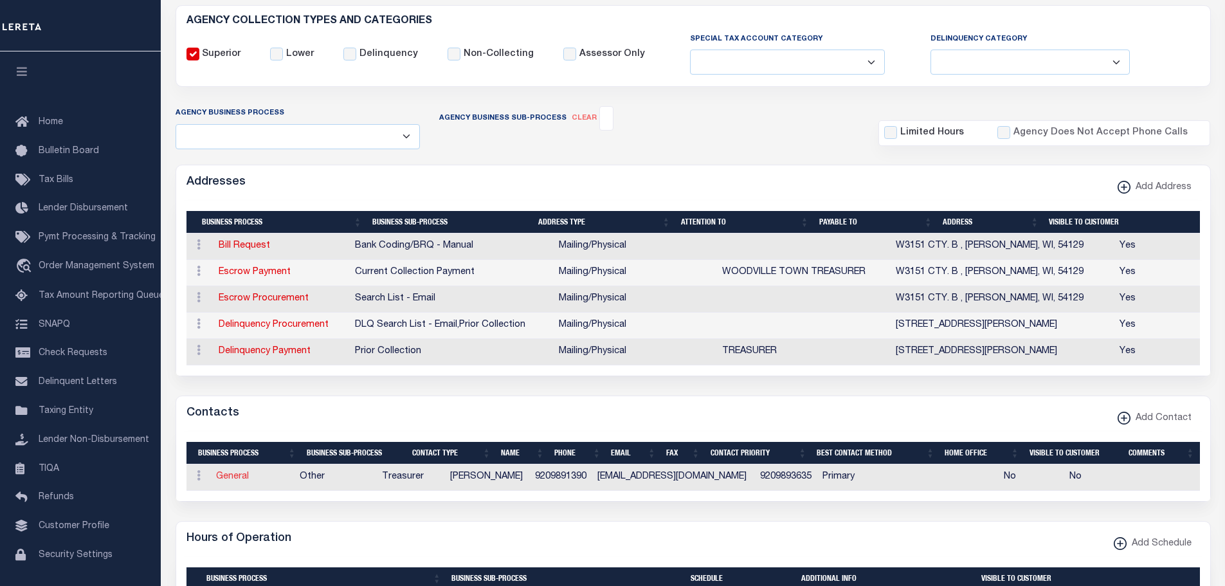
click at [233, 481] on link "General" at bounding box center [232, 476] width 33 height 9
checkbox input "false"
select select
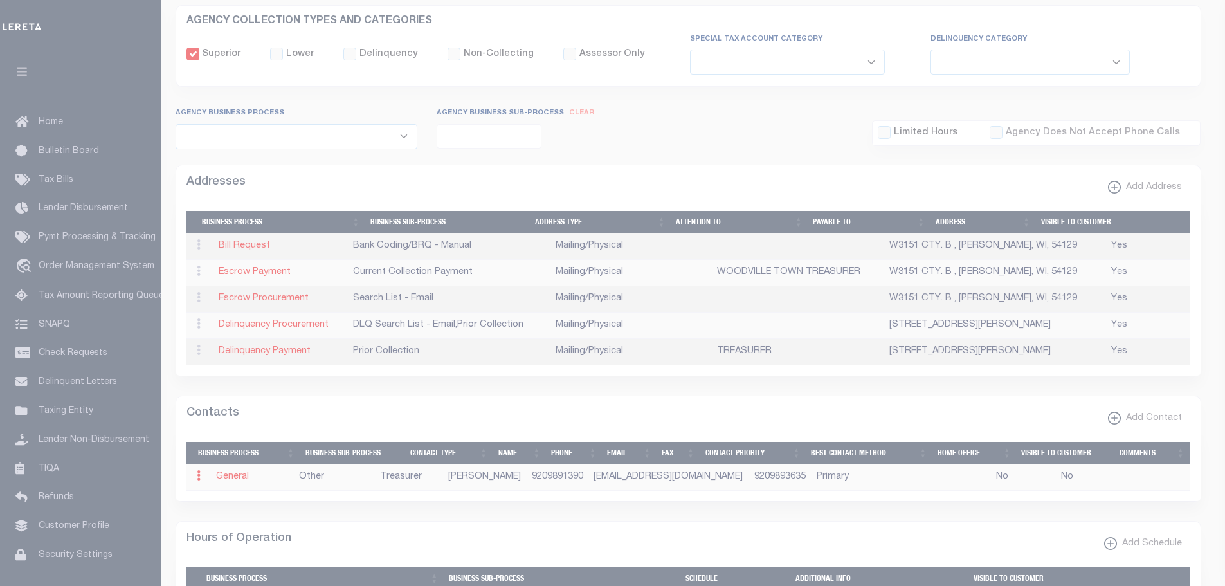
select select "3"
select select "1"
type input "[PERSON_NAME]"
type input "9209891390"
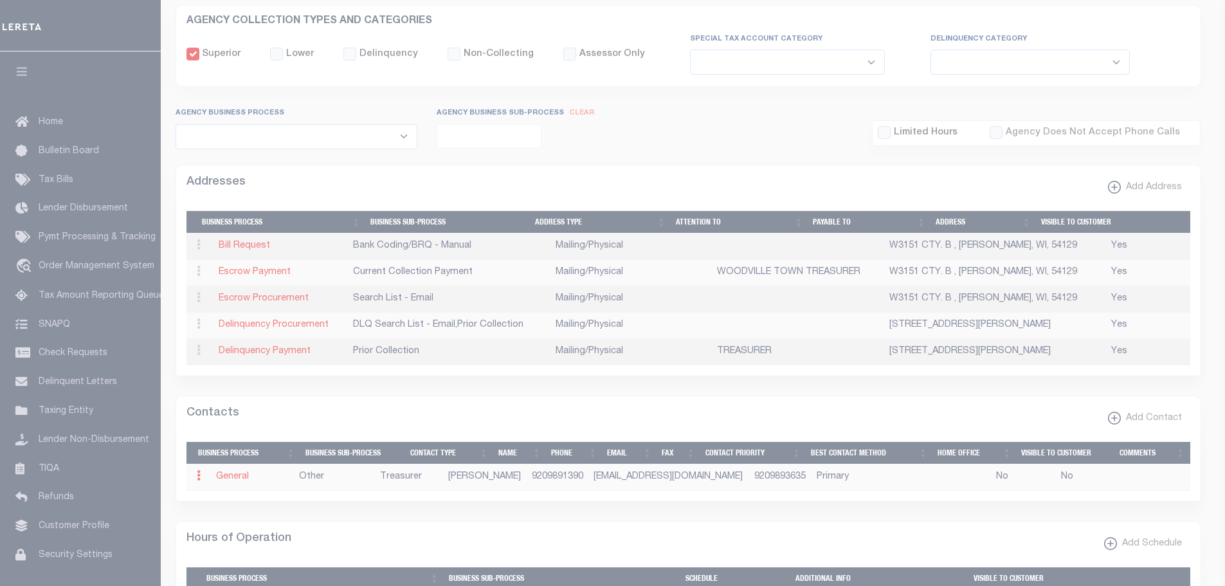
type input "9209893635"
type input "[EMAIL_ADDRESS][DOMAIN_NAME]"
select select "6"
select select "39"
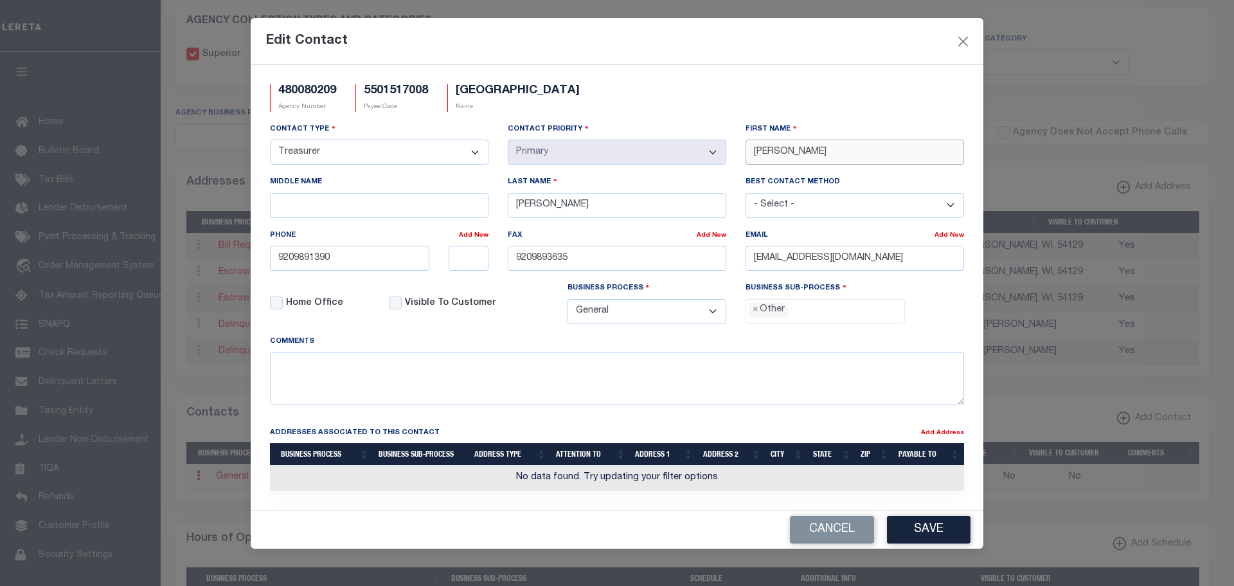
click at [710, 142] on div "Contact Type - Select - Assessor Clerk Internal Contacts 1 Internal Contacts 2 …" at bounding box center [617, 228] width 714 height 212
type input "H"
type input "[PERSON_NAME]"
type input "KUNEN"
drag, startPoint x: 294, startPoint y: 258, endPoint x: 417, endPoint y: 266, distance: 122.4
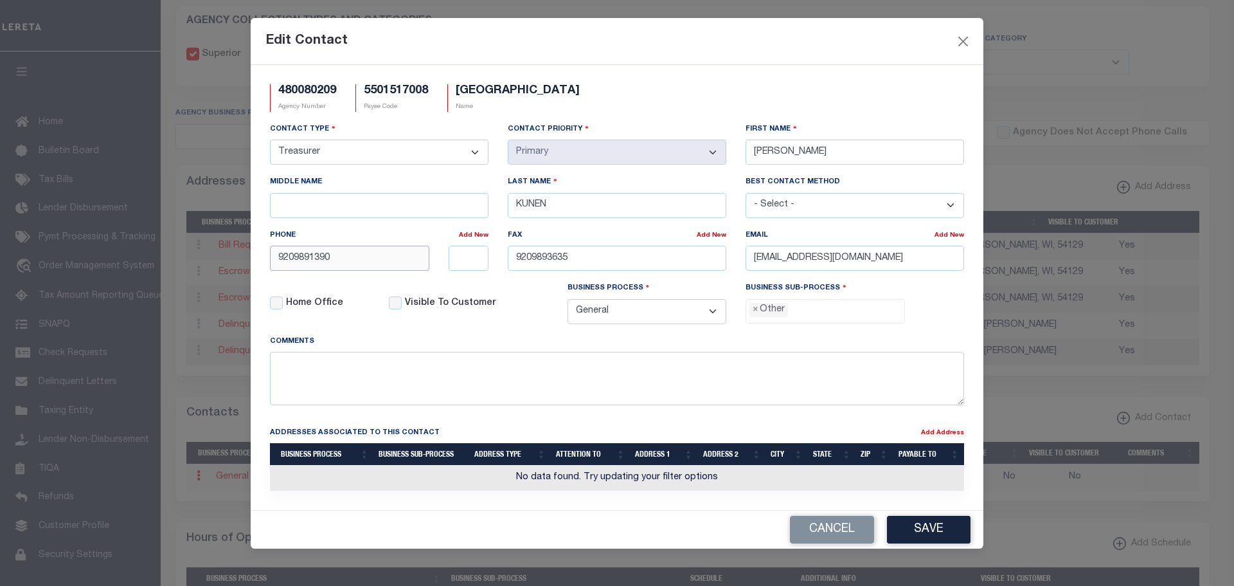
click at [417, 266] on input "9209891390" at bounding box center [349, 258] width 159 height 25
type input "[PHONE_NUMBER]"
click at [933, 536] on button "Save" at bounding box center [929, 530] width 84 height 28
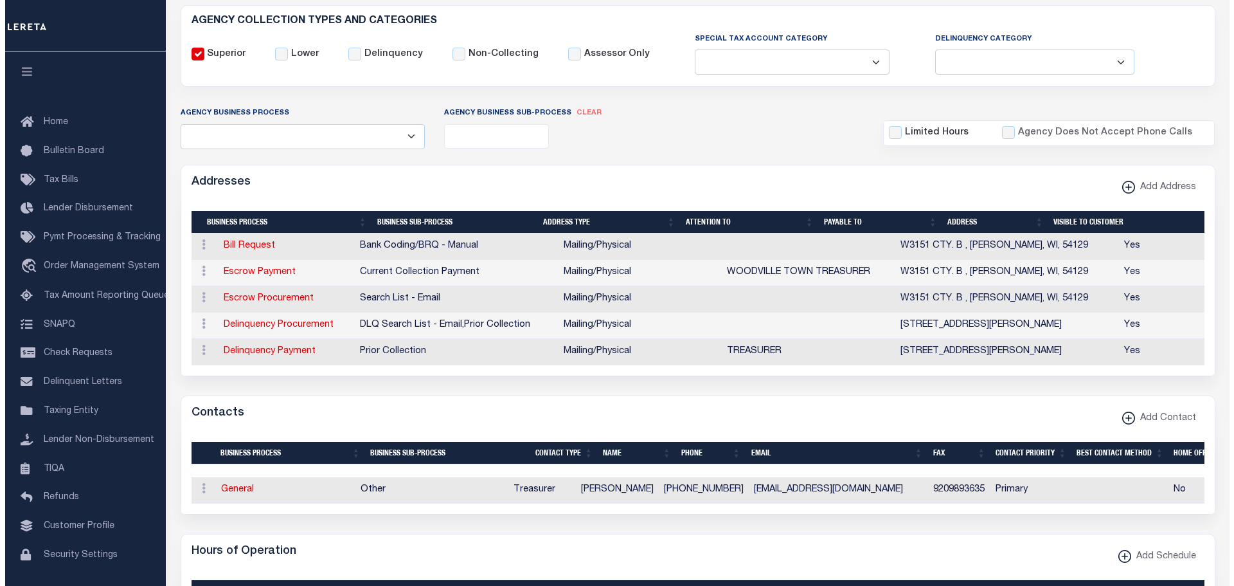
scroll to position [643, 0]
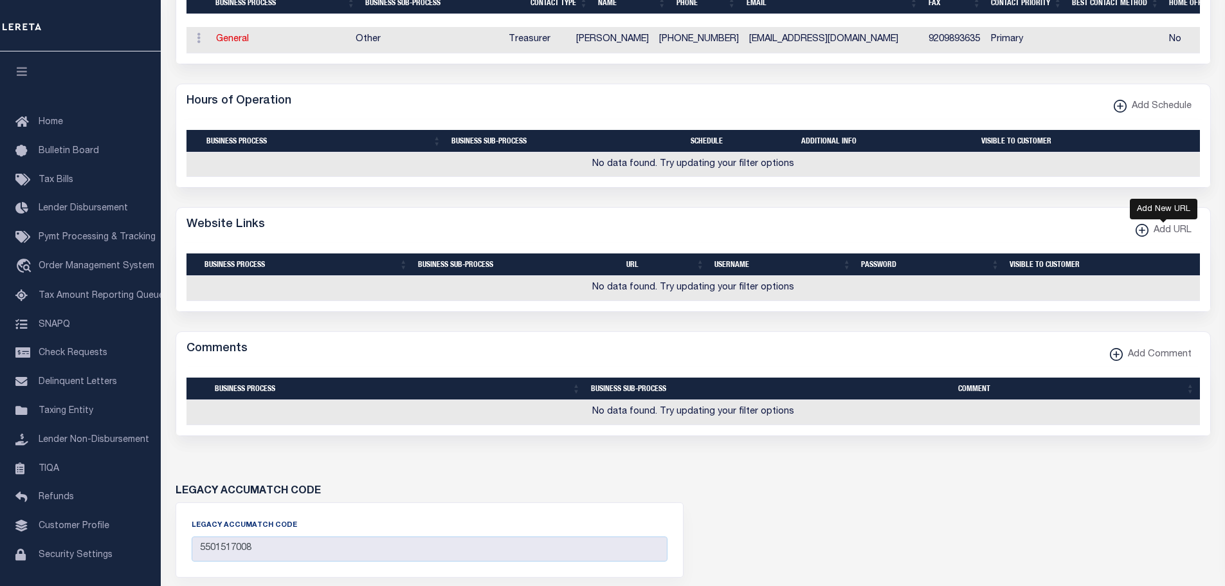
click at [1141, 237] on xmlns\ "button" at bounding box center [1141, 230] width 13 height 13
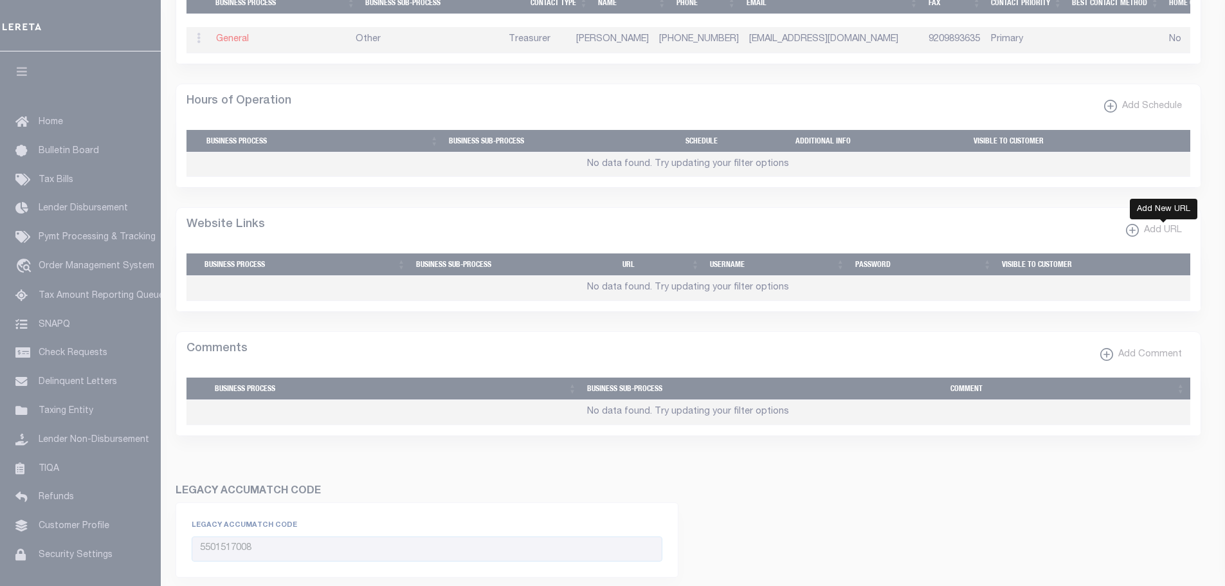
select select
checkbox input "true"
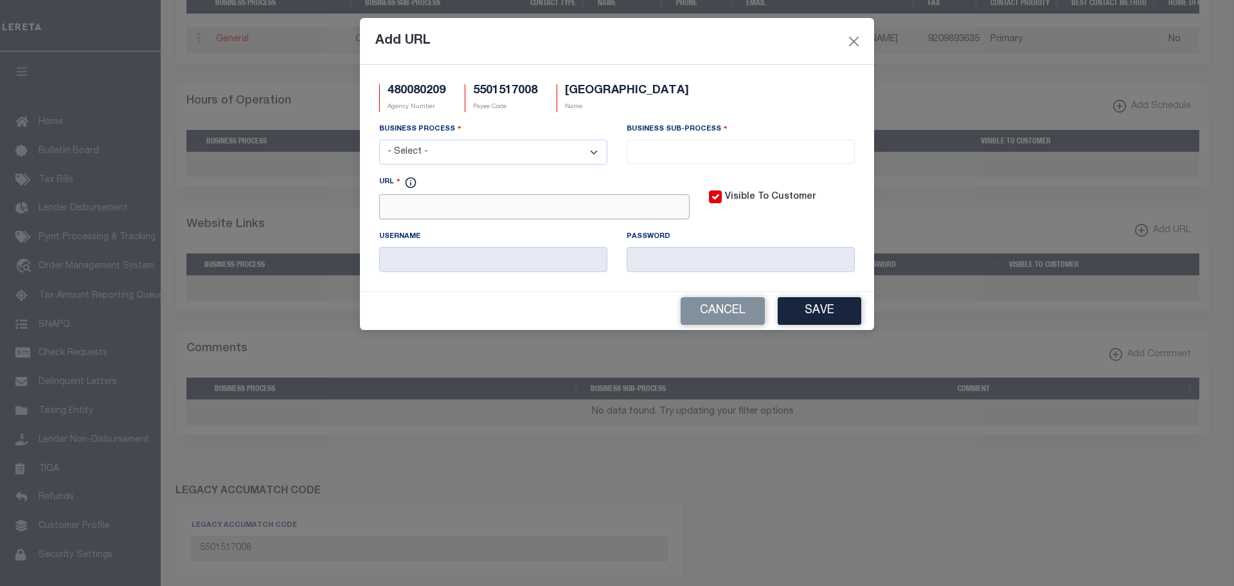
click at [471, 208] on input "URL" at bounding box center [534, 206] width 311 height 25
paste input "WWW.CO.CALUMET.WI.U"
type input "[URL][DOMAIN_NAME]"
click at [444, 157] on select "- Select - All Automation Bill Request Delinquency Payment Delinquency Procurem…" at bounding box center [493, 152] width 228 height 25
select select "3"
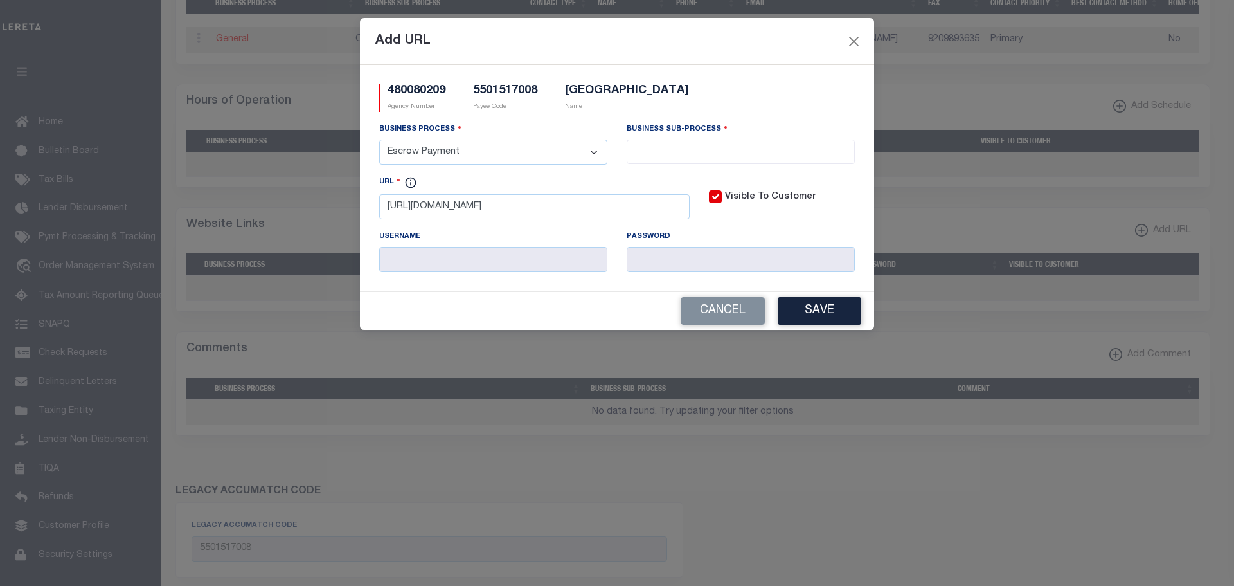
click at [379, 140] on select "- Select - All Automation Bill Request Delinquency Payment Delinquency Procurem…" at bounding box center [493, 152] width 228 height 25
click at [683, 159] on span at bounding box center [741, 152] width 228 height 24
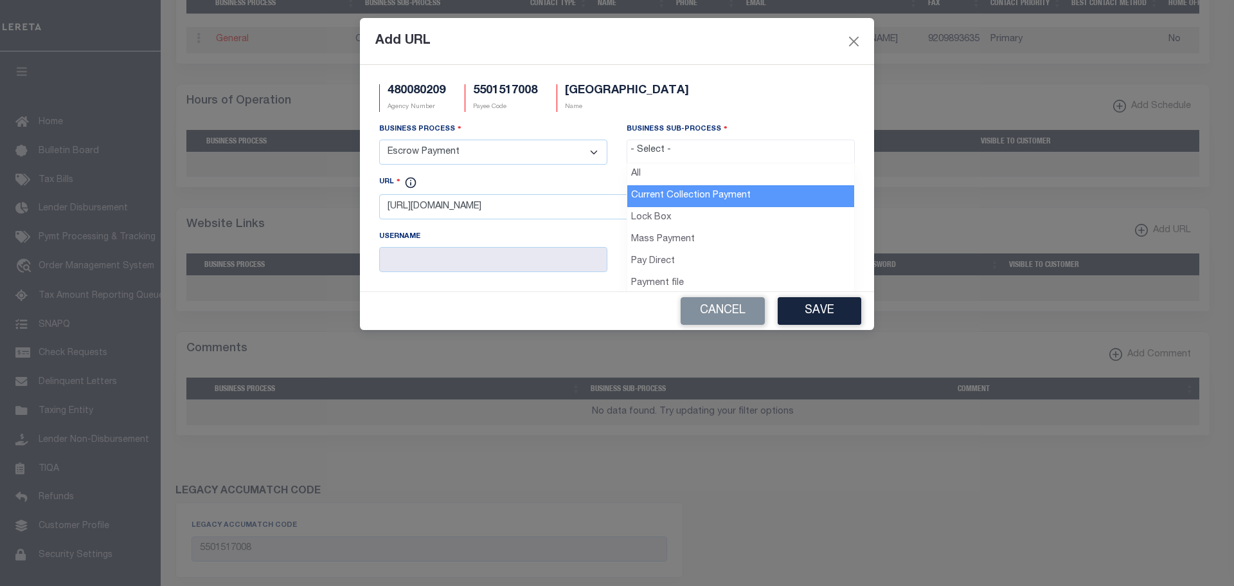
drag, startPoint x: 679, startPoint y: 190, endPoint x: 719, endPoint y: 208, distance: 44.0
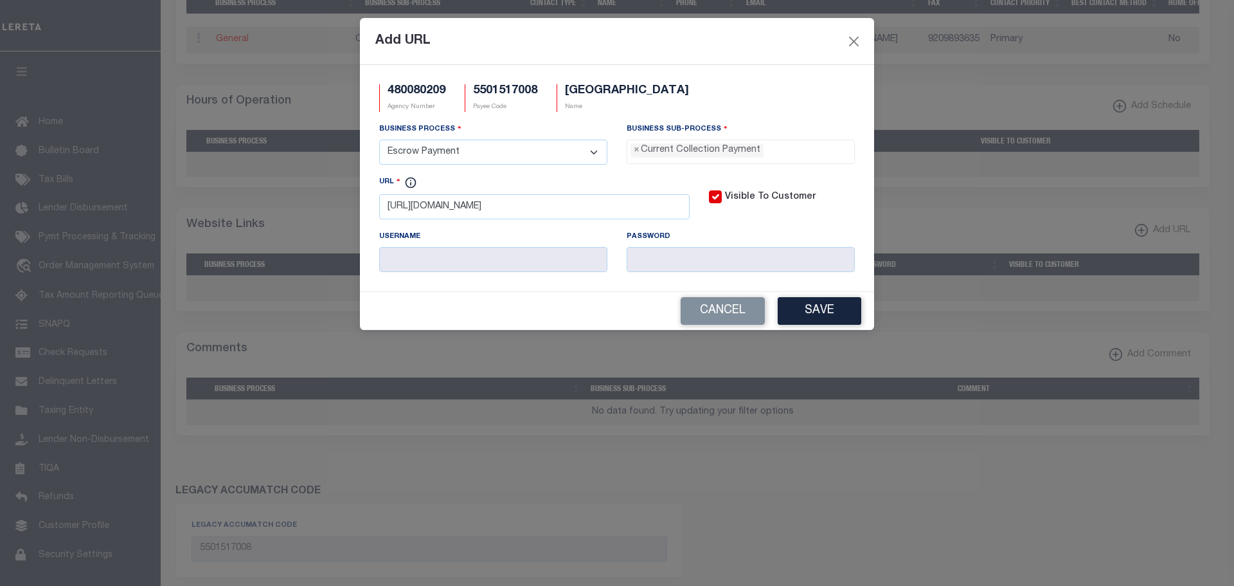
select select "11"
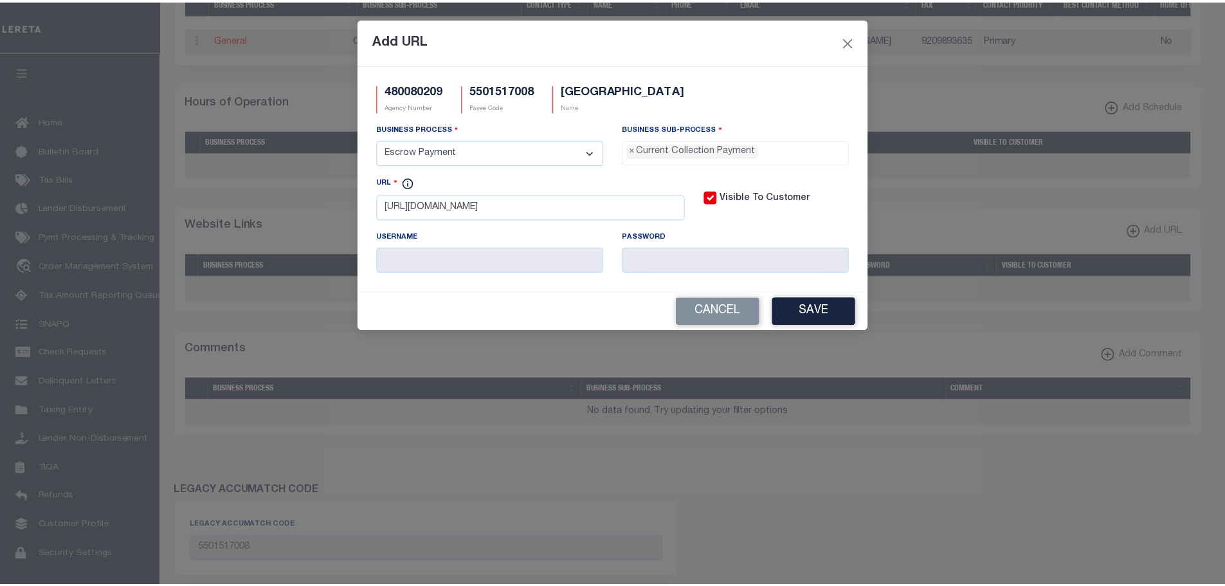
scroll to position [12, 0]
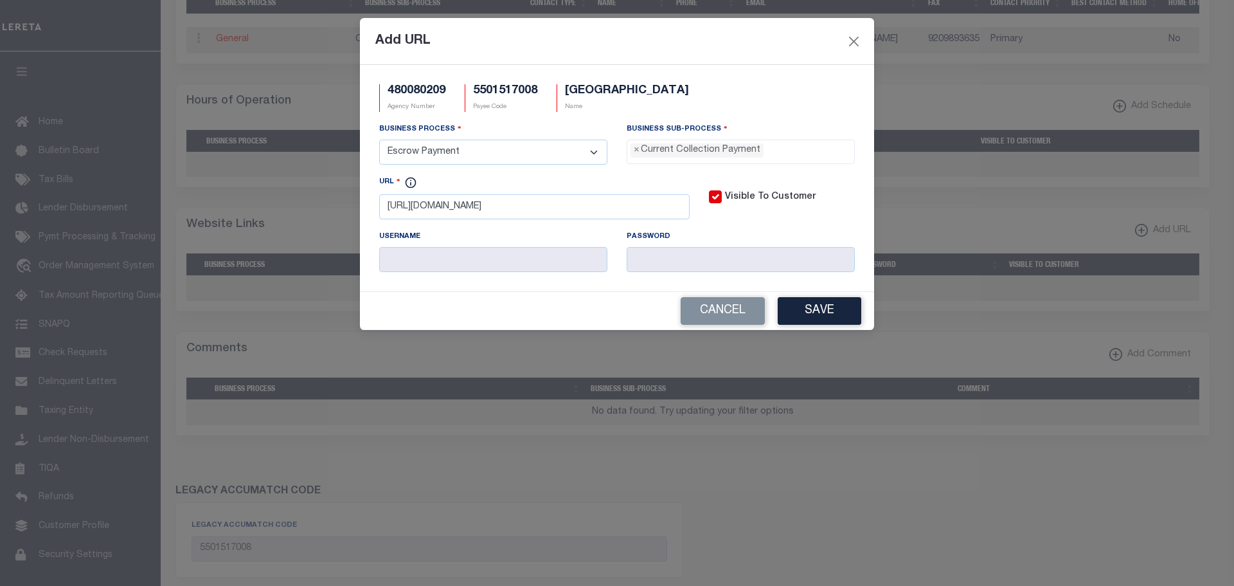
click at [836, 305] on button "Save" at bounding box center [820, 311] width 84 height 28
